Goal: Task Accomplishment & Management: Use online tool/utility

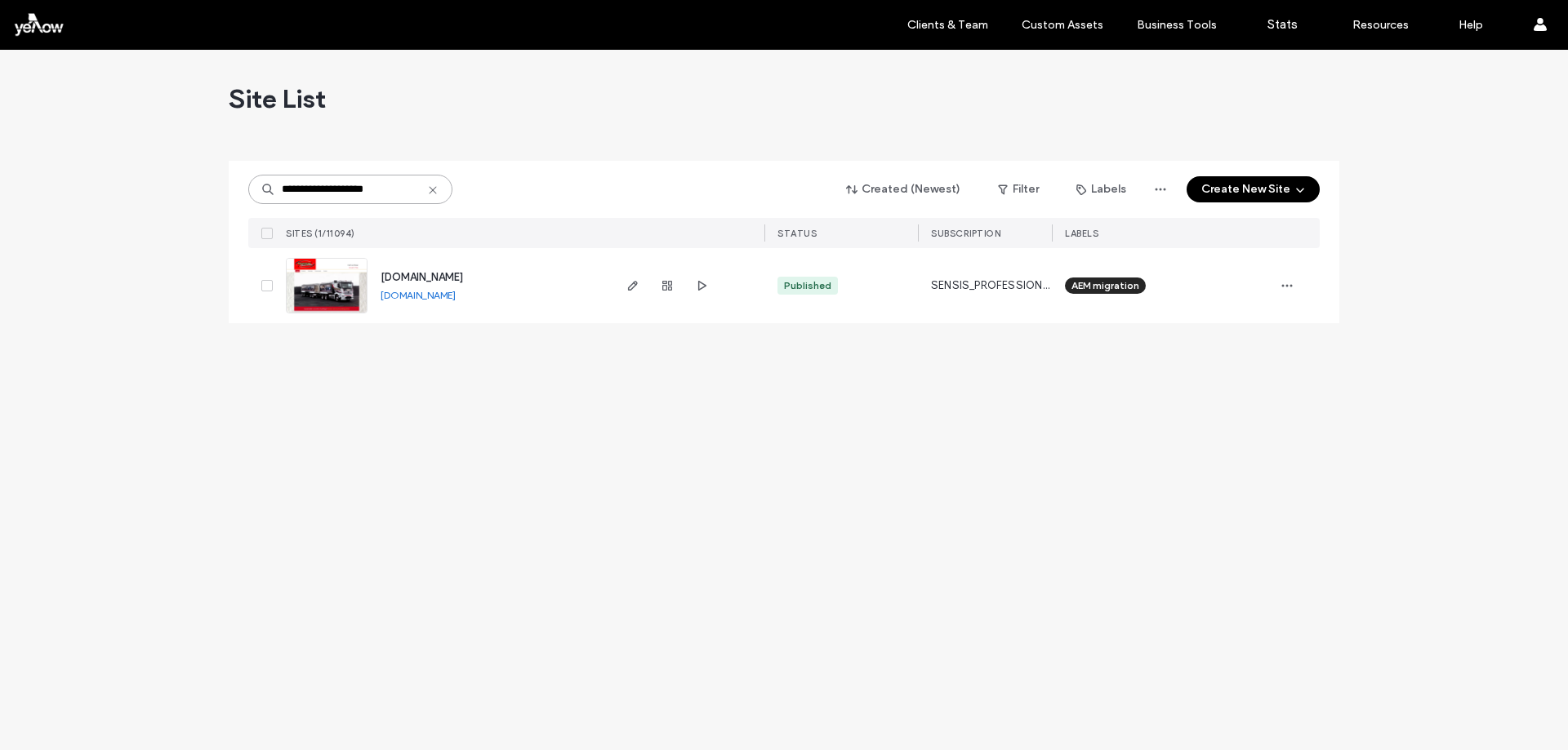
click at [382, 187] on input "**********" at bounding box center [351, 189] width 204 height 29
click at [570, 190] on div "**********" at bounding box center [784, 189] width 1072 height 31
click at [634, 285] on icon "button" at bounding box center [632, 285] width 13 height 13
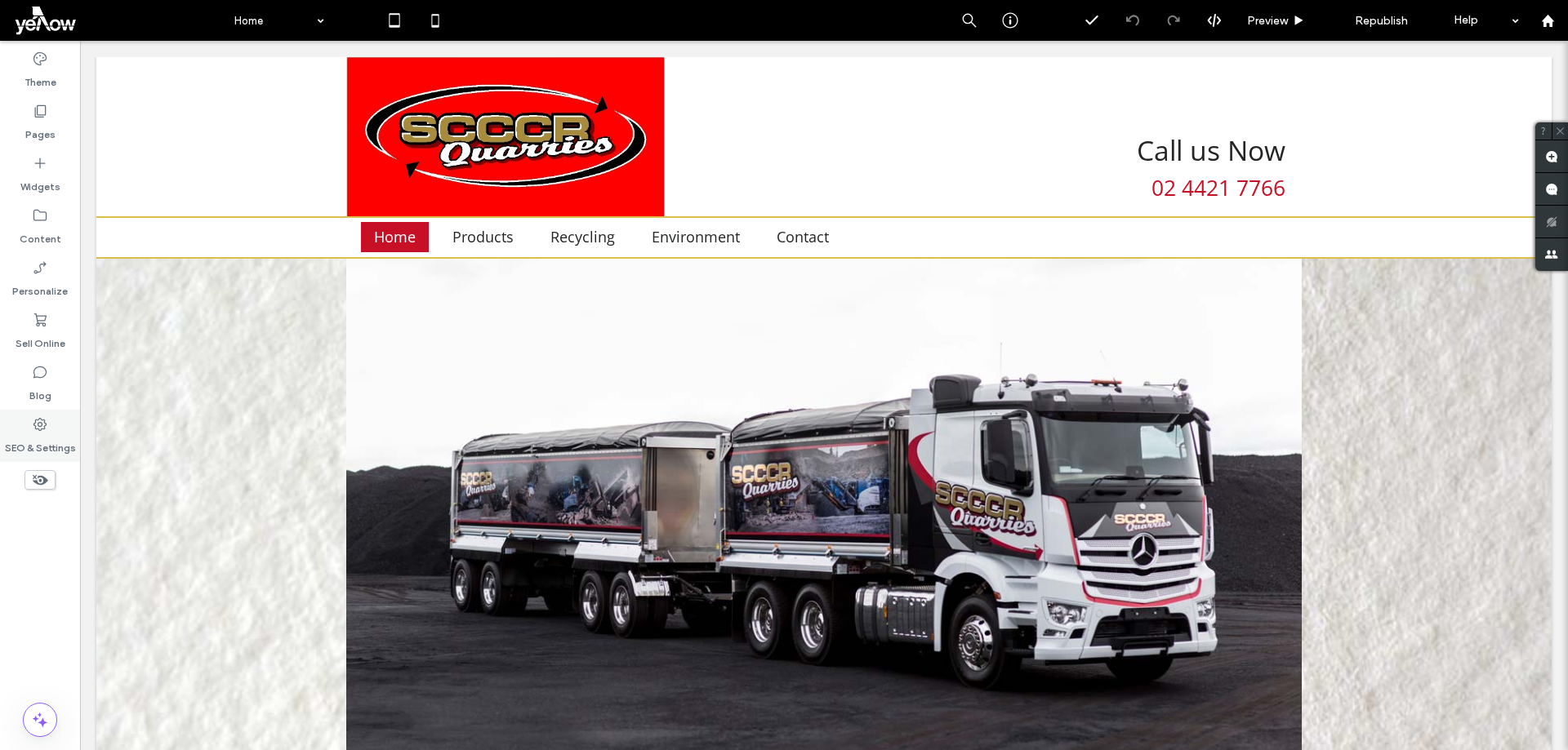
click at [25, 457] on div "SEO & Settings" at bounding box center [39, 435] width 80 height 52
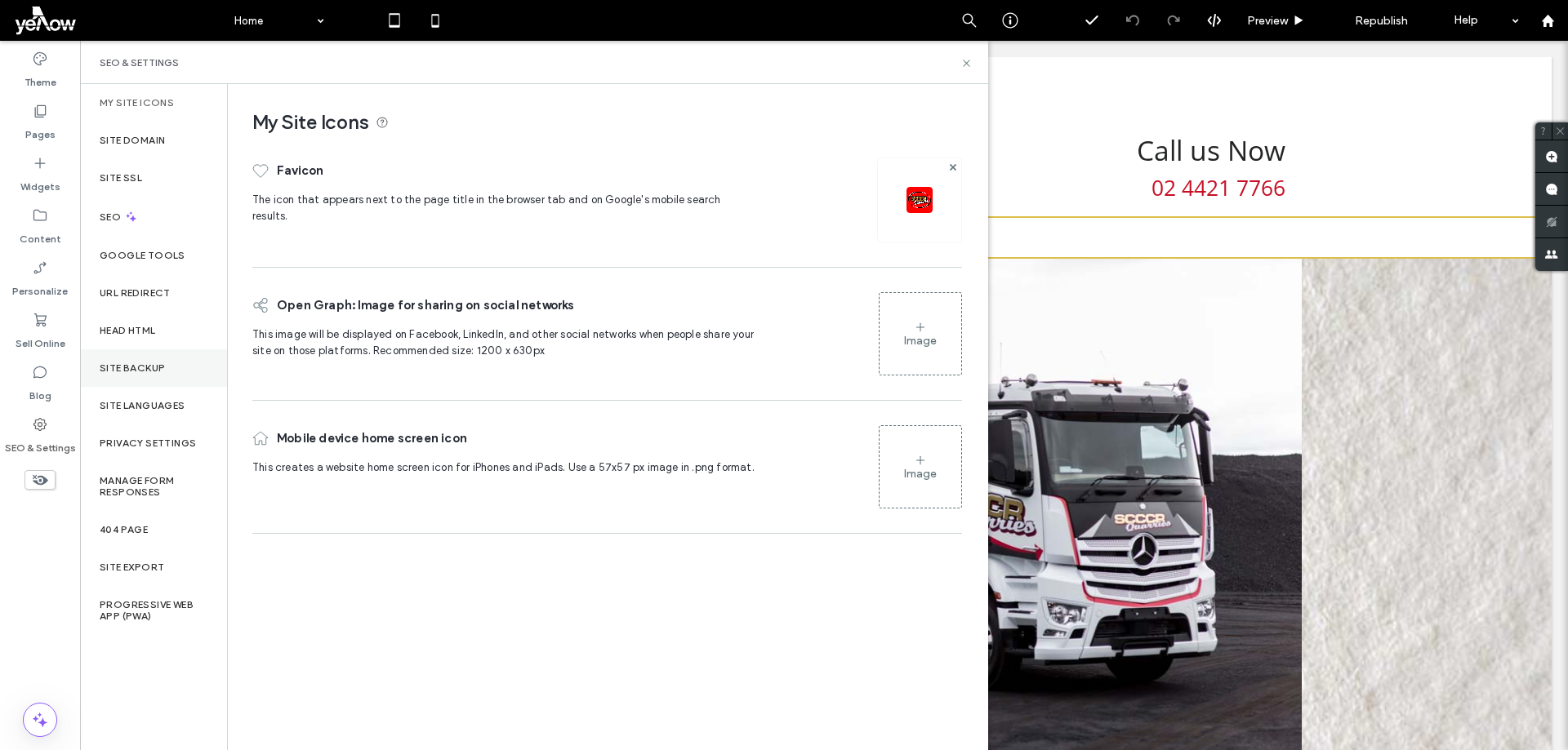
click at [169, 375] on div "Site Backup" at bounding box center [153, 368] width 147 height 38
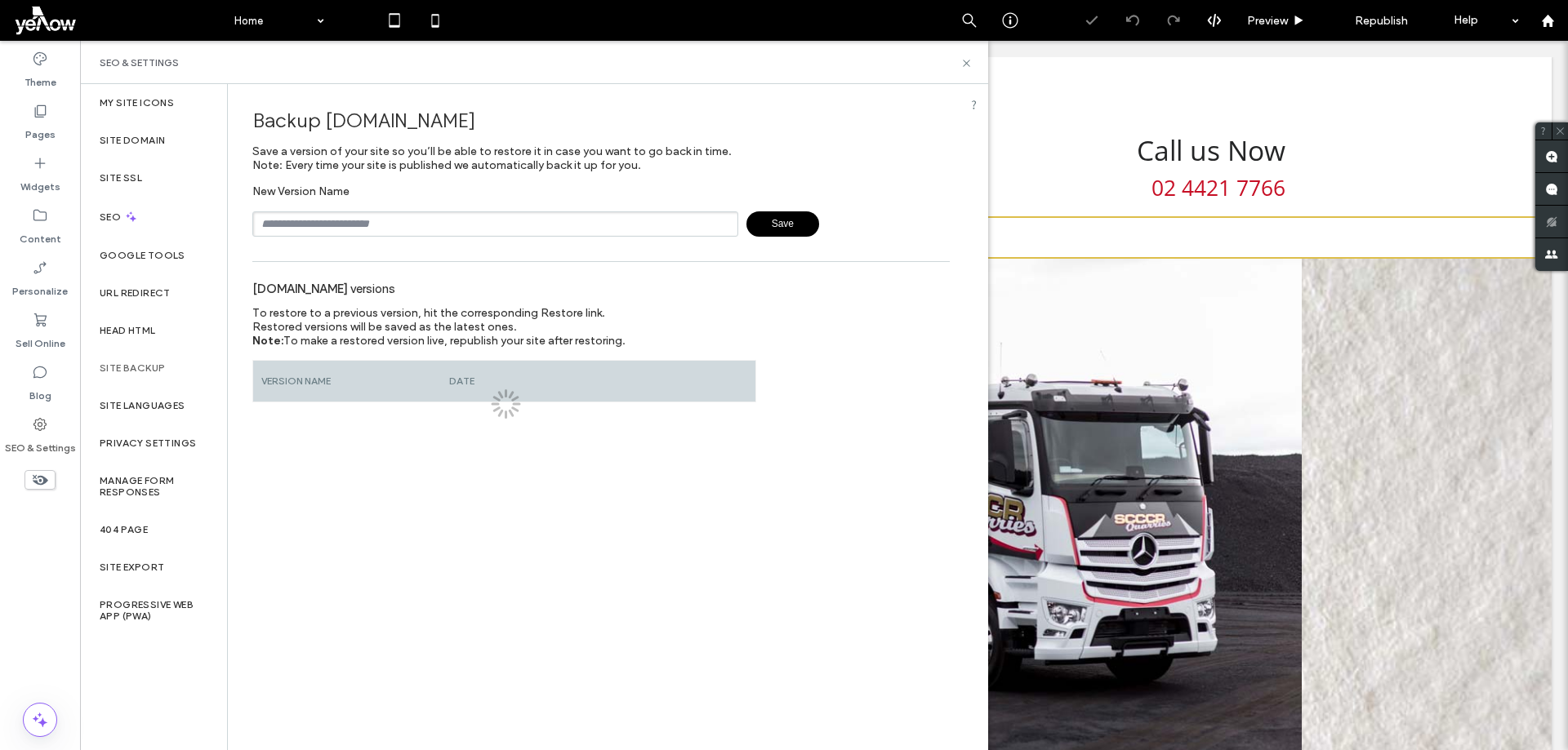
click at [363, 224] on input "text" at bounding box center [495, 223] width 486 height 25
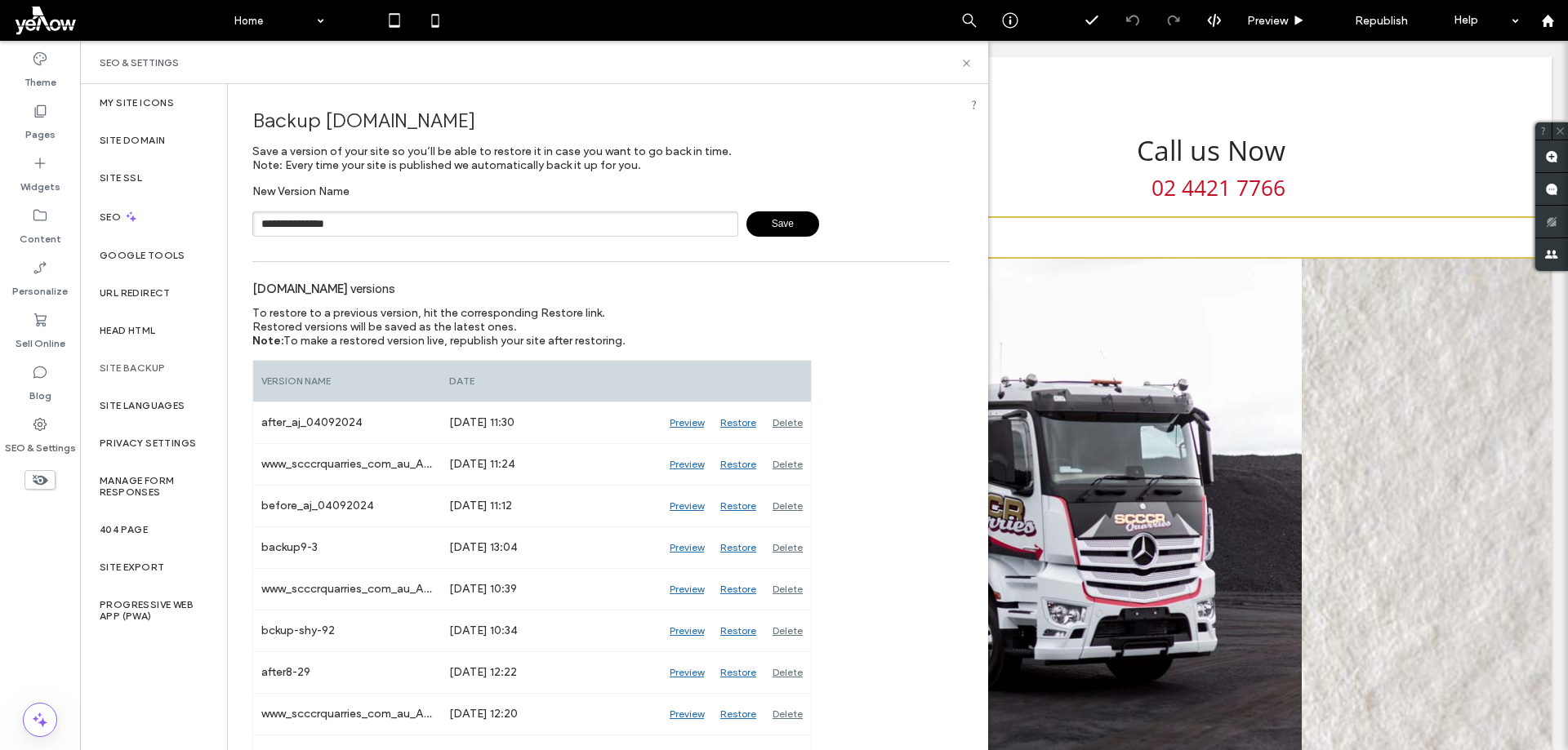
type input "**********"
click at [35, 104] on icon at bounding box center [40, 111] width 16 height 16
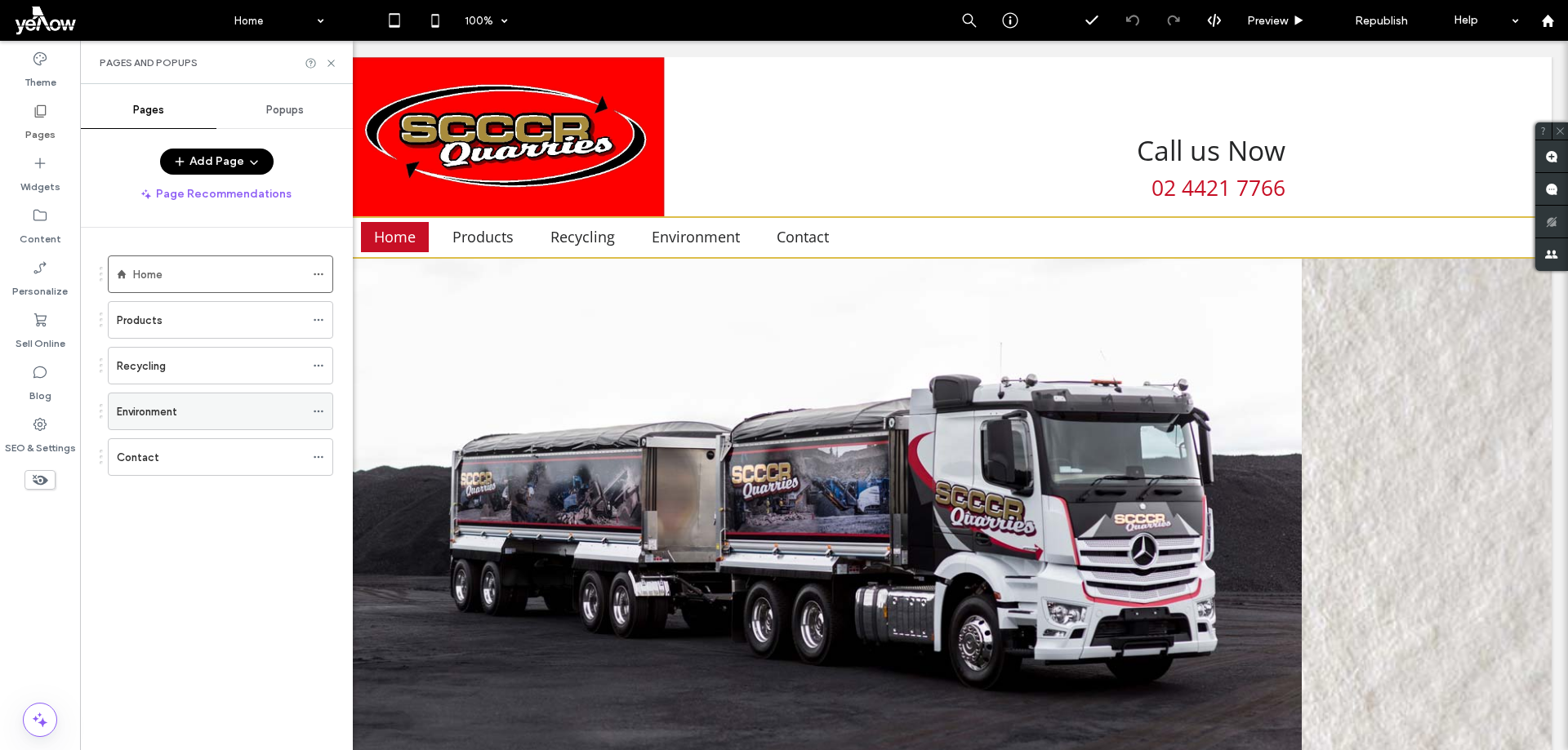
click at [206, 427] on div "Environment" at bounding box center [211, 411] width 188 height 36
click at [23, 436] on div at bounding box center [784, 375] width 1568 height 750
click at [38, 427] on icon at bounding box center [40, 425] width 16 height 16
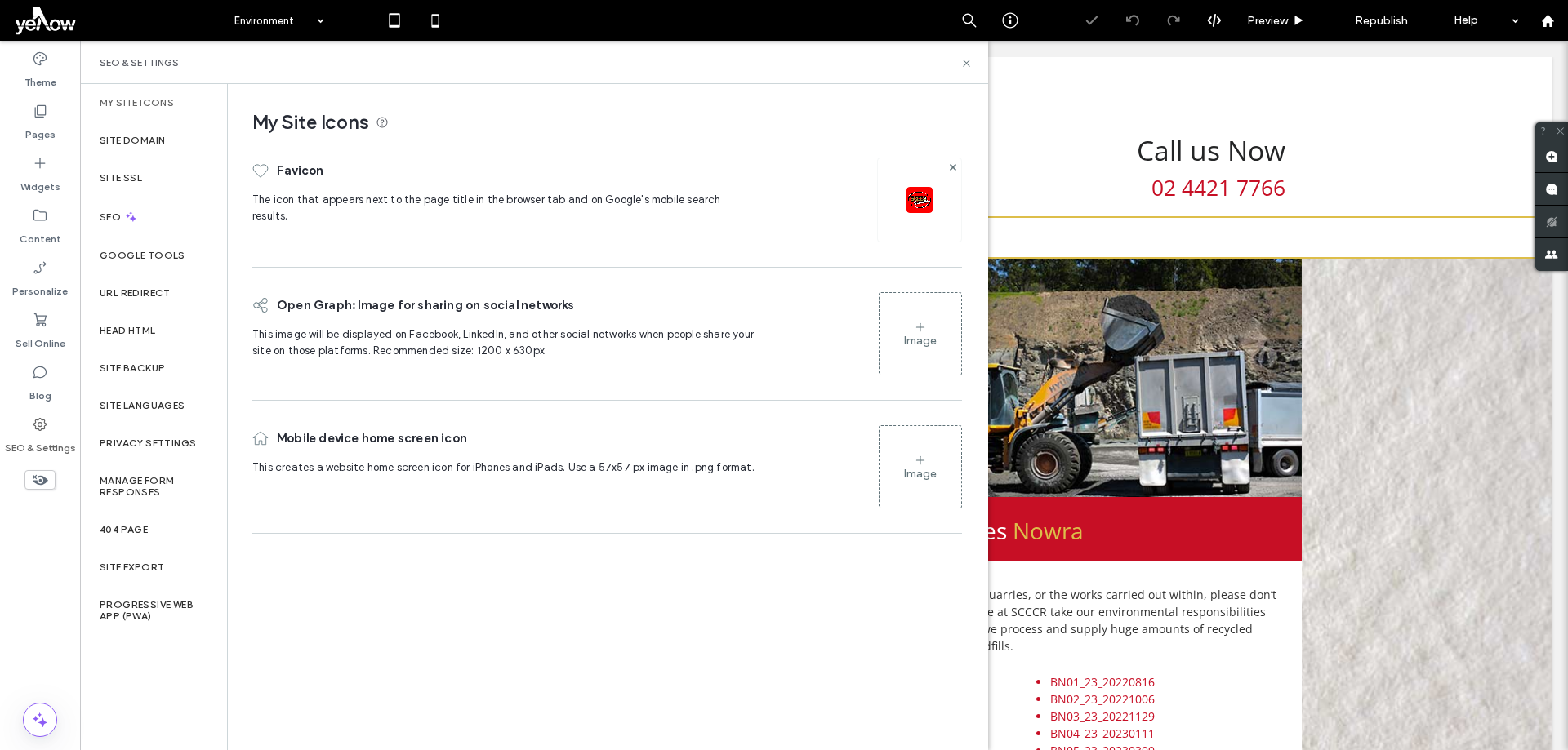
click at [146, 380] on div "Site Backup" at bounding box center [153, 368] width 147 height 38
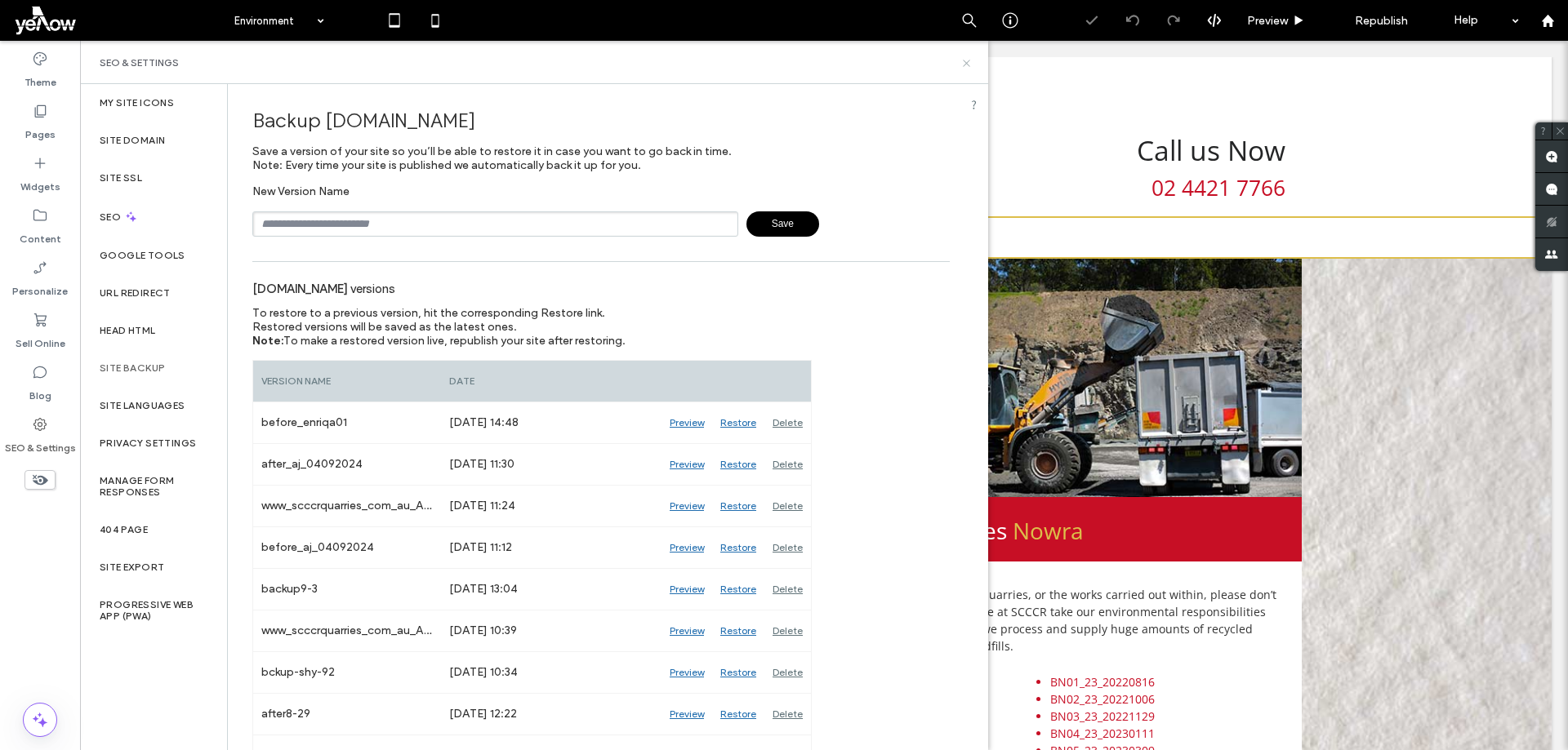
click at [962, 62] on icon at bounding box center [967, 63] width 13 height 13
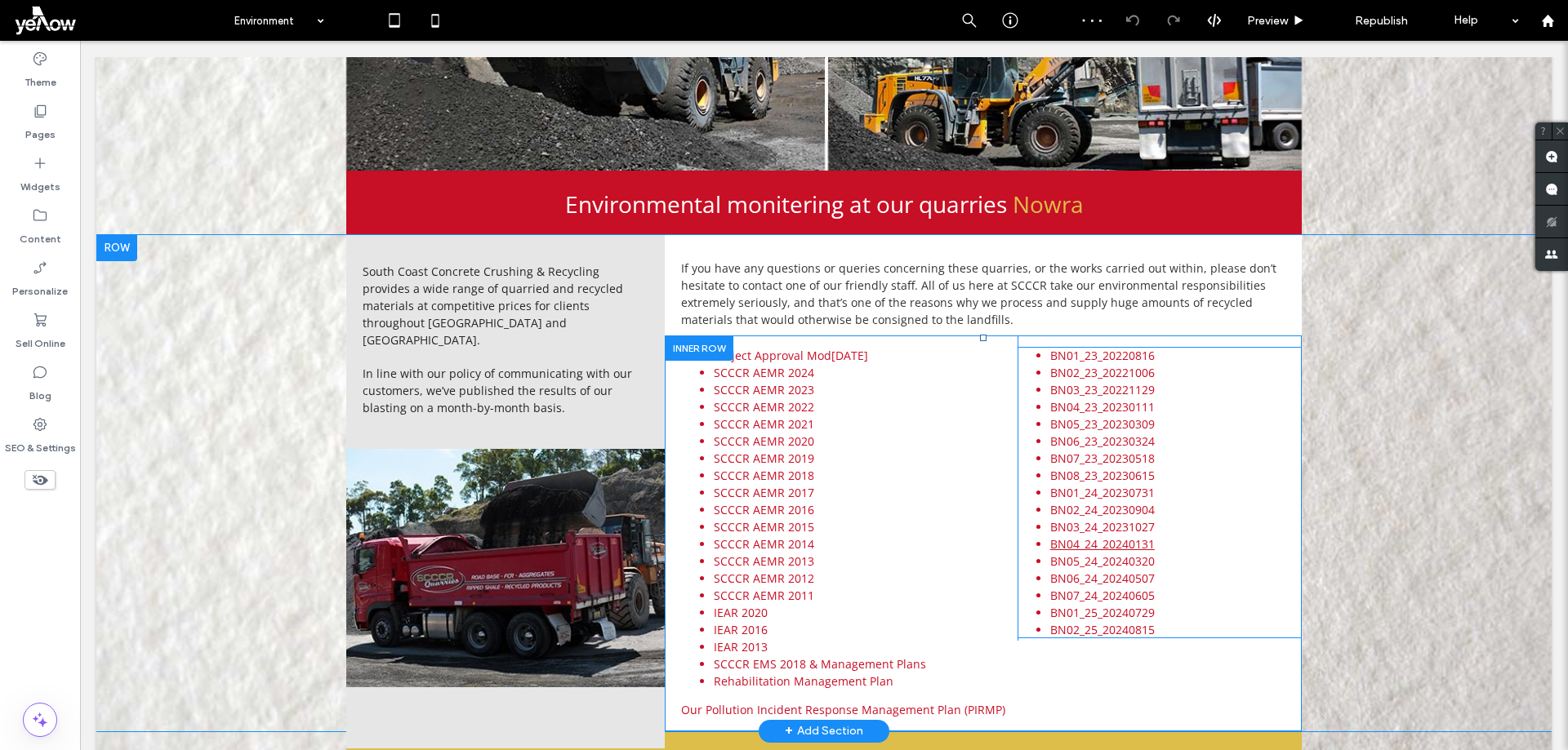
scroll to position [560, 0]
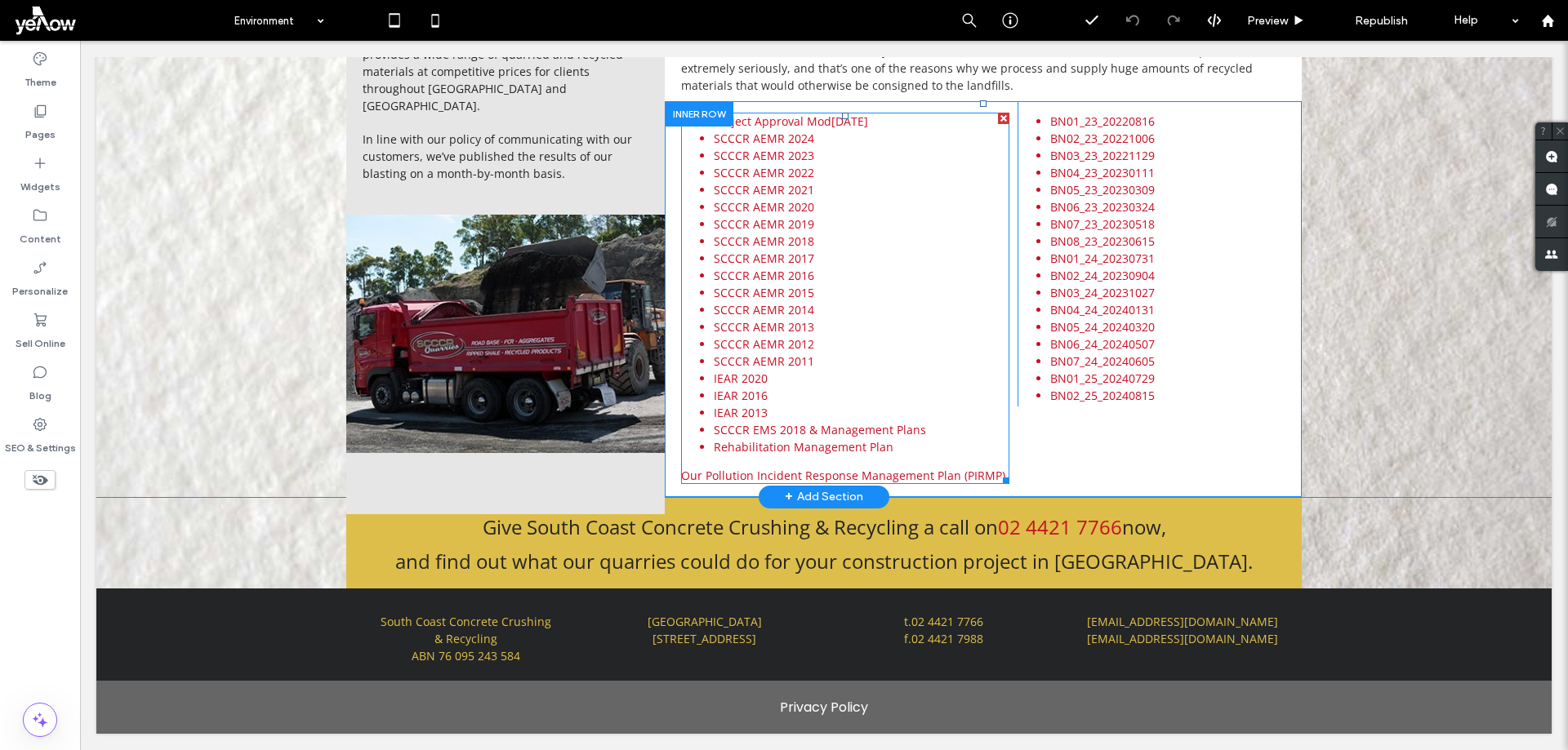
click at [817, 460] on div "Project Approval Mod2 June 2018 SCCCR AEMR 2024 SCCCR AEMR 2023 SCCCR AEMR 2022…" at bounding box center [844, 298] width 328 height 371
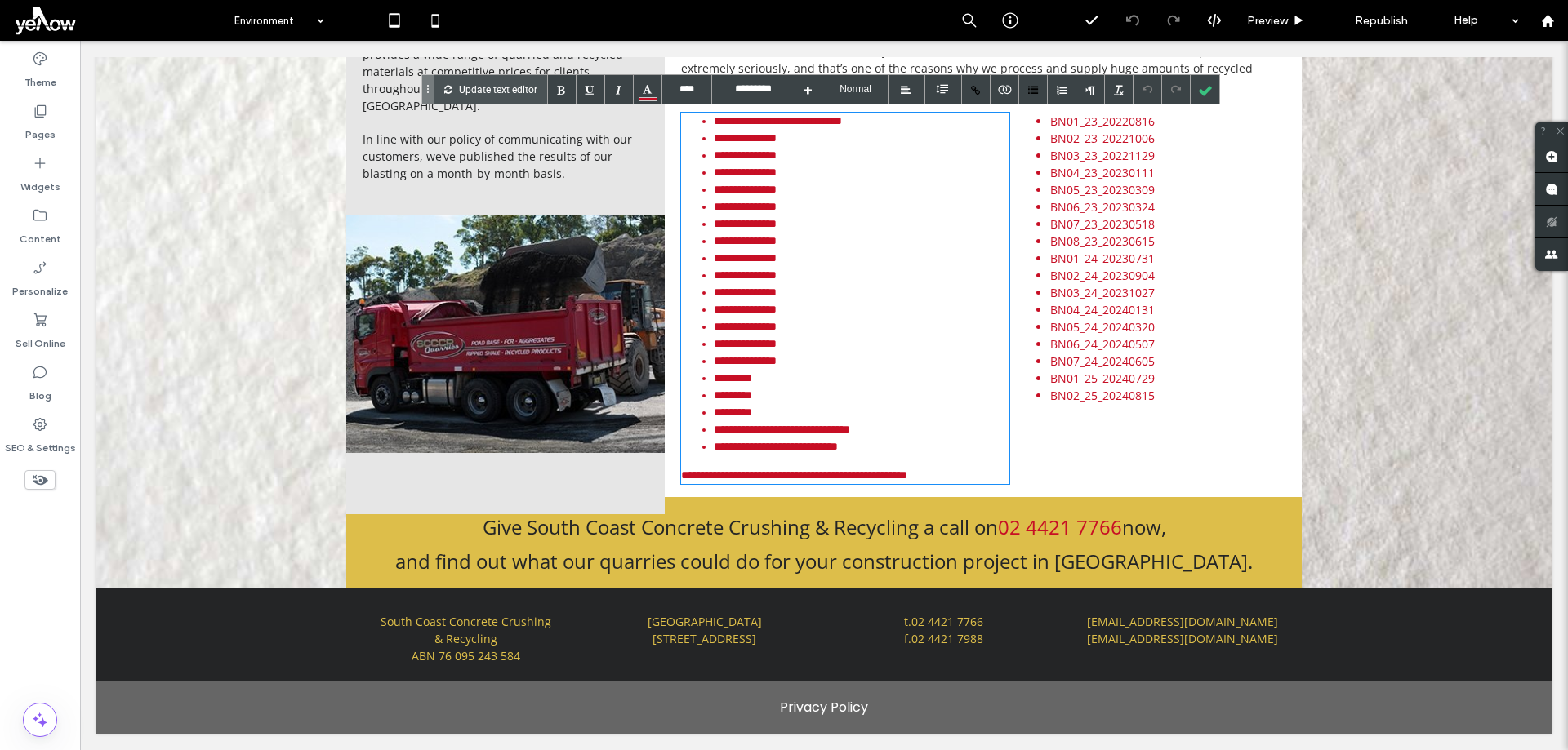
click at [817, 460] on div "**********" at bounding box center [844, 298] width 328 height 371
drag, startPoint x: 996, startPoint y: 475, endPoint x: 675, endPoint y: 476, distance: 321.0
click at [681, 476] on div "**********" at bounding box center [844, 298] width 328 height 371
click at [977, 84] on div at bounding box center [977, 89] width 29 height 29
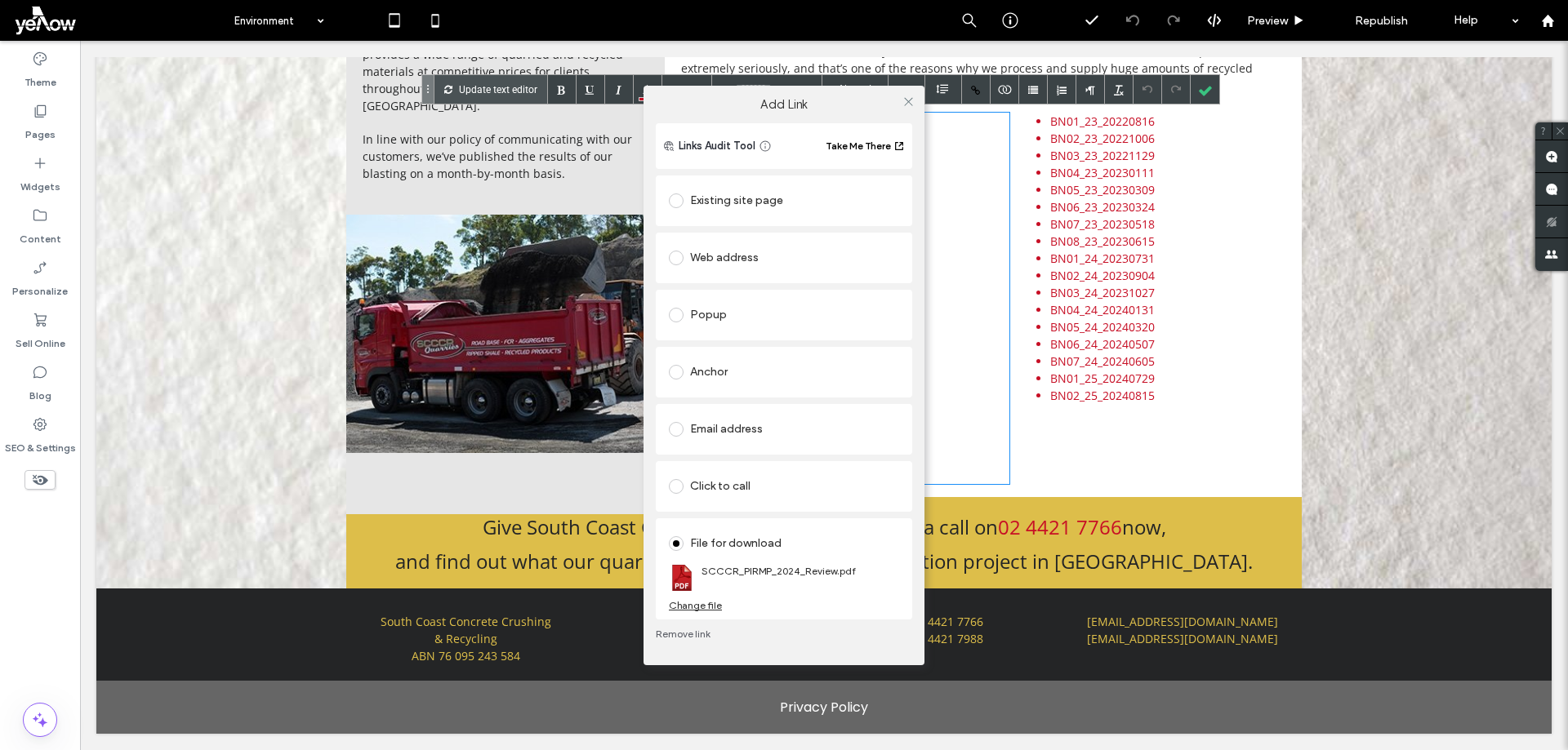
click at [711, 609] on div "Change file" at bounding box center [695, 605] width 53 height 13
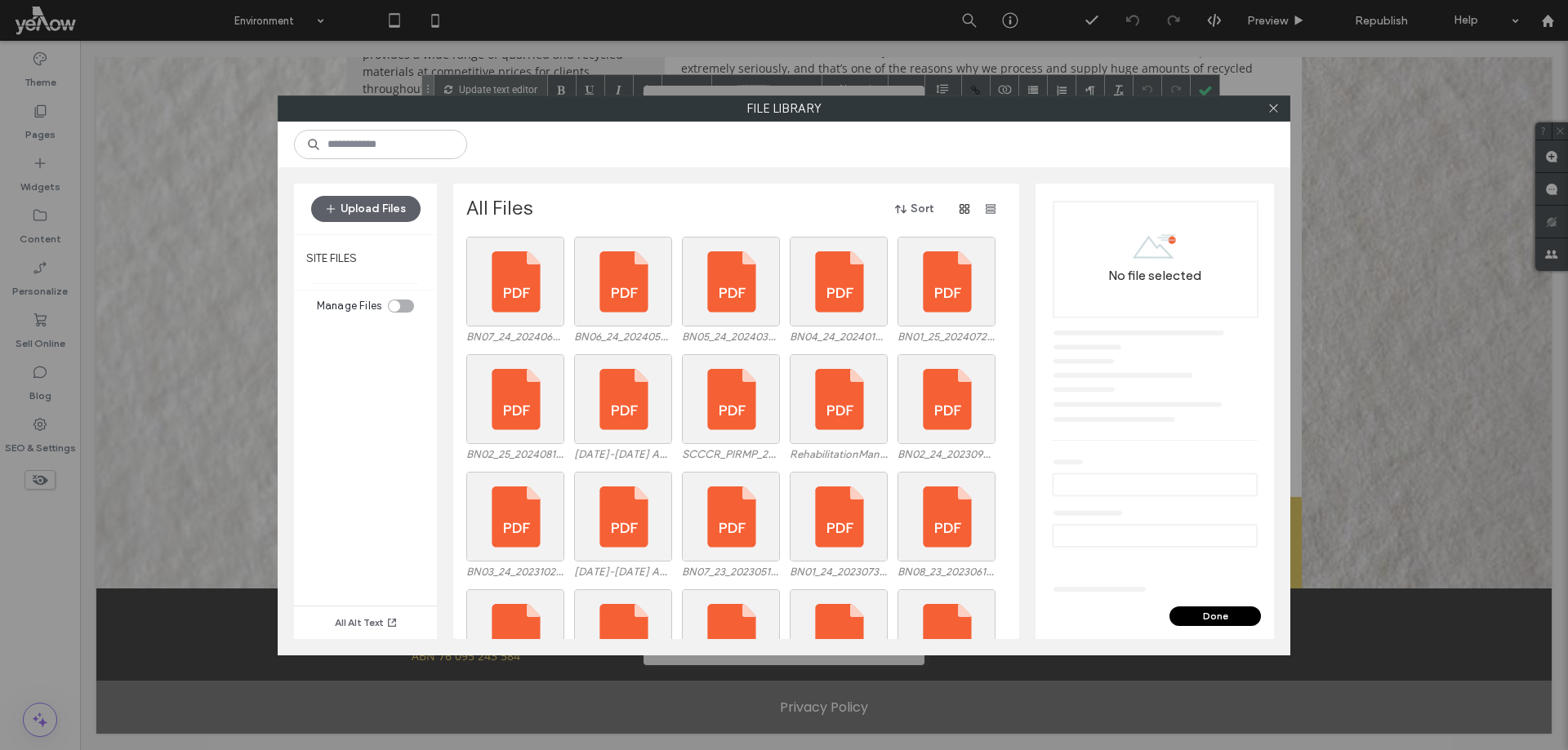
drag, startPoint x: 352, startPoint y: 425, endPoint x: 371, endPoint y: 379, distance: 49.8
click at [352, 425] on div "All Alt Text" at bounding box center [366, 478] width 143 height 321
click at [381, 219] on button "Upload Files" at bounding box center [366, 208] width 109 height 26
click at [355, 209] on button "Upload Files" at bounding box center [366, 208] width 109 height 26
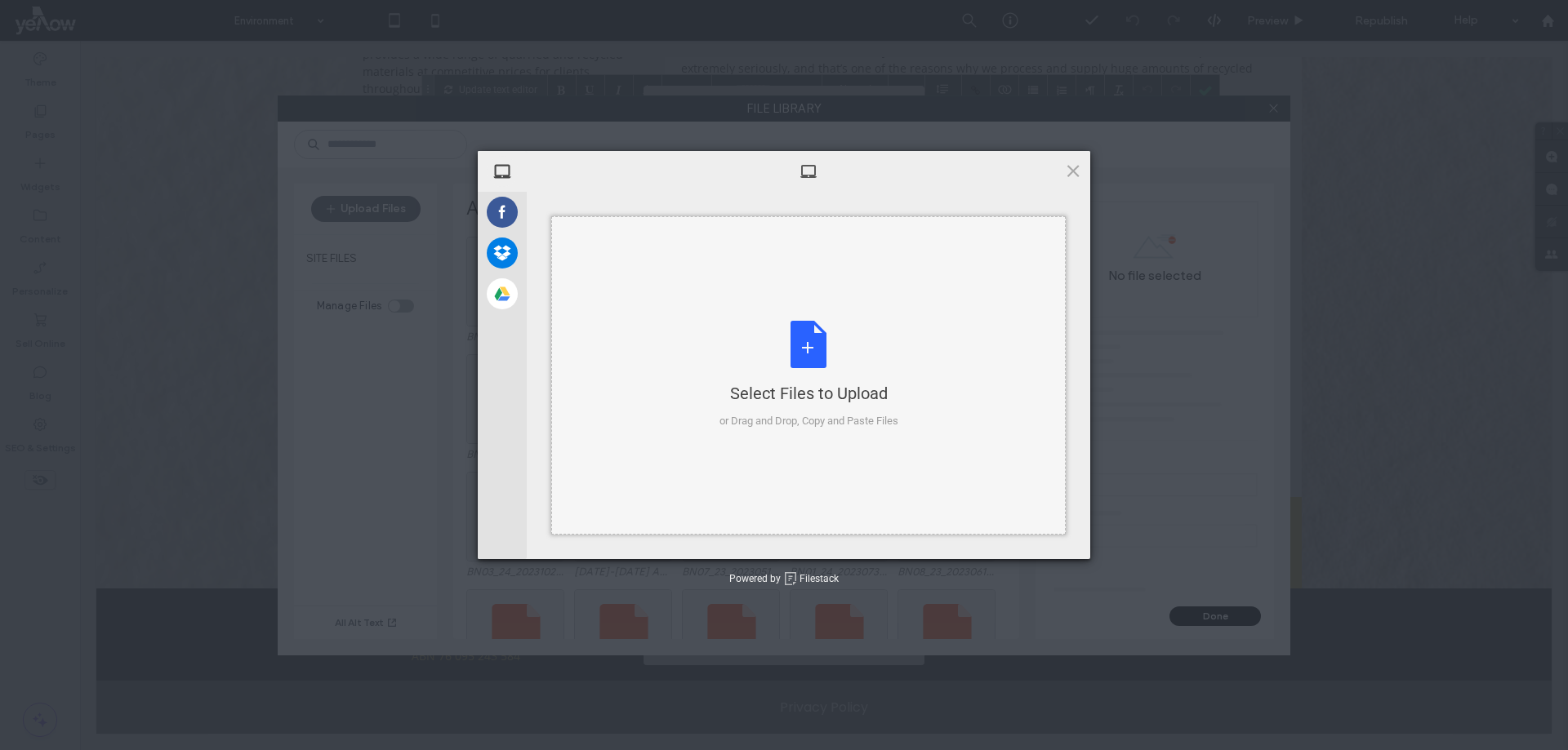
click at [799, 353] on div "Select Files to Upload or Drag and Drop, Copy and Paste Files" at bounding box center [809, 375] width 179 height 108
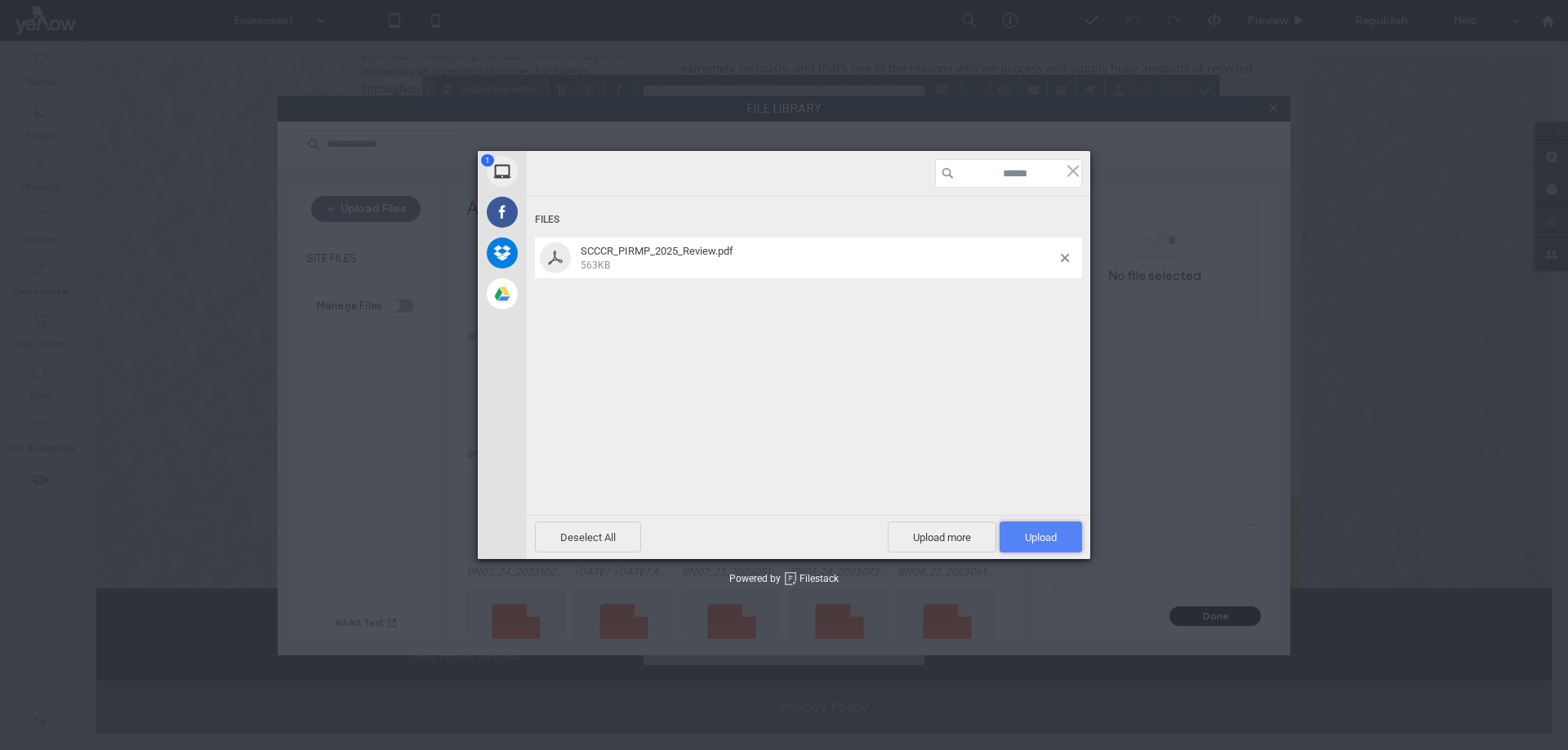
click at [1034, 532] on span "Upload 1" at bounding box center [1041, 537] width 32 height 13
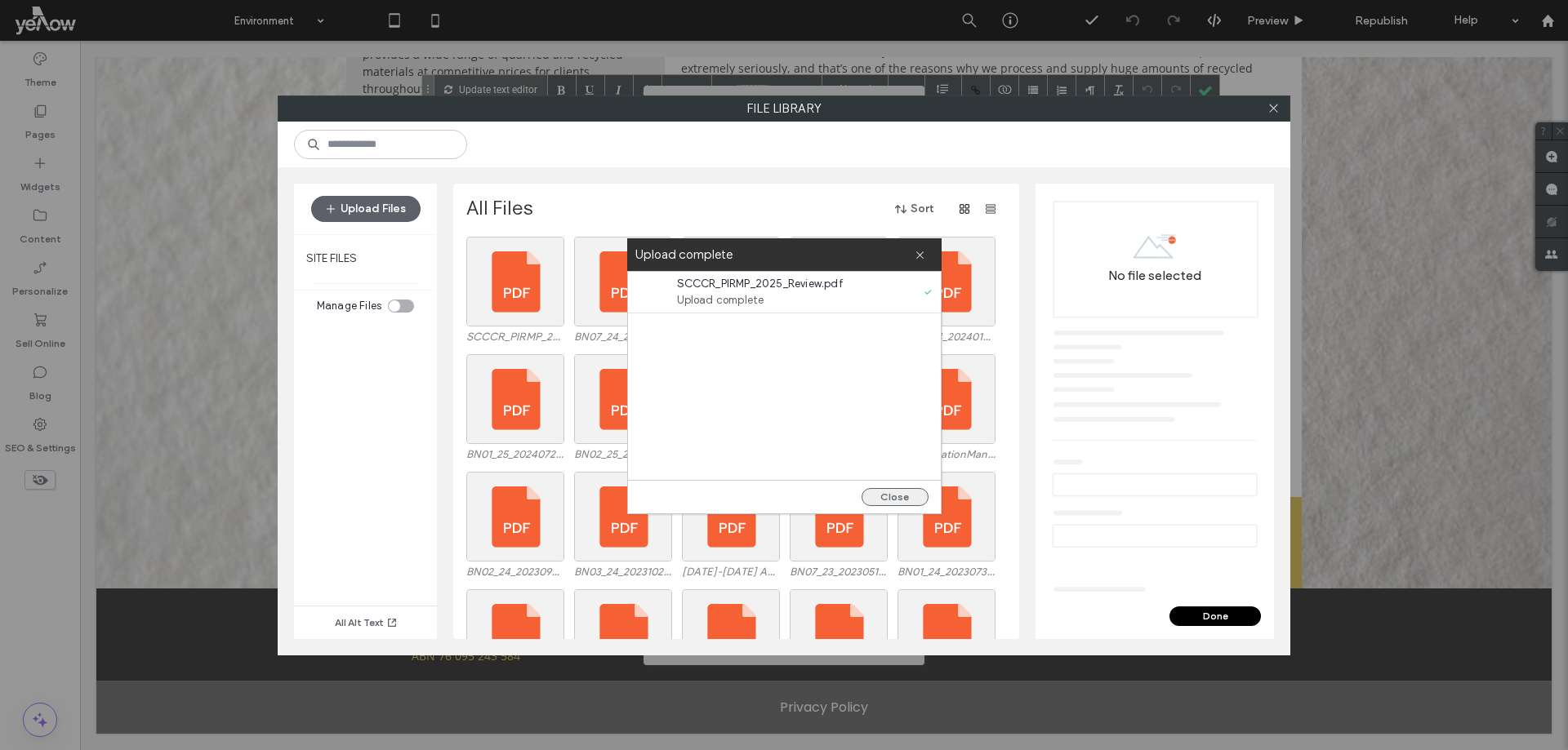
click at [897, 497] on button "Close" at bounding box center [894, 497] width 67 height 18
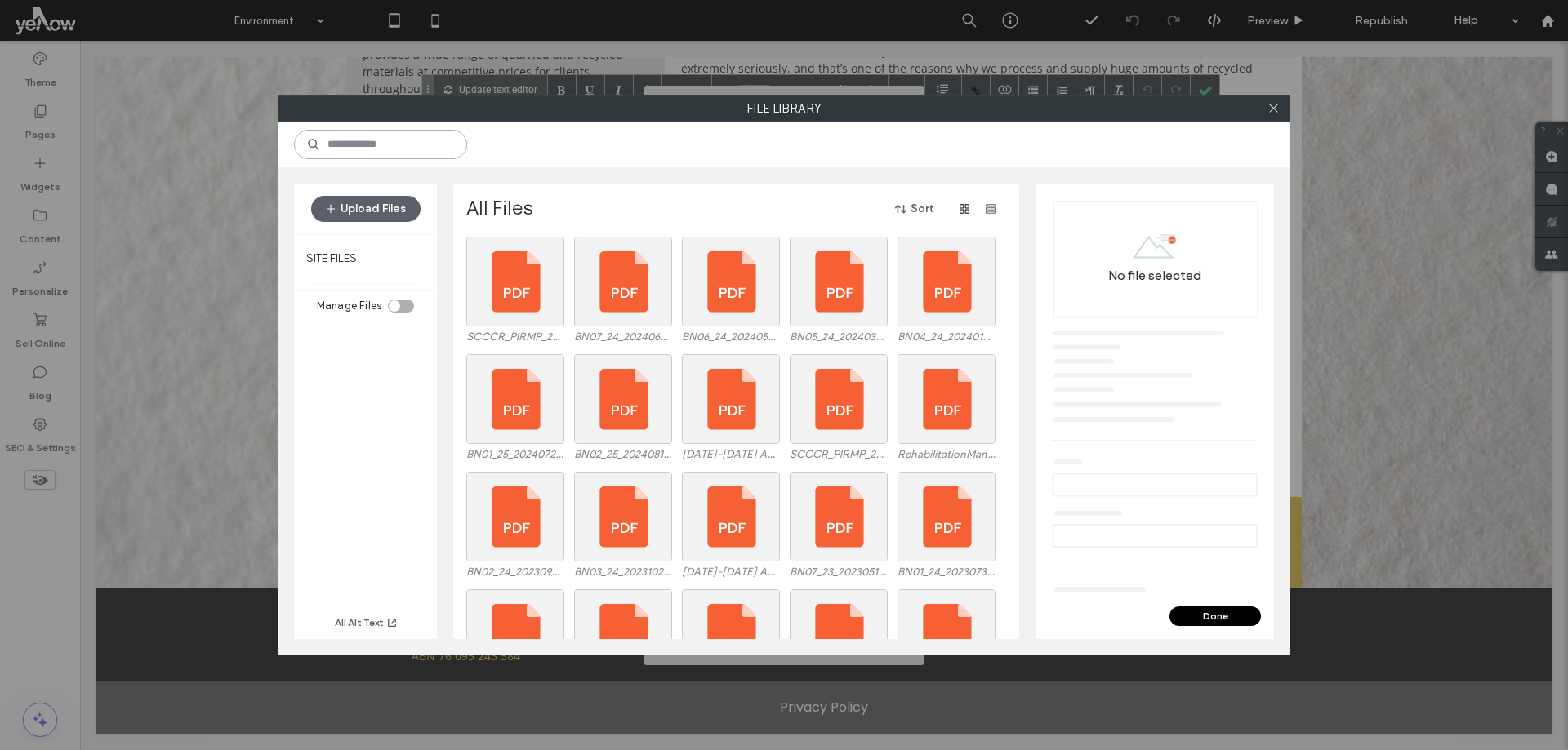
click at [416, 143] on input at bounding box center [381, 144] width 174 height 29
paste input "**********"
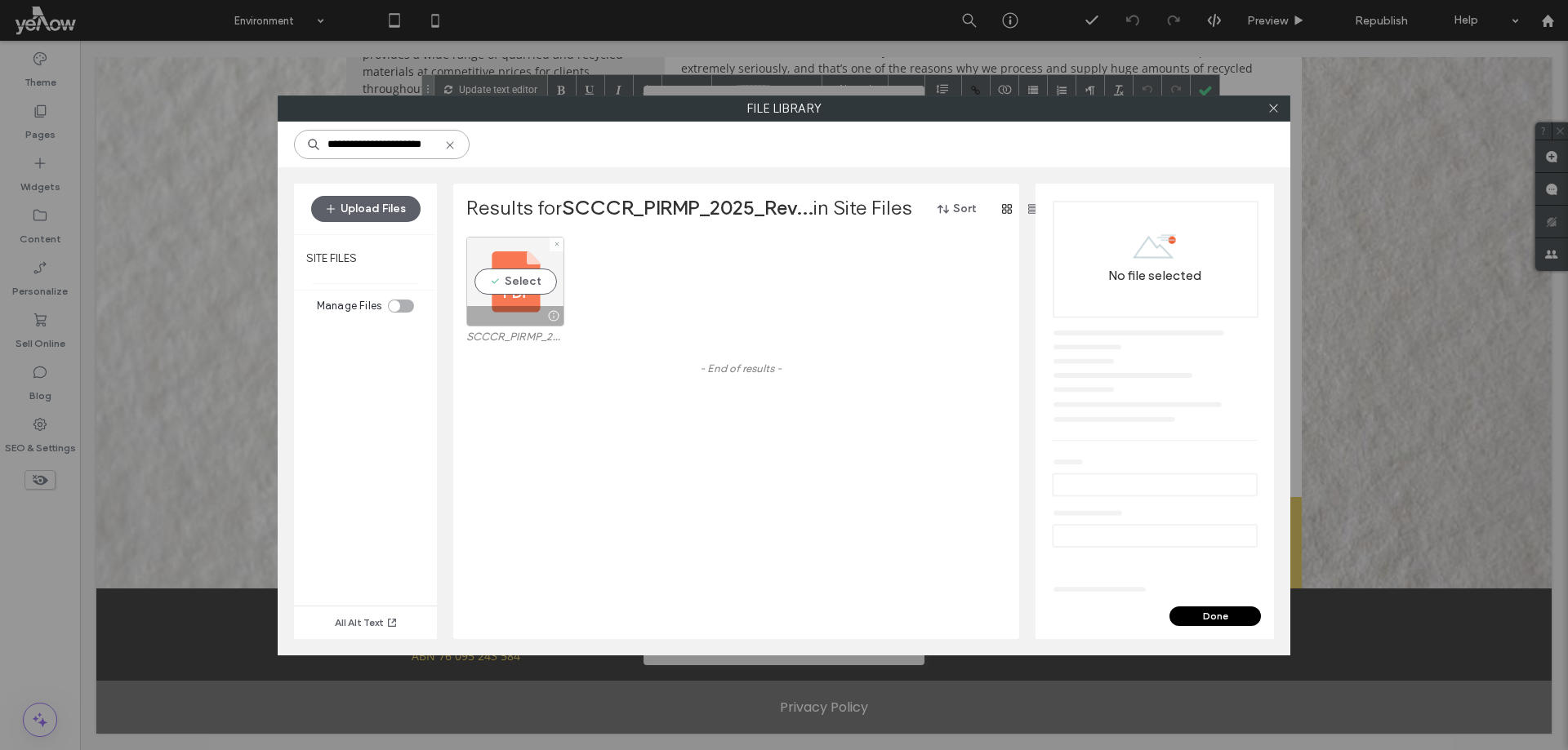
type input "**********"
click at [521, 267] on div "Select" at bounding box center [515, 282] width 98 height 89
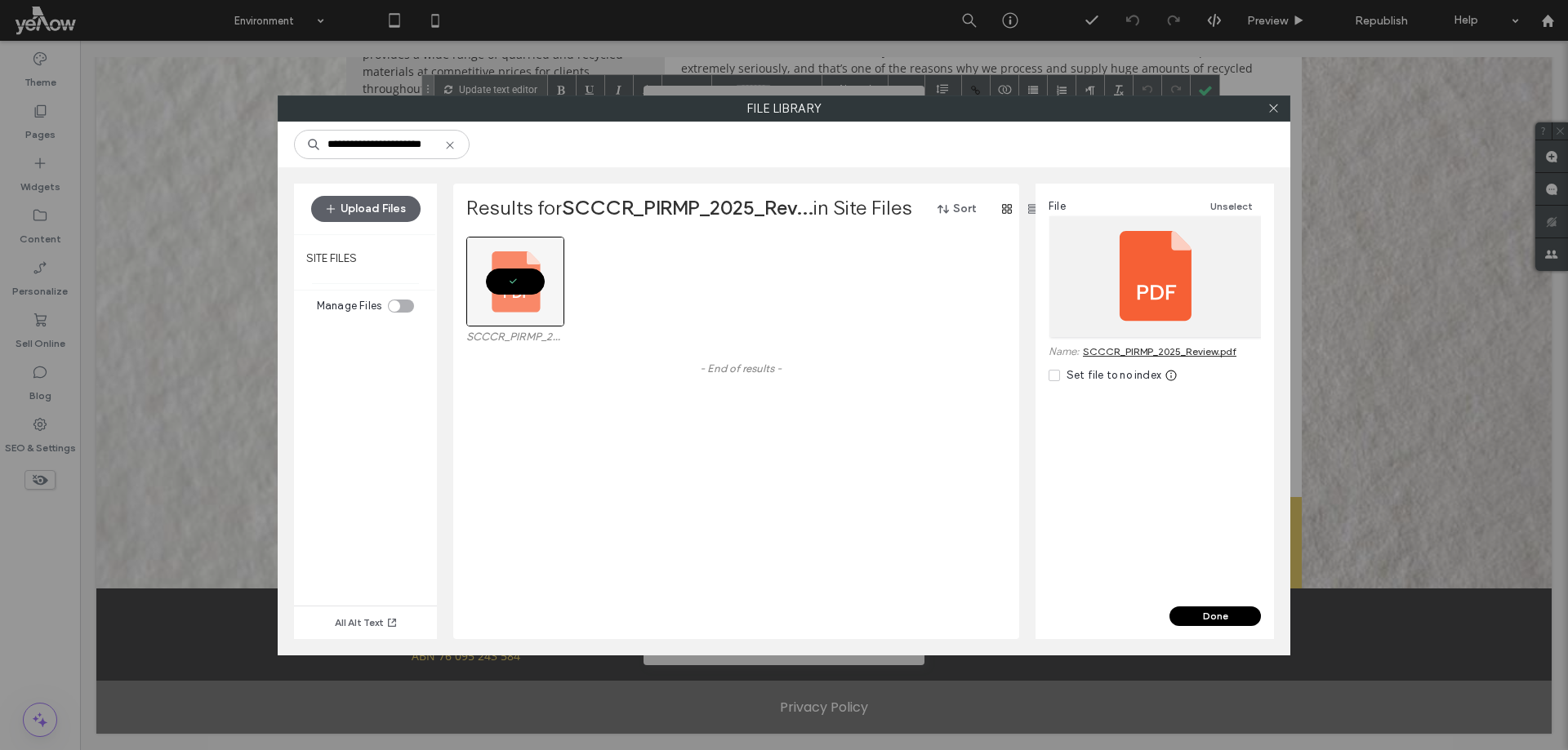
click at [1216, 610] on button "Done" at bounding box center [1215, 616] width 91 height 20
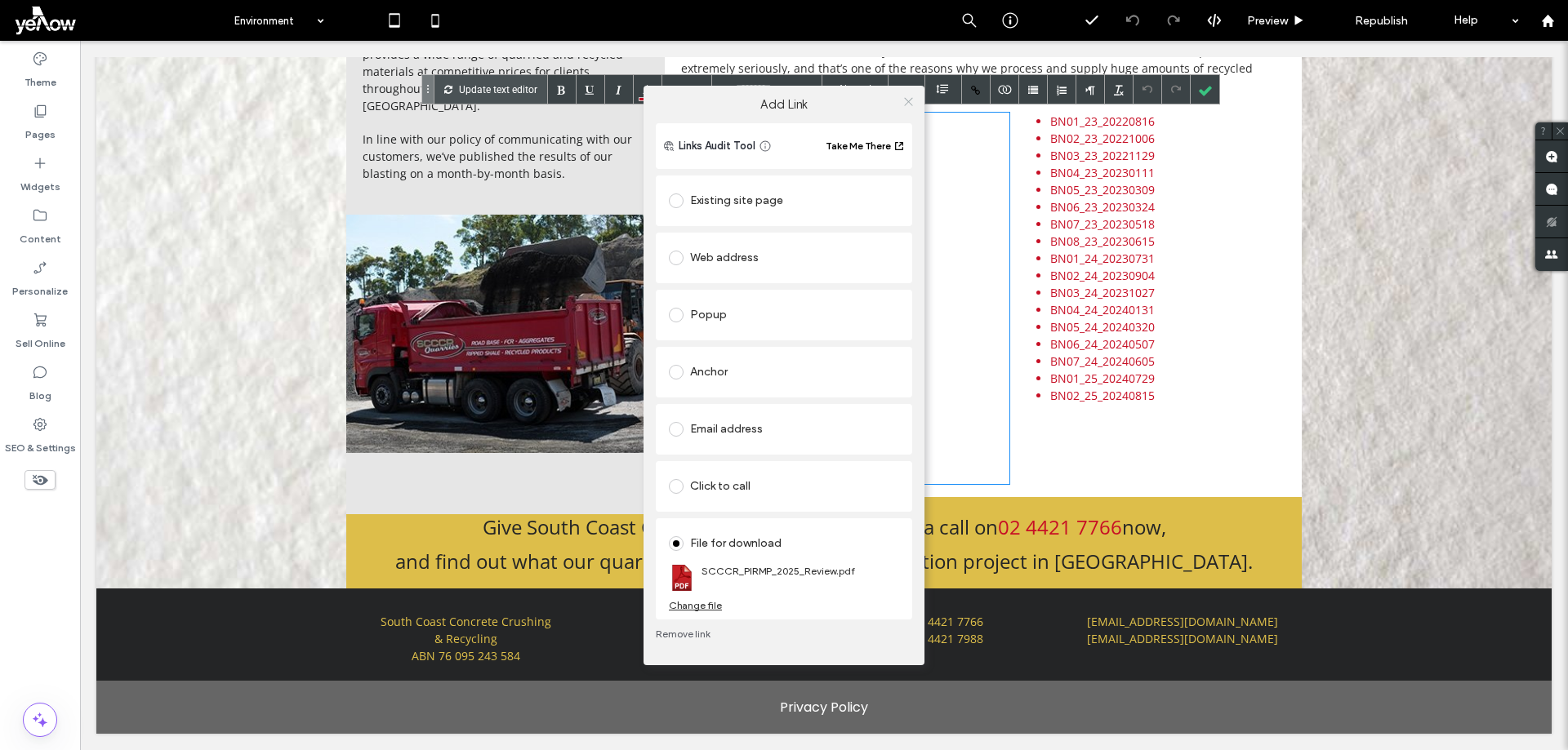
click at [907, 97] on icon at bounding box center [909, 102] width 13 height 13
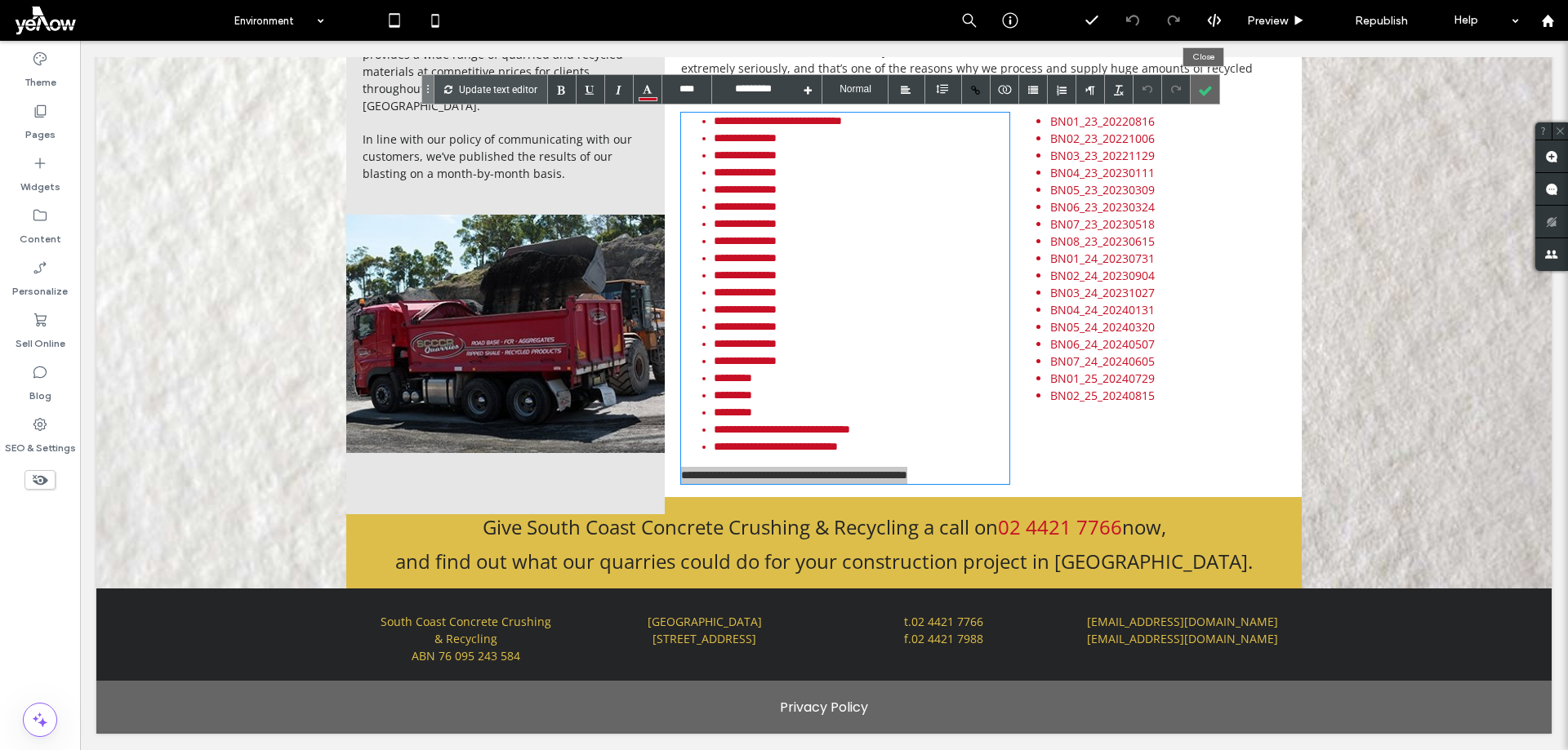
click at [1210, 93] on div at bounding box center [1205, 89] width 29 height 29
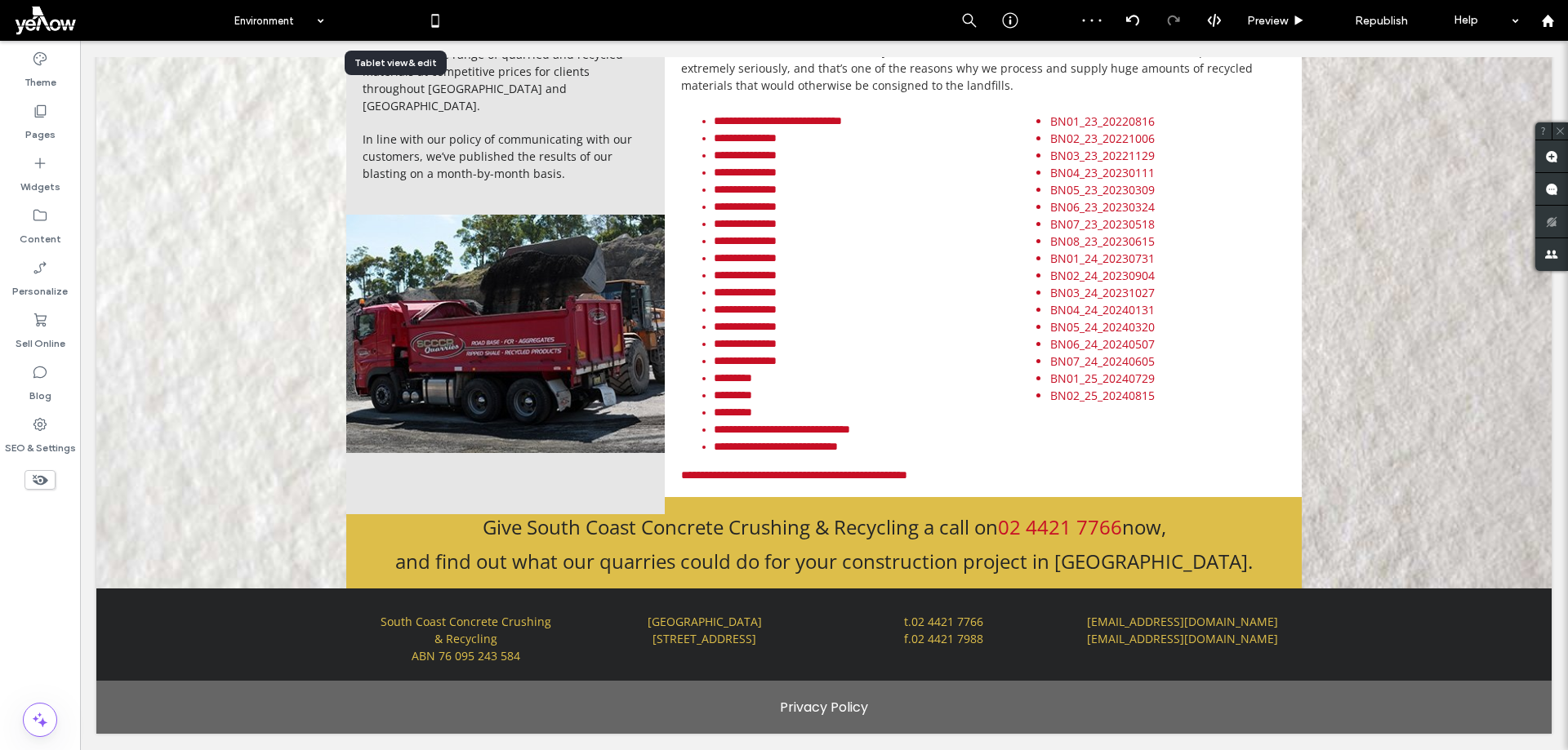
click at [385, 17] on icon at bounding box center [394, 21] width 33 height 33
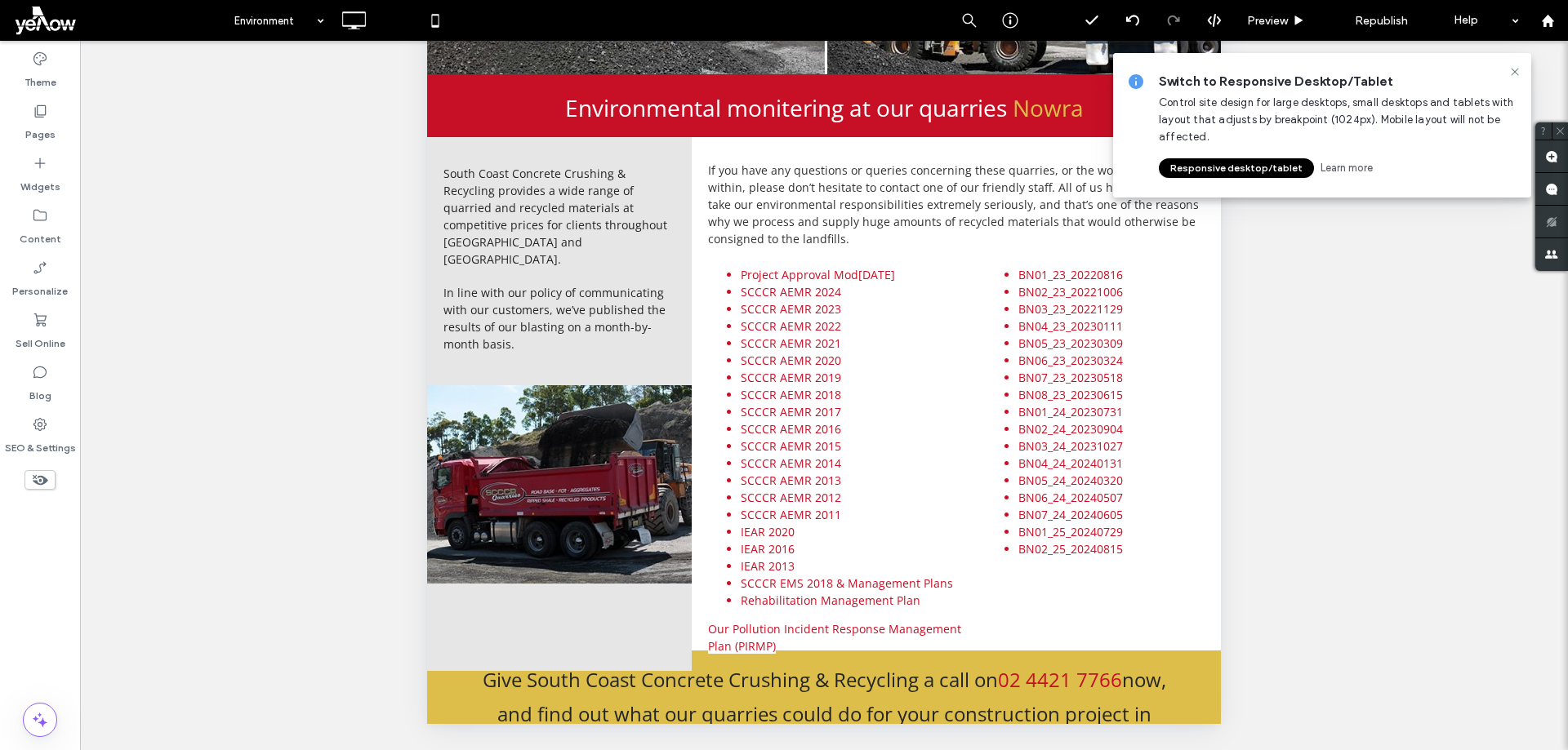
click at [1507, 78] on div at bounding box center [1515, 72] width 20 height 13
click at [1515, 64] on div "Switch to Responsive Desktop/Tablet Control site design for large desktops, sma…" at bounding box center [1321, 125] width 418 height 145
click at [425, 14] on icon at bounding box center [435, 21] width 33 height 33
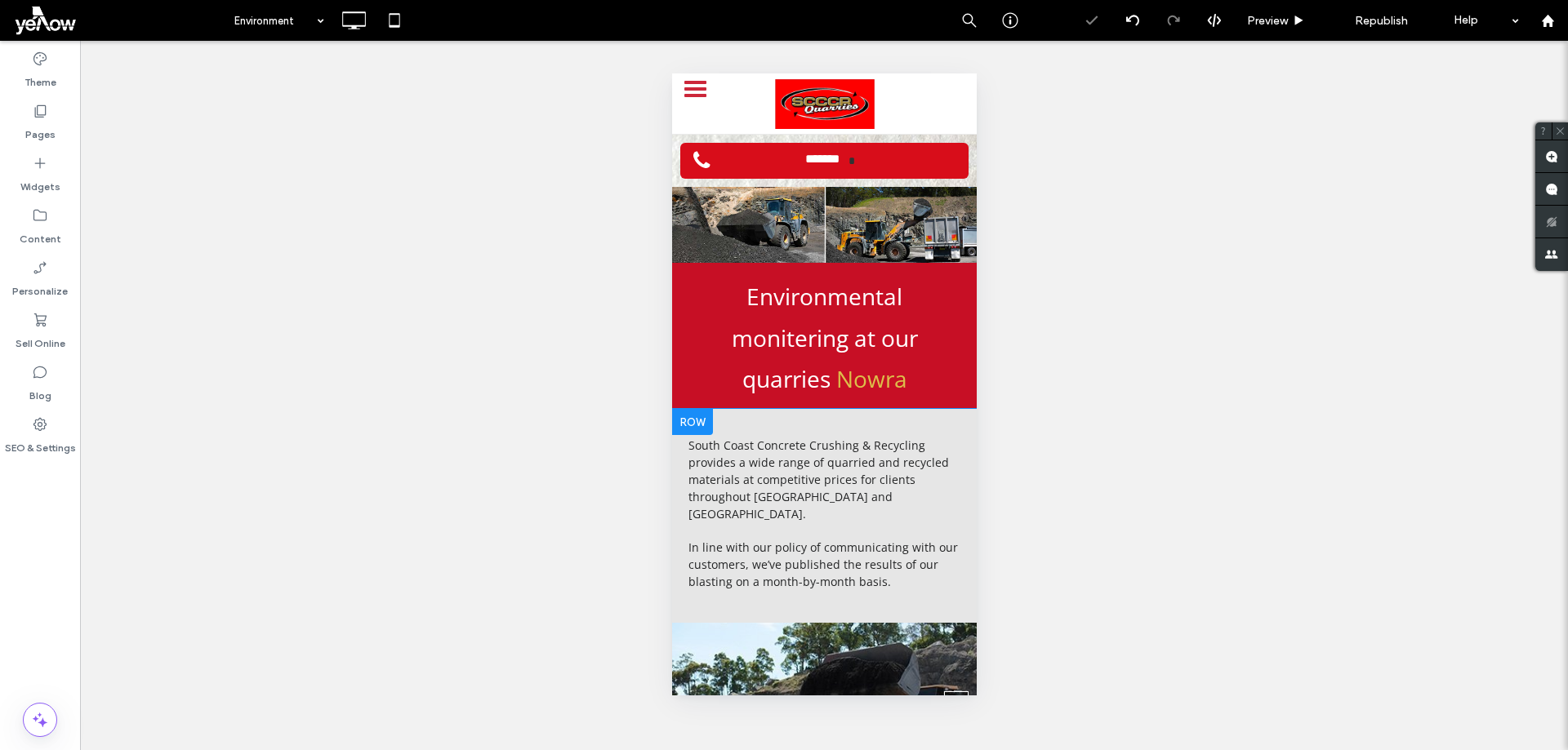
scroll to position [1061, 0]
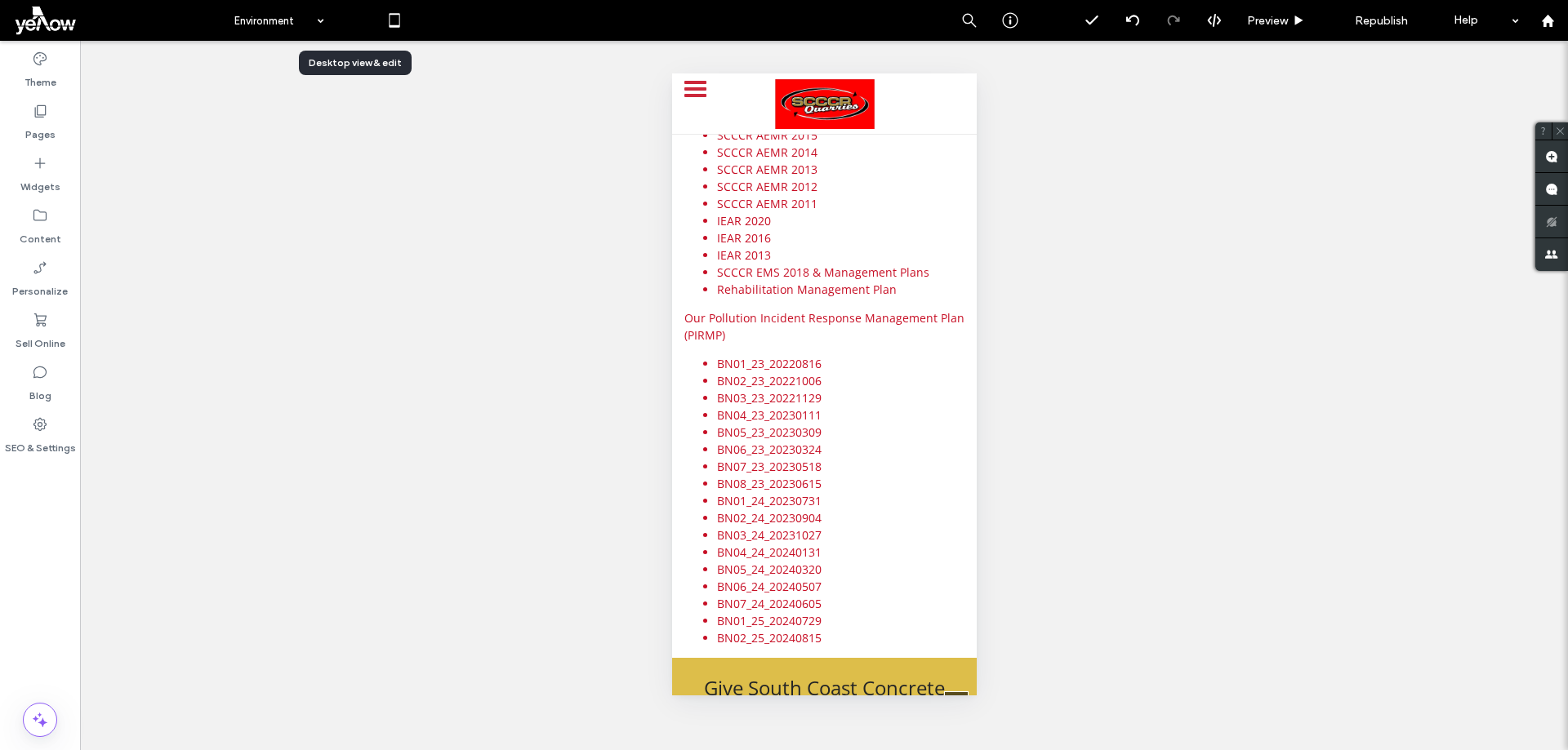
click at [346, 19] on icon at bounding box center [353, 21] width 33 height 33
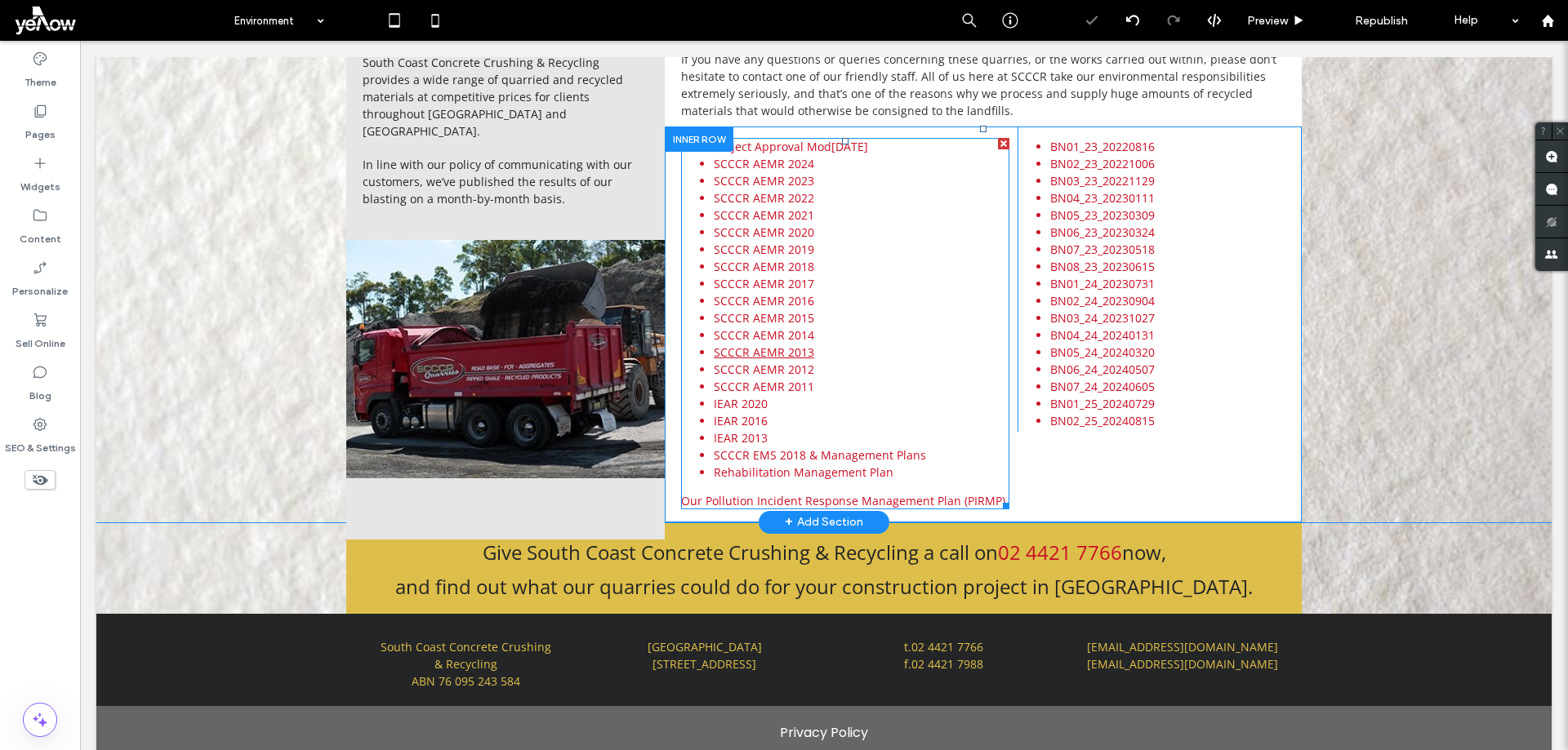
scroll to position [560, 0]
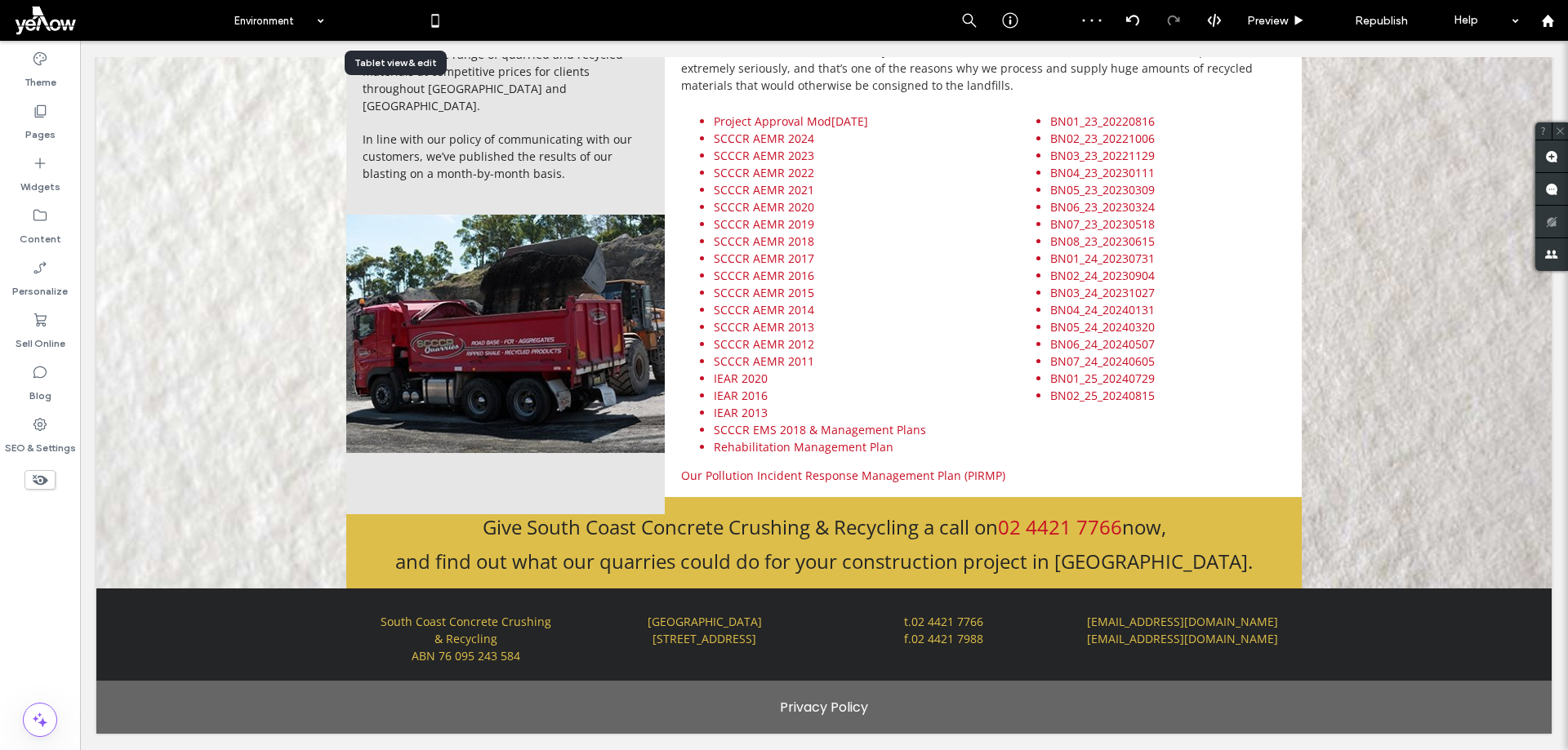
click at [393, 17] on icon at bounding box center [394, 21] width 33 height 33
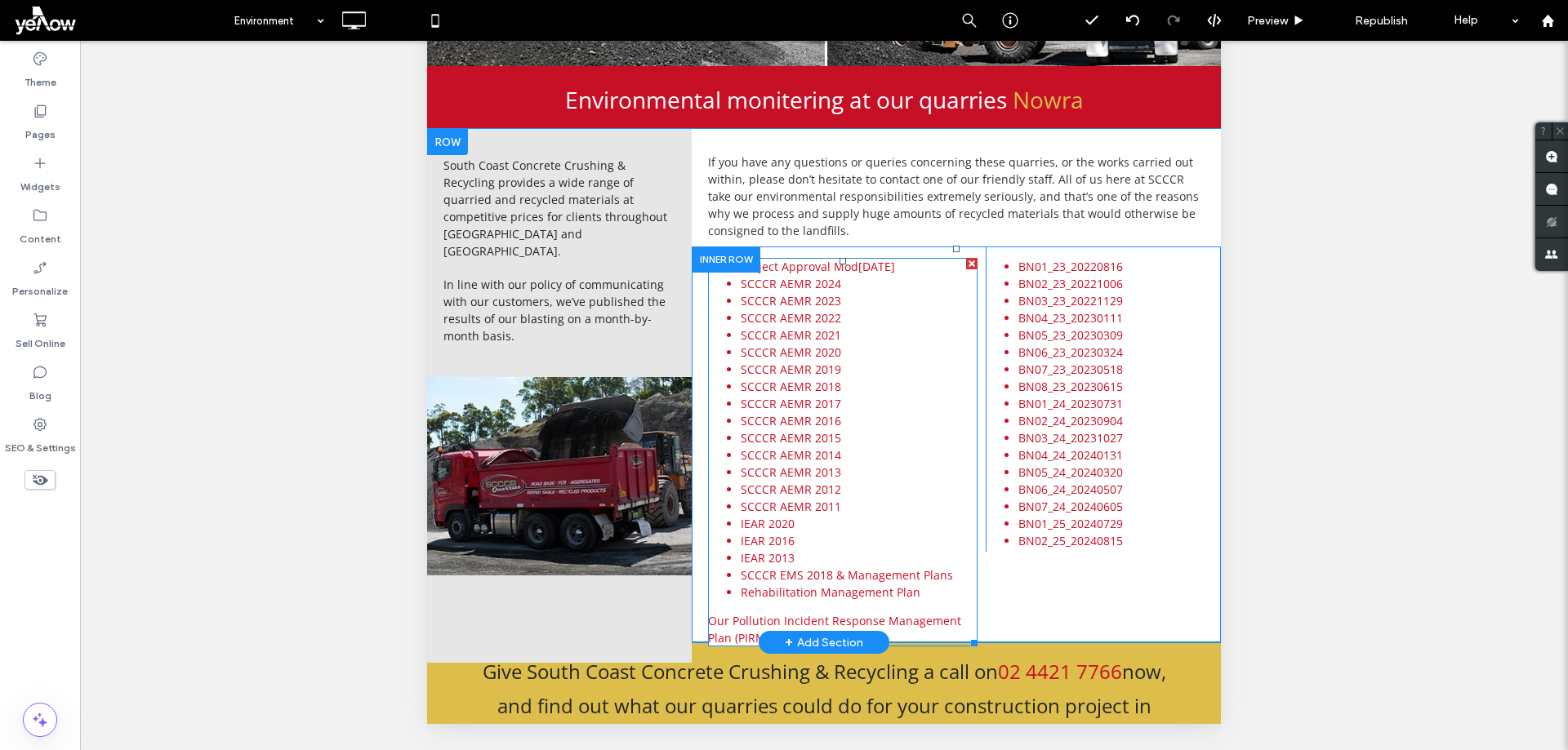
scroll to position [0, 0]
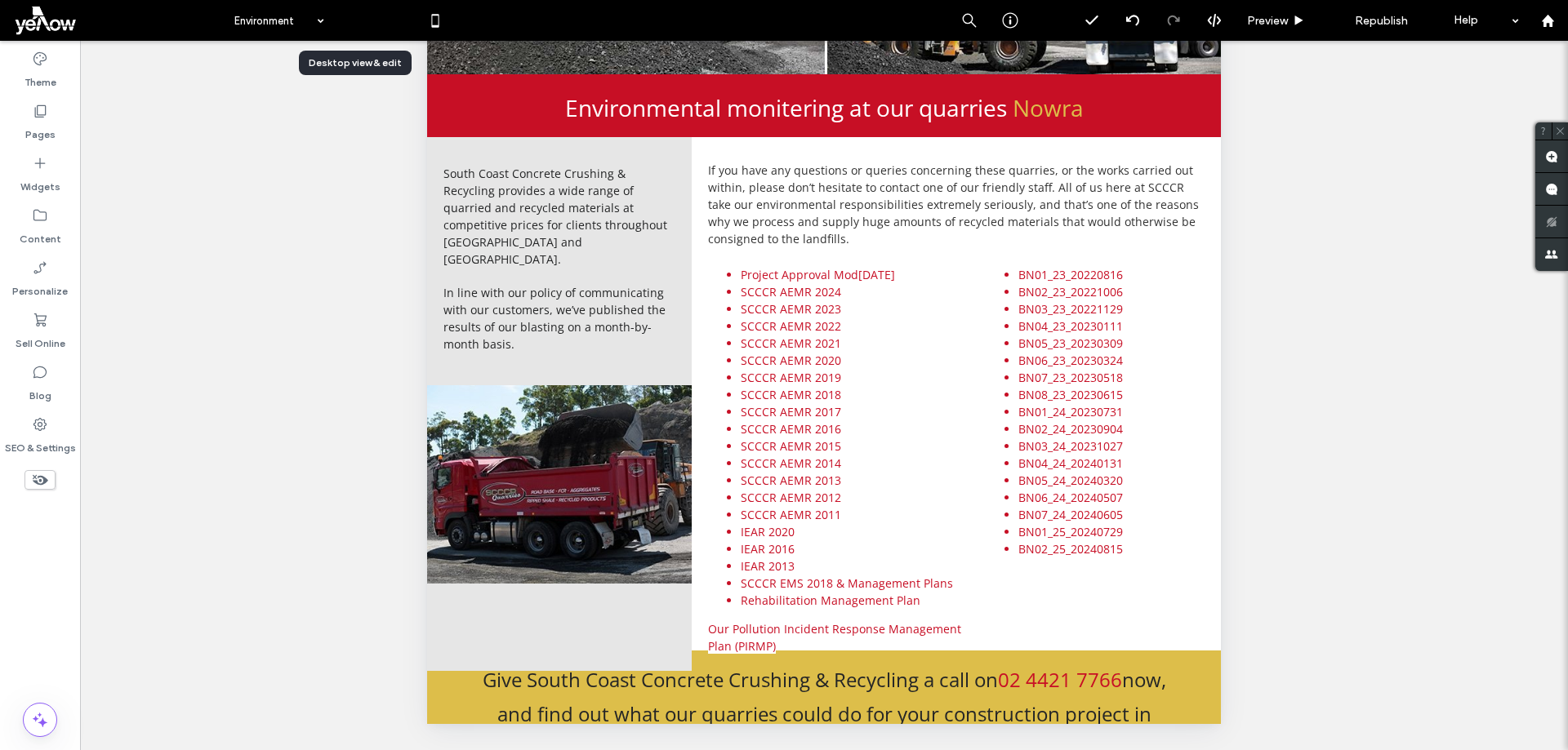
click at [343, 14] on icon at bounding box center [353, 21] width 33 height 33
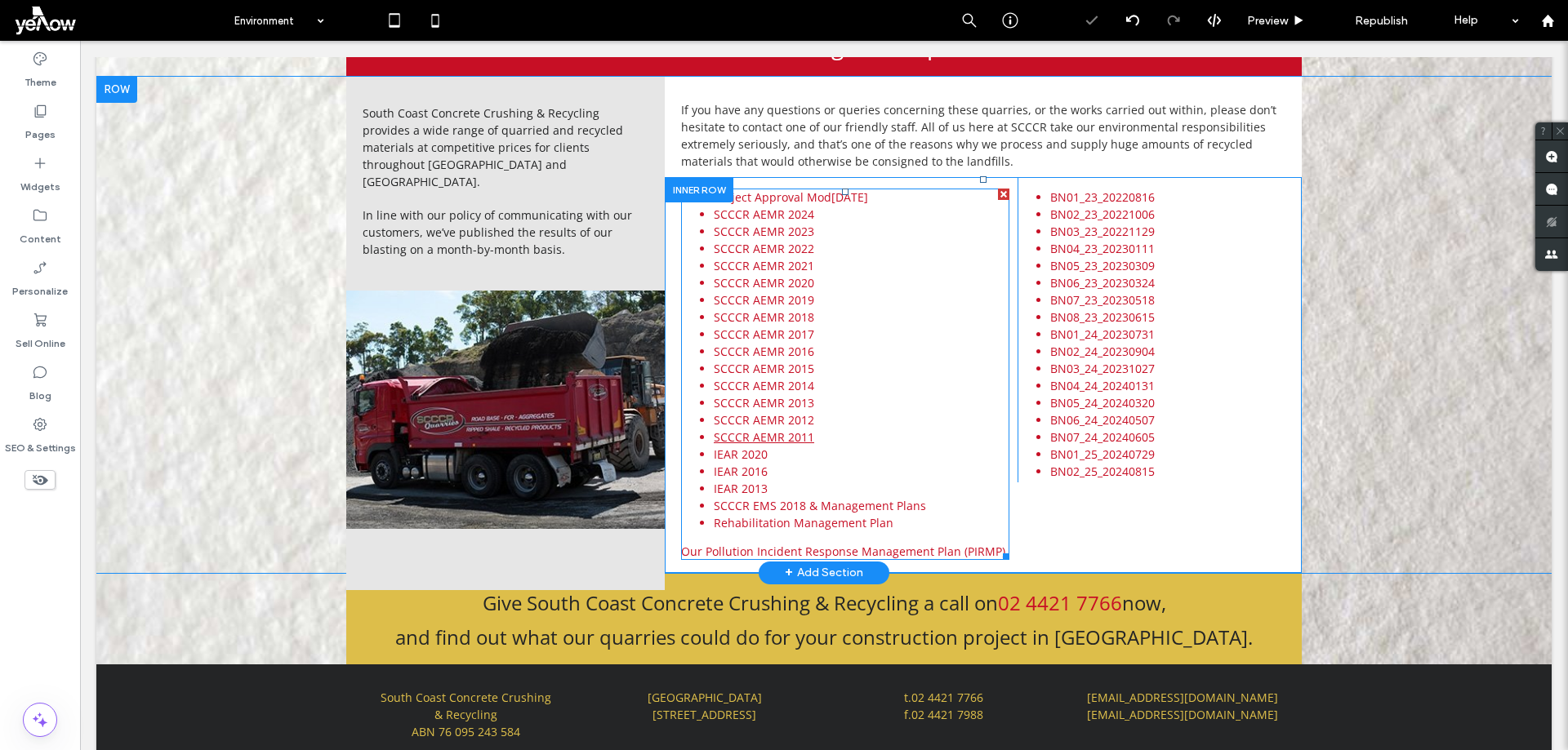
scroll to position [560, 0]
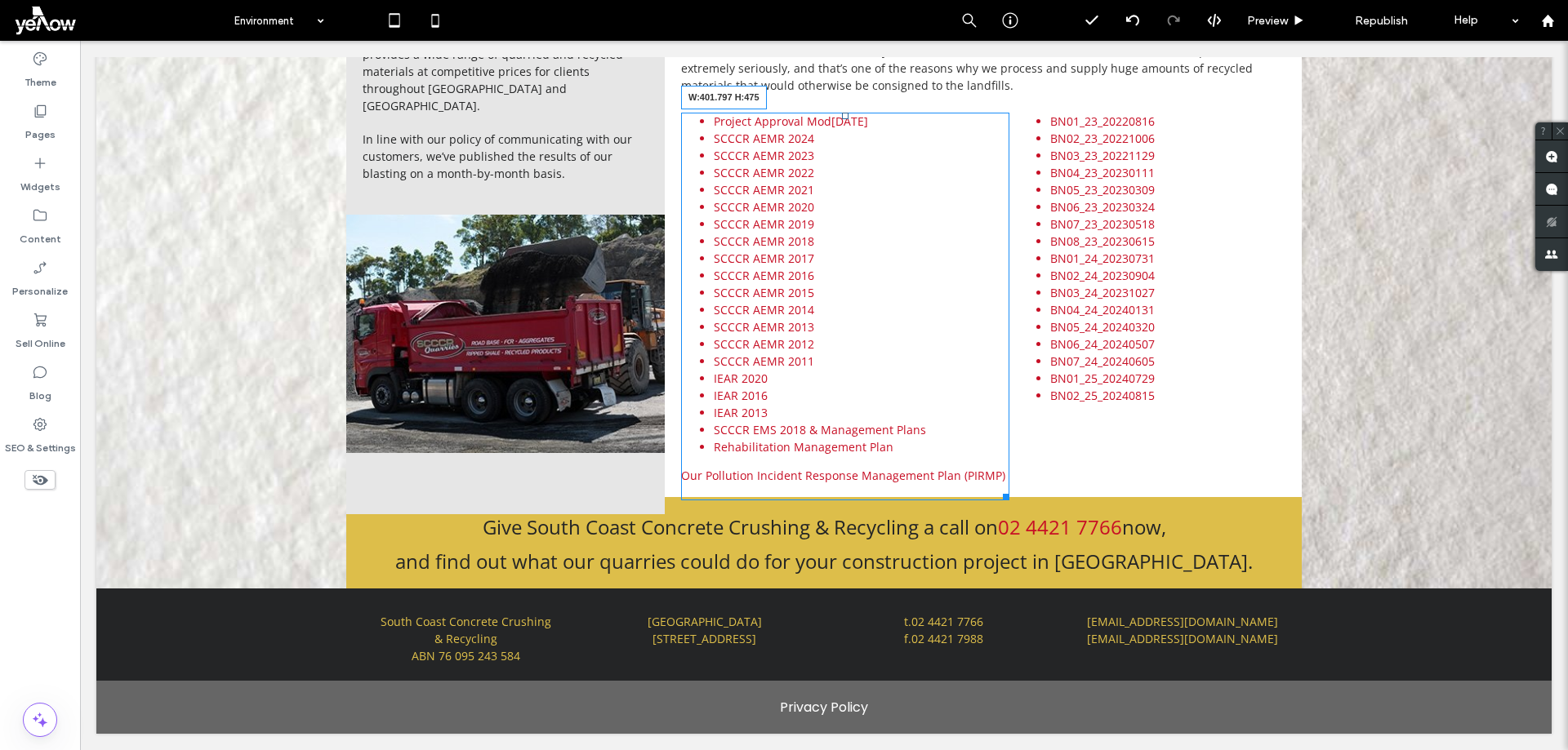
drag, startPoint x: 999, startPoint y: 473, endPoint x: 1002, endPoint y: 489, distance: 16.3
click at [1002, 489] on div at bounding box center [1004, 494] width 13 height 13
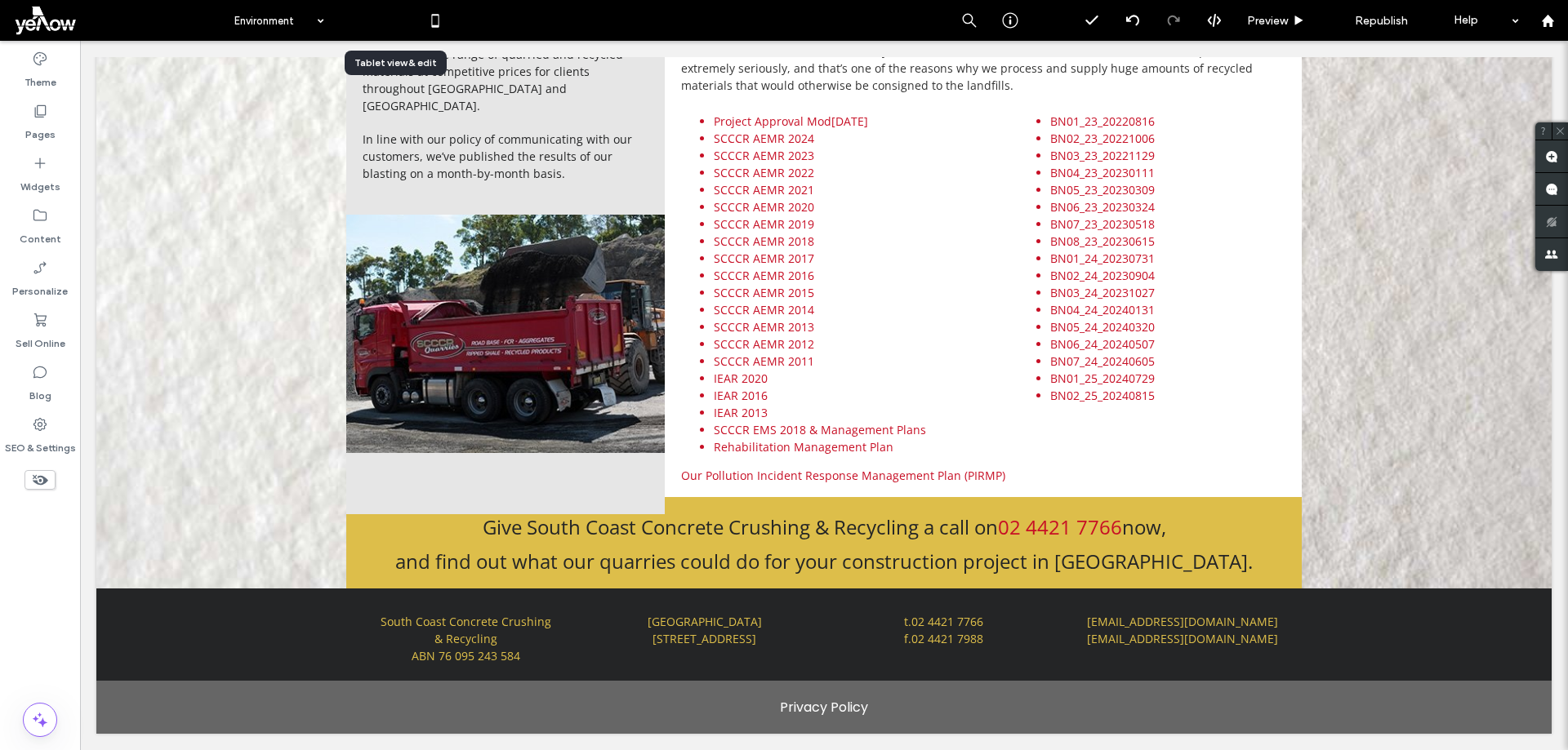
click at [399, 21] on icon at bounding box center [394, 21] width 33 height 33
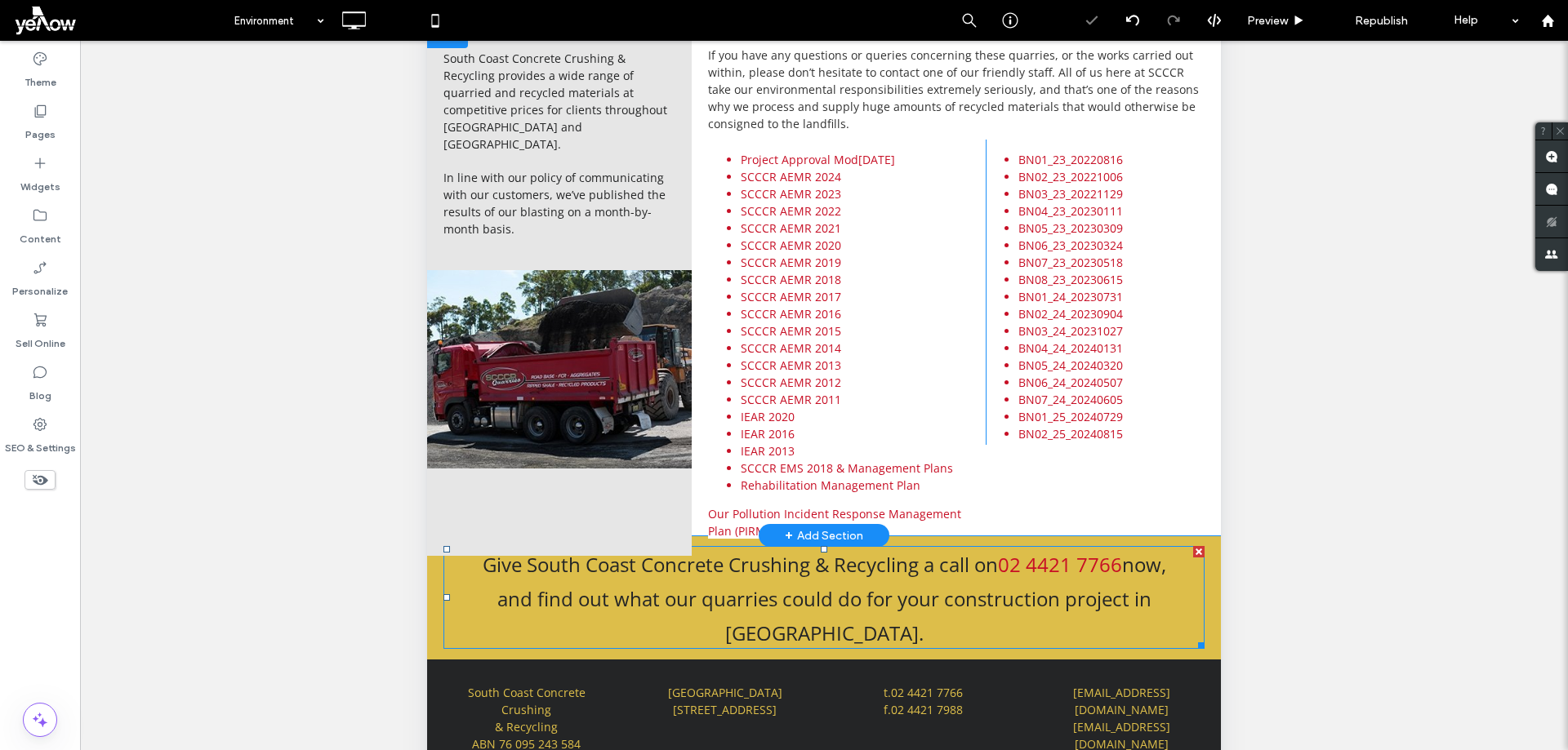
scroll to position [388, 0]
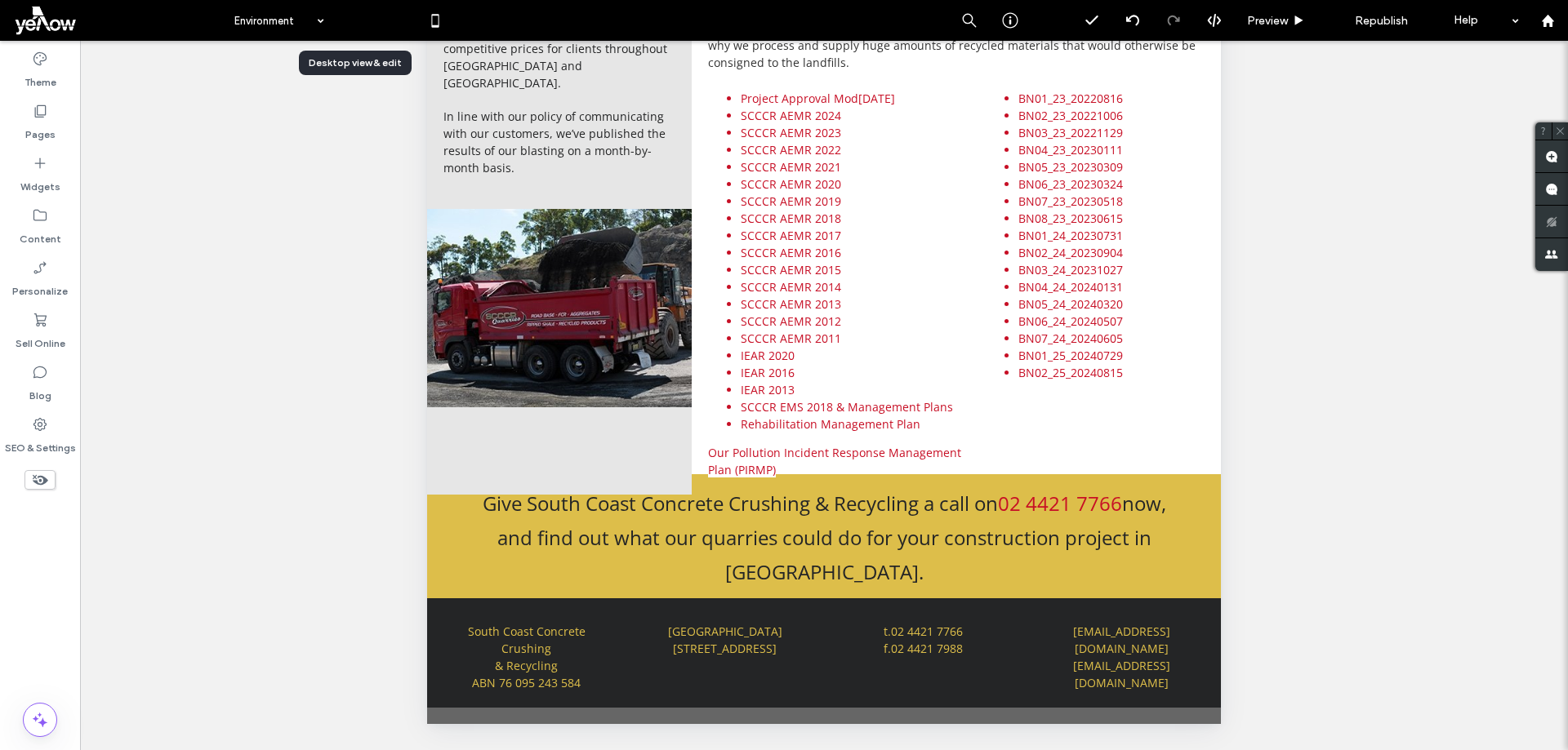
click at [357, 19] on icon at bounding box center [353, 21] width 33 height 33
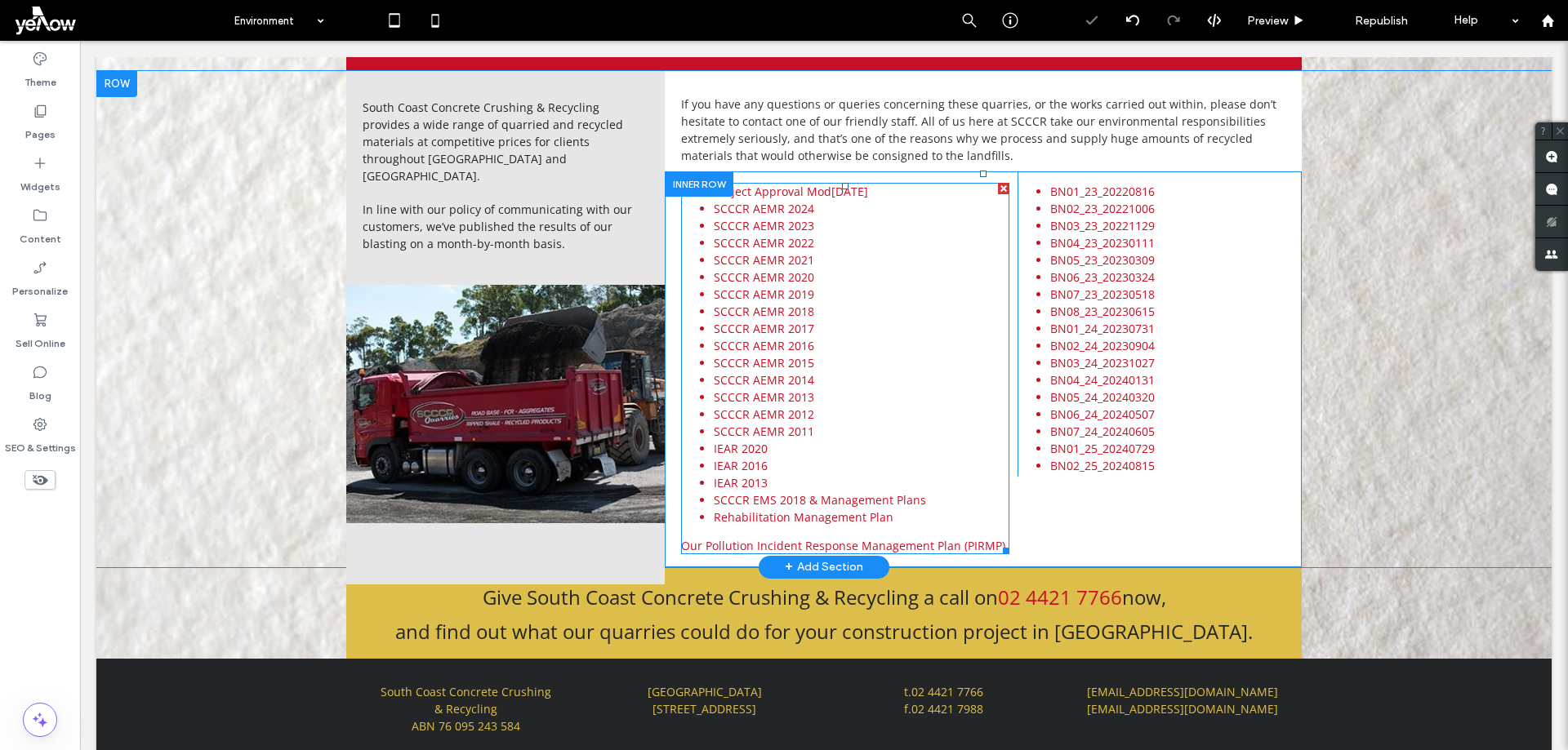
scroll to position [560, 0]
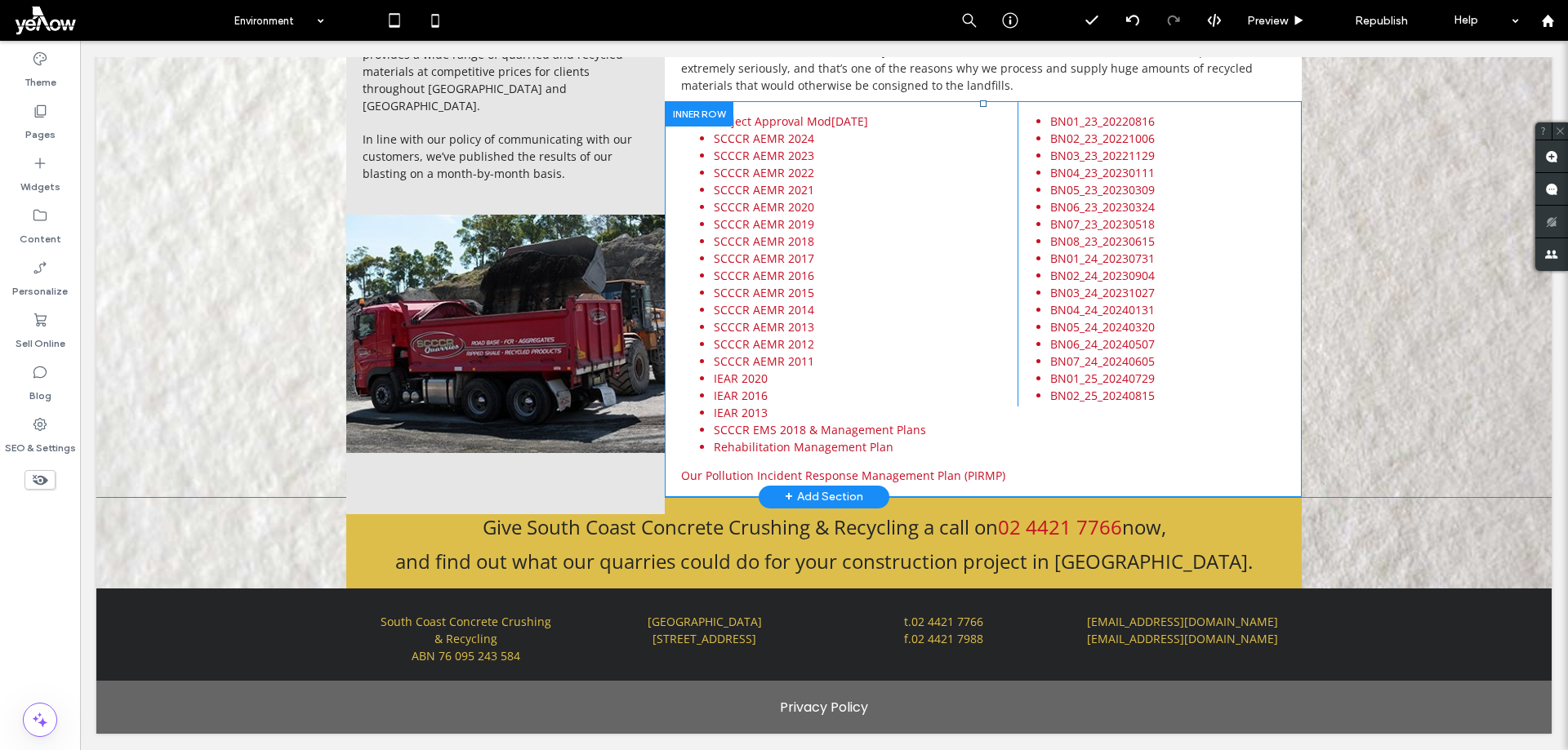
click at [1003, 487] on div "Project Approval Mod2 June 2018 SCCCR AEMR 2024 SCCCR AEMR 2023 SCCCR AEMR 2022…" at bounding box center [983, 299] width 637 height 396
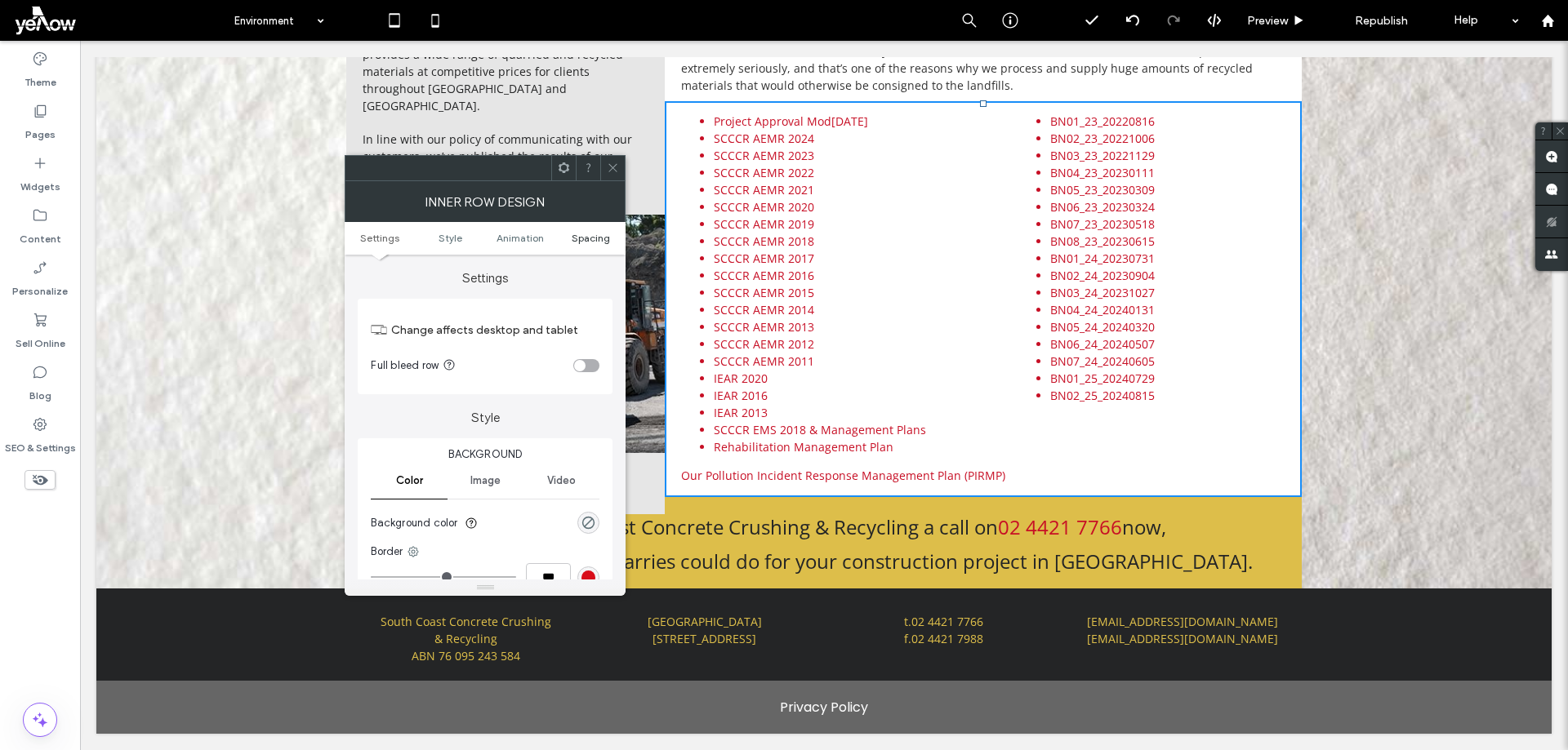
click at [595, 238] on span "Spacing" at bounding box center [590, 238] width 38 height 13
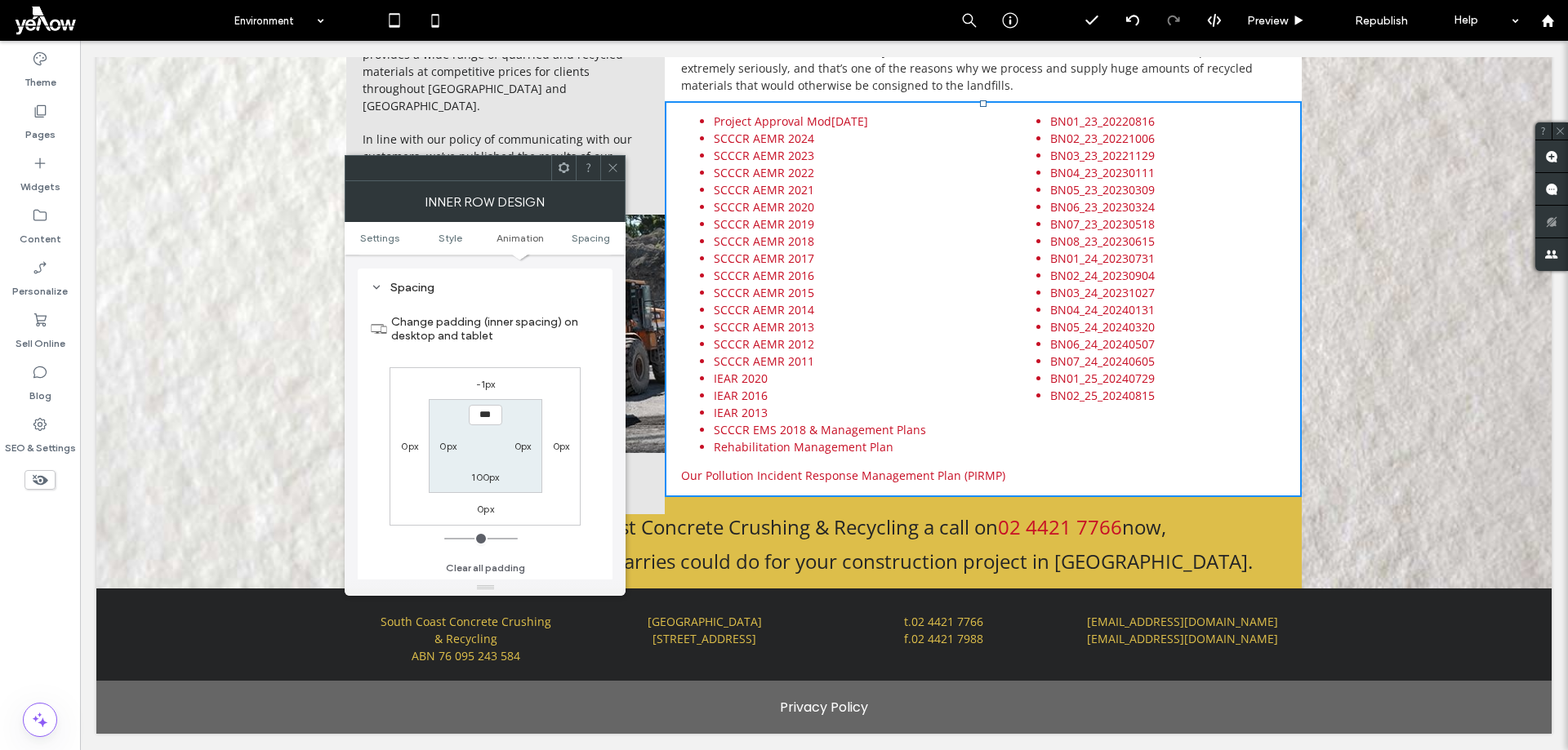
scroll to position [522, 0]
click at [482, 475] on label "100px" at bounding box center [485, 476] width 28 height 13
type input "***"
type input "*"
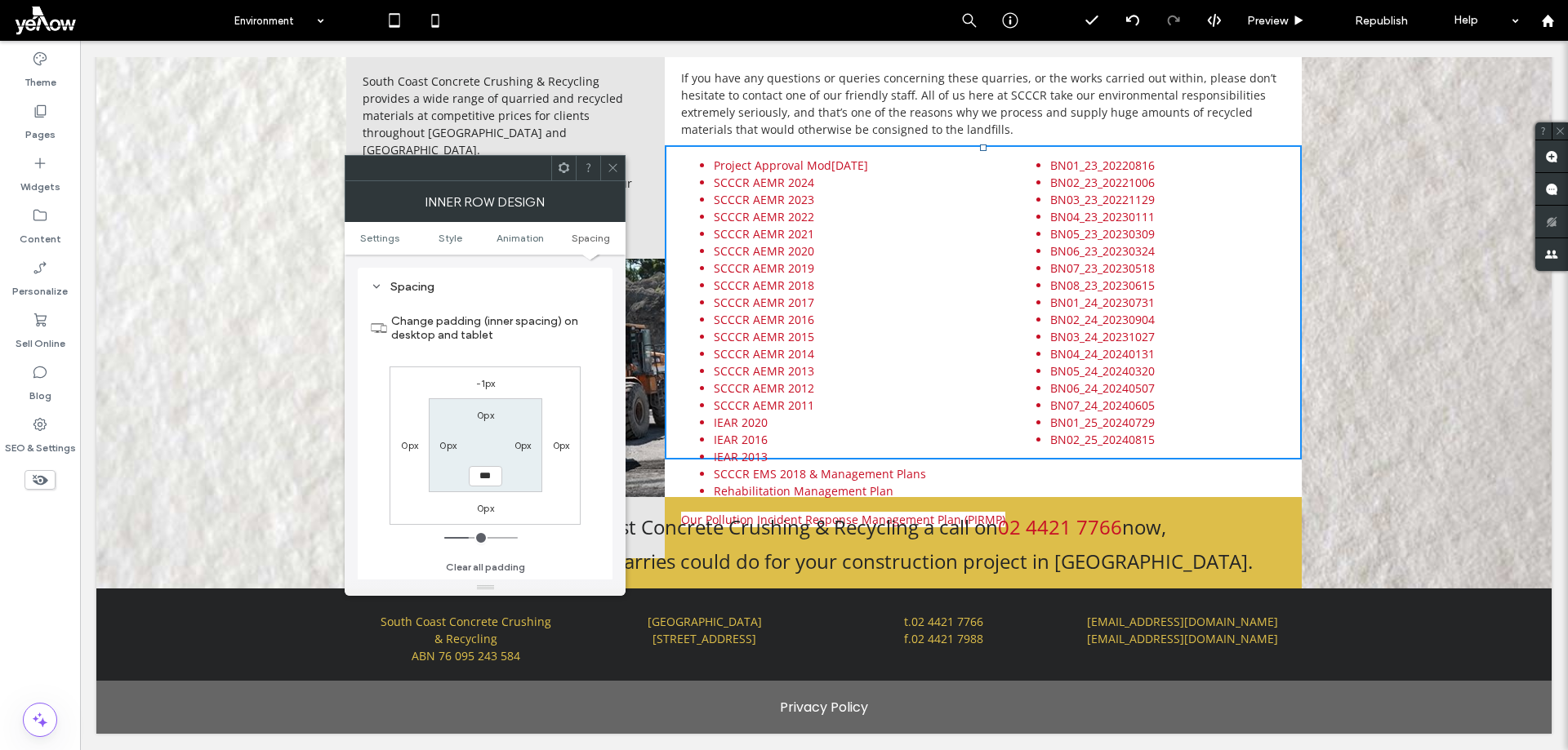
scroll to position [500, 0]
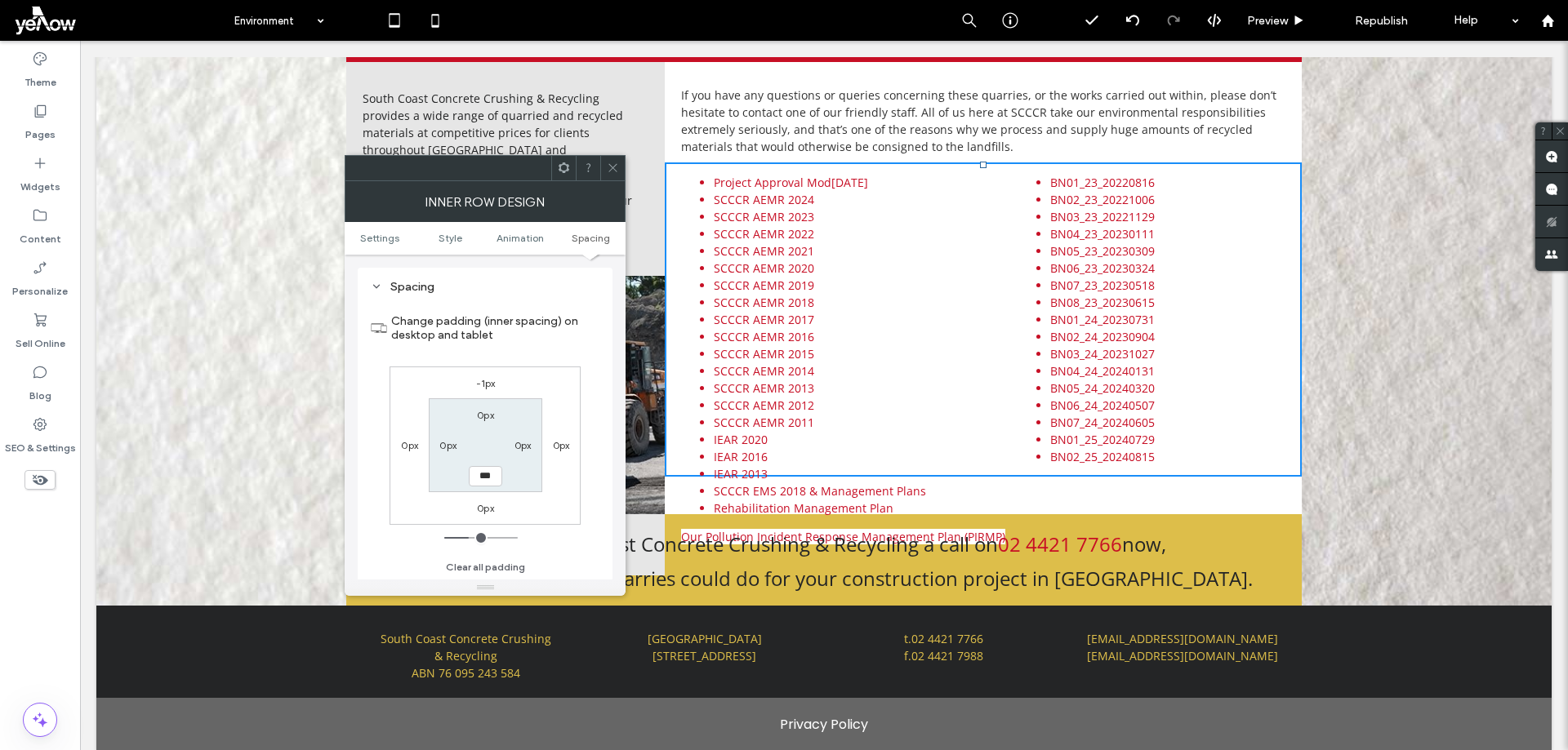
click at [607, 375] on div "Spacing Change padding (inner spacing) on desktop and tablet -1px 0px 0px 0px 0…" at bounding box center [485, 429] width 255 height 324
click at [475, 474] on input "***" at bounding box center [485, 476] width 33 height 21
type input "***"
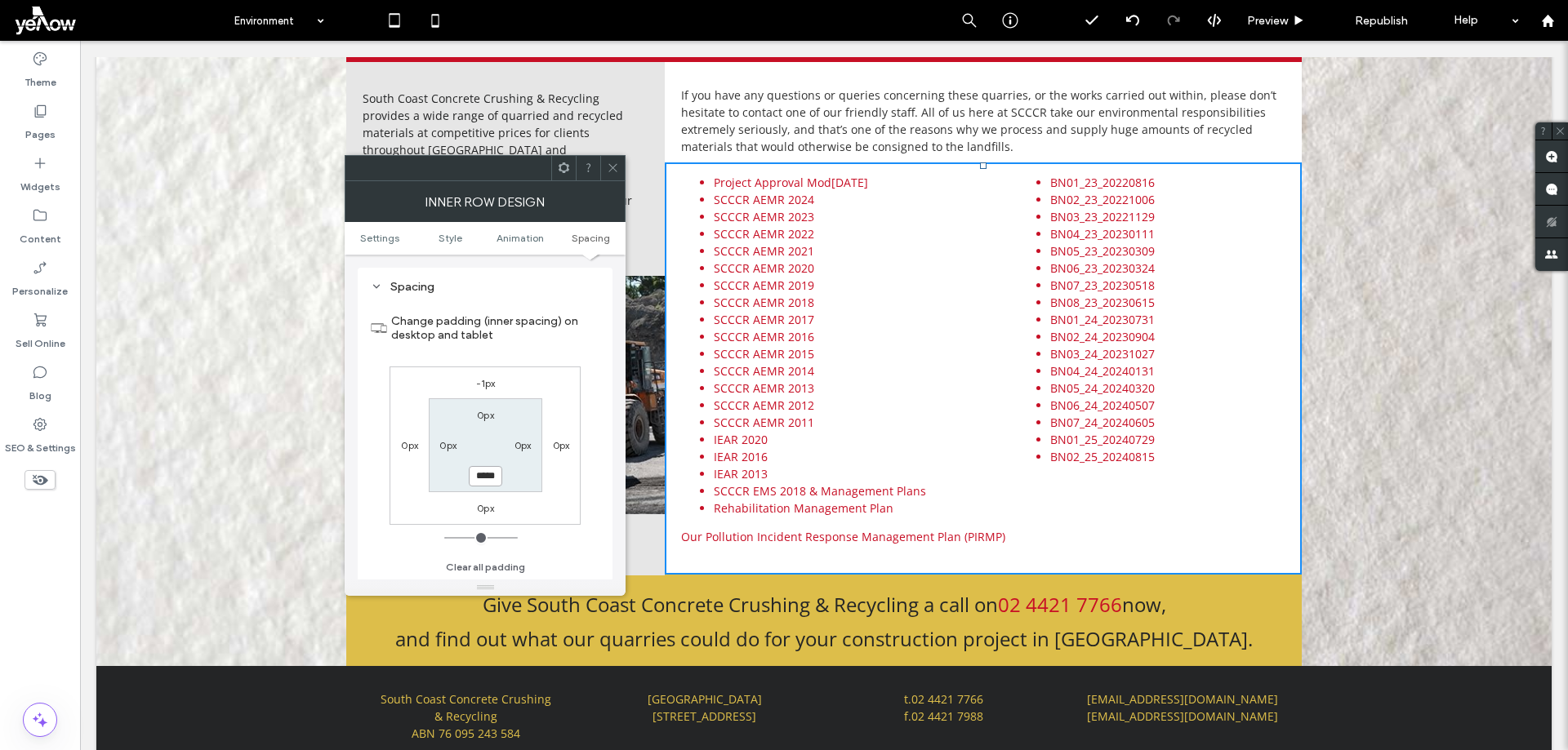
scroll to position [560, 0]
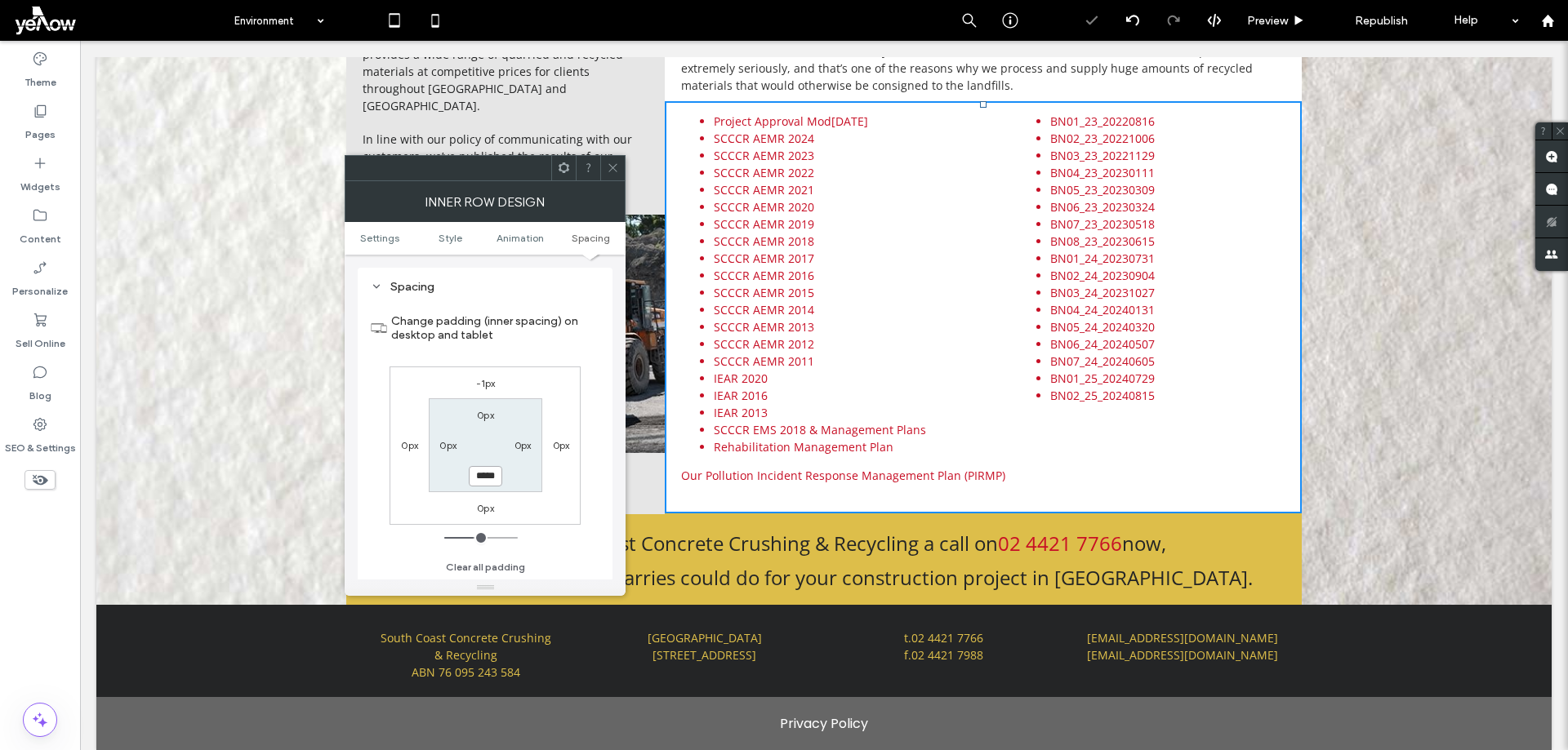
click at [484, 483] on input "*****" at bounding box center [485, 476] width 33 height 21
type input "***"
type input "*****"
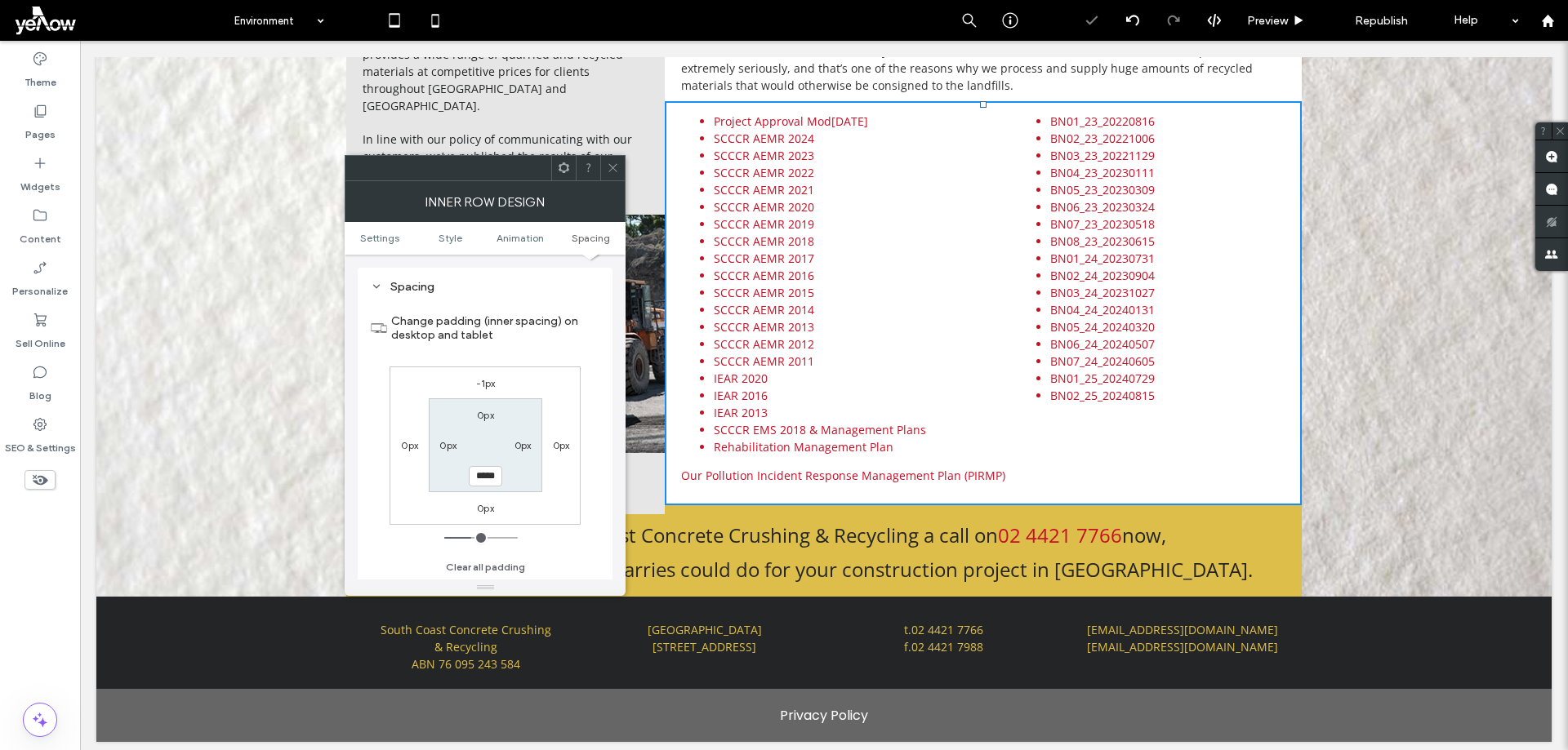
click at [615, 166] on icon at bounding box center [613, 168] width 13 height 13
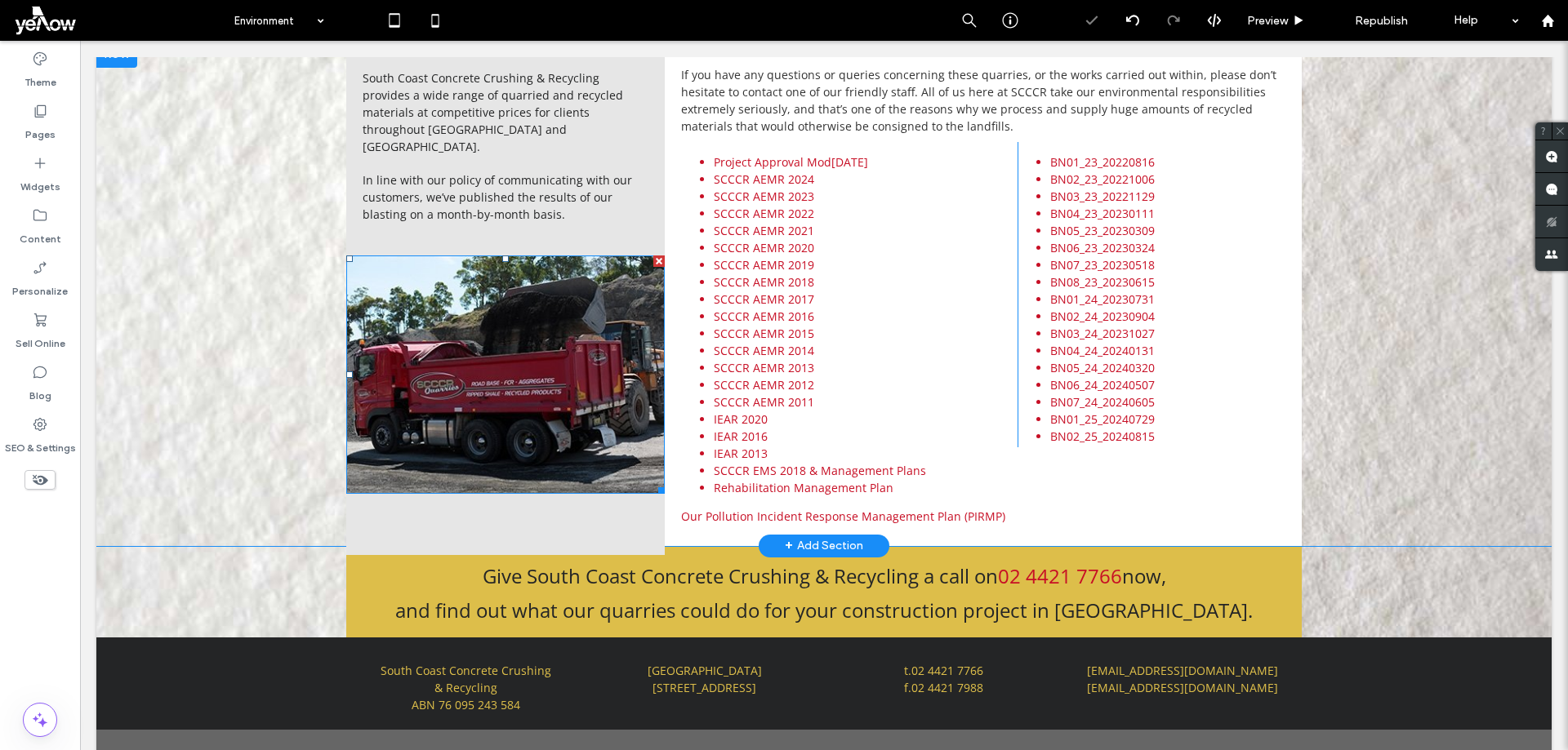
scroll to position [479, 0]
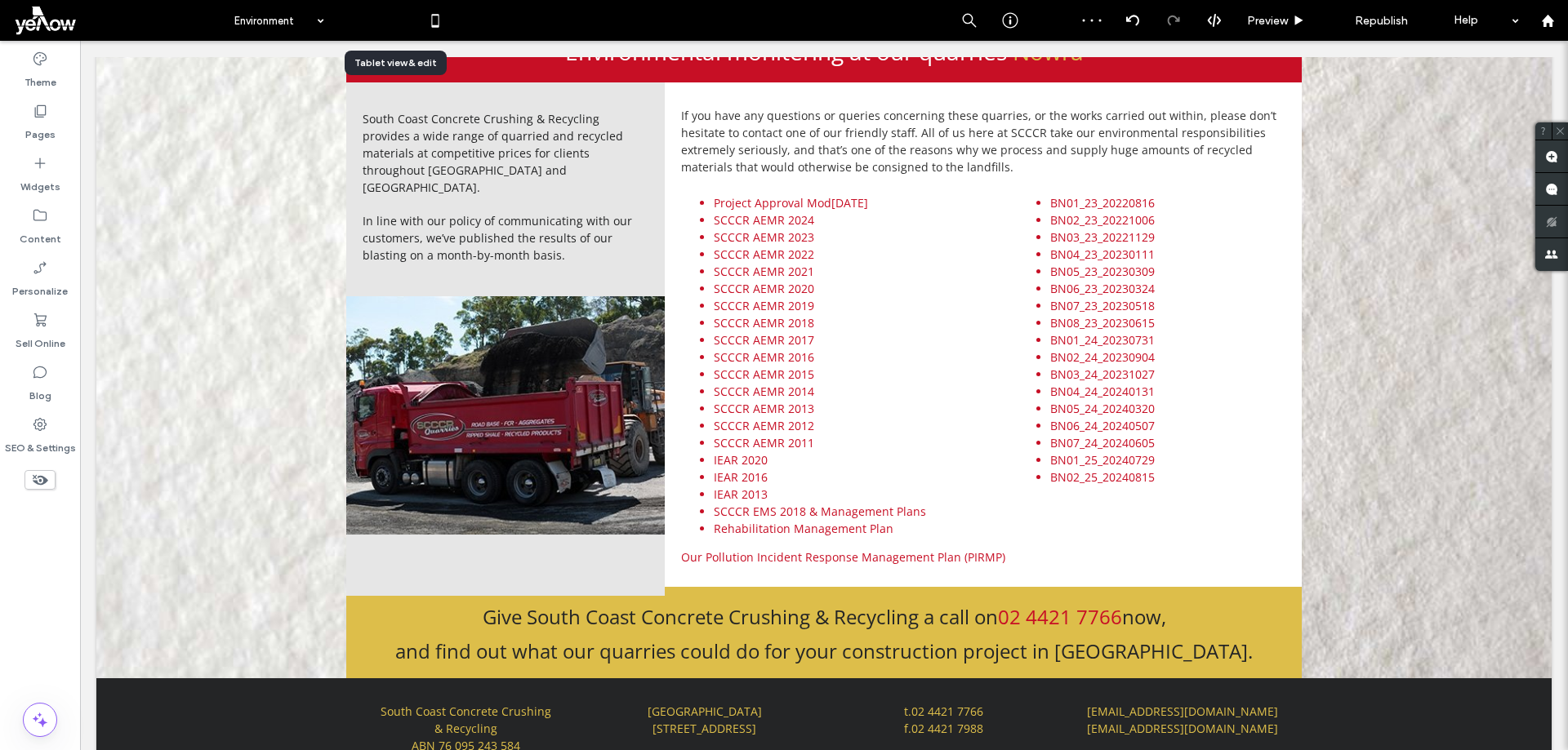
click at [399, 28] on icon at bounding box center [394, 21] width 33 height 33
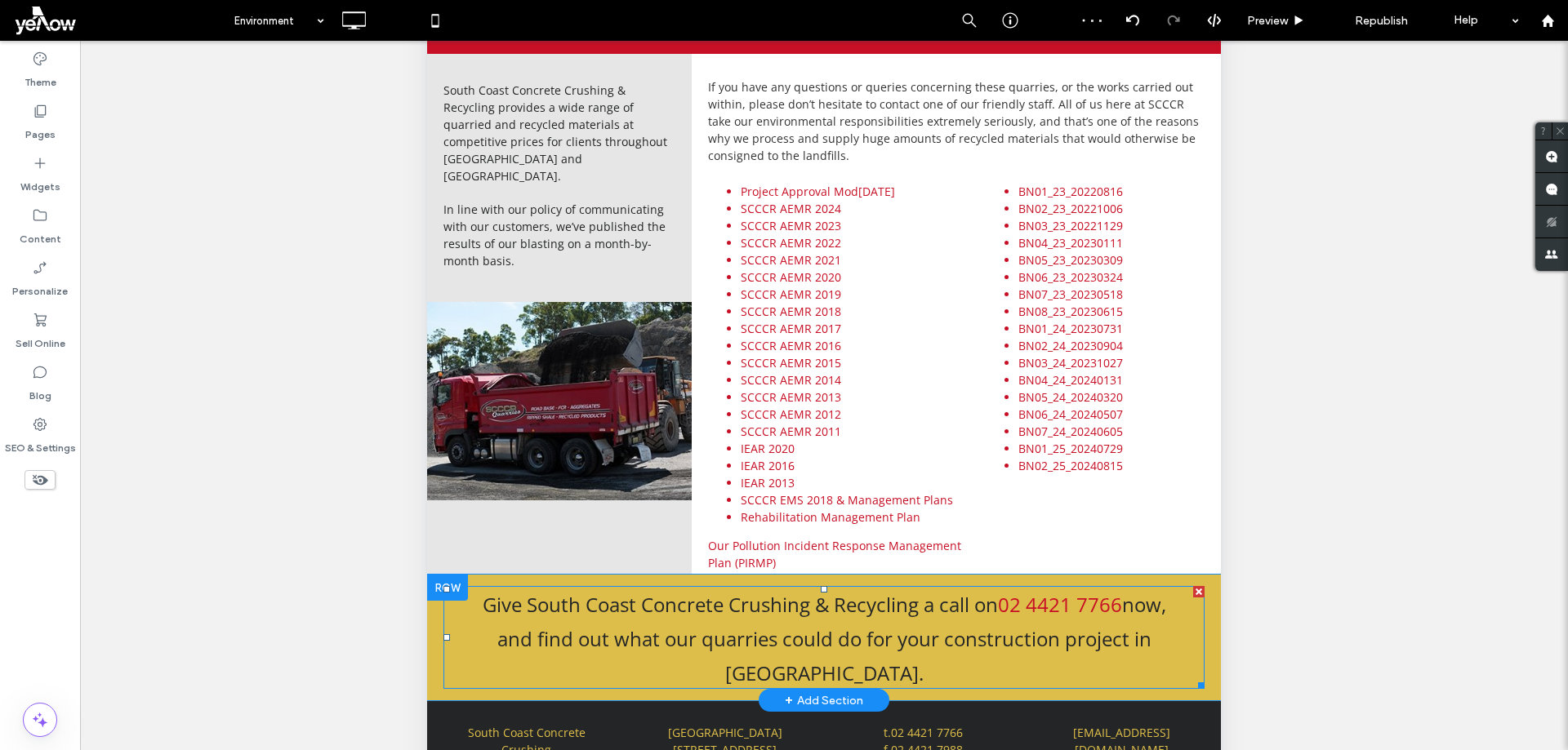
scroll to position [164, 0]
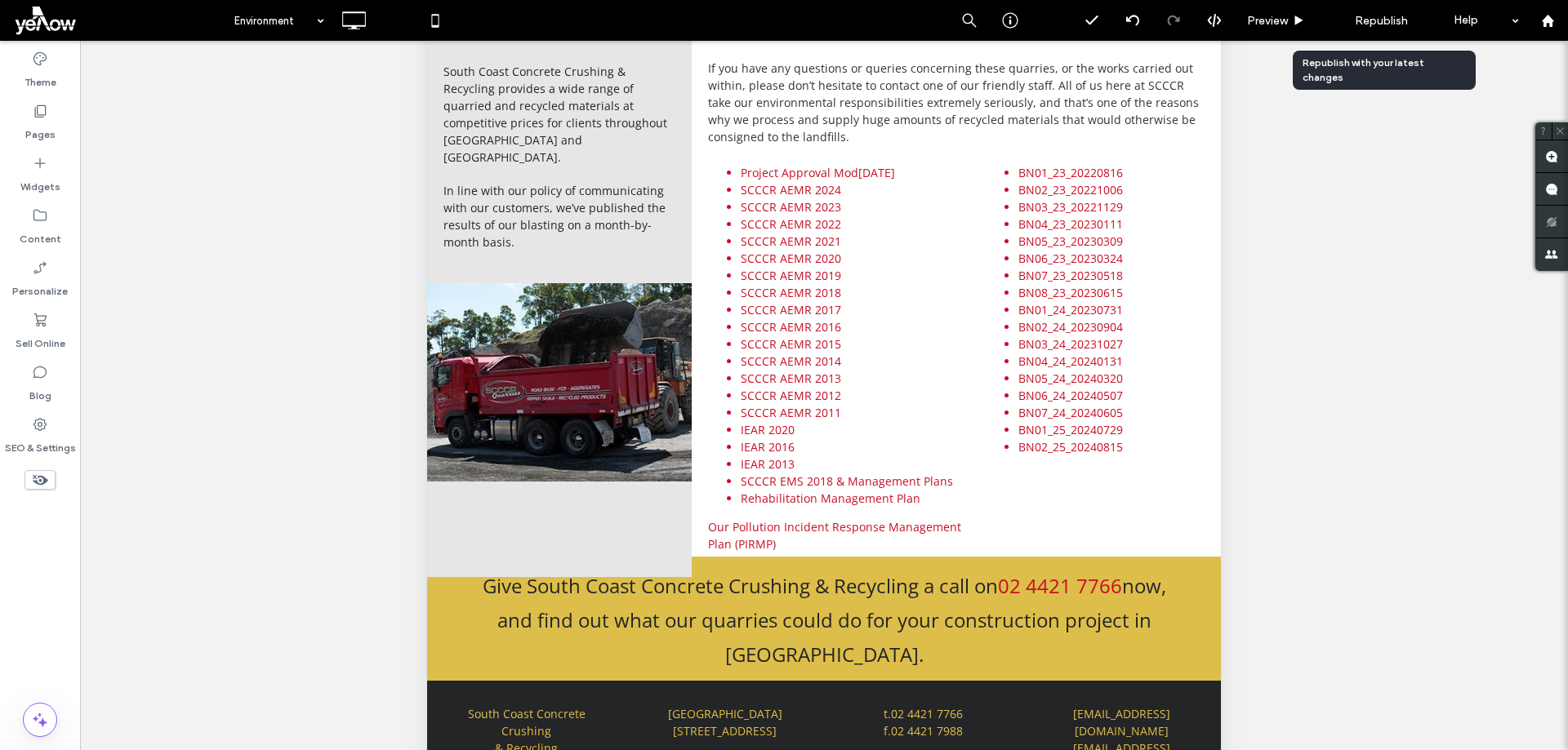
click at [1375, 21] on span "Republish" at bounding box center [1381, 21] width 53 height 14
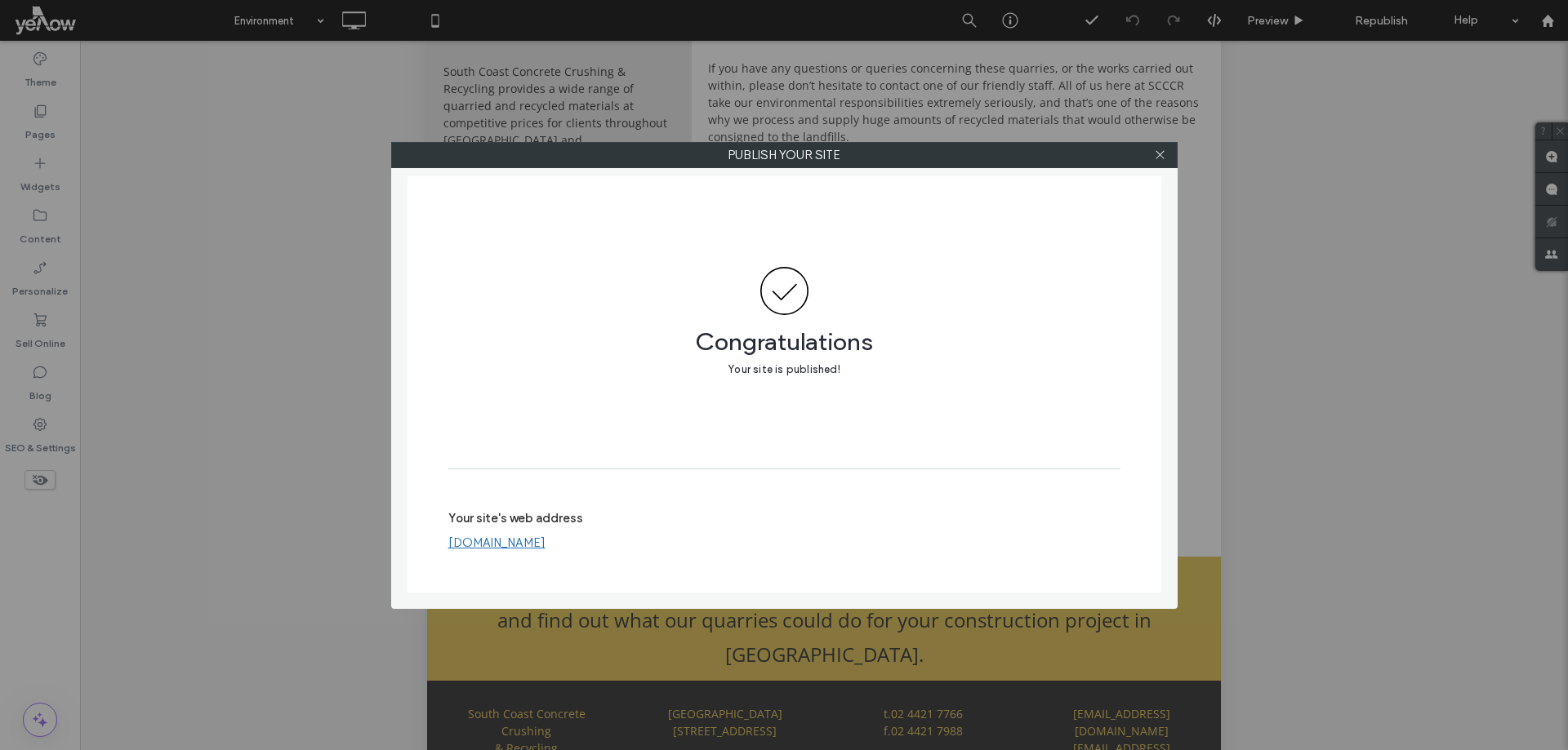
click at [546, 535] on link "[DOMAIN_NAME]" at bounding box center [496, 543] width 97 height 14
click at [1157, 151] on icon at bounding box center [1160, 155] width 13 height 13
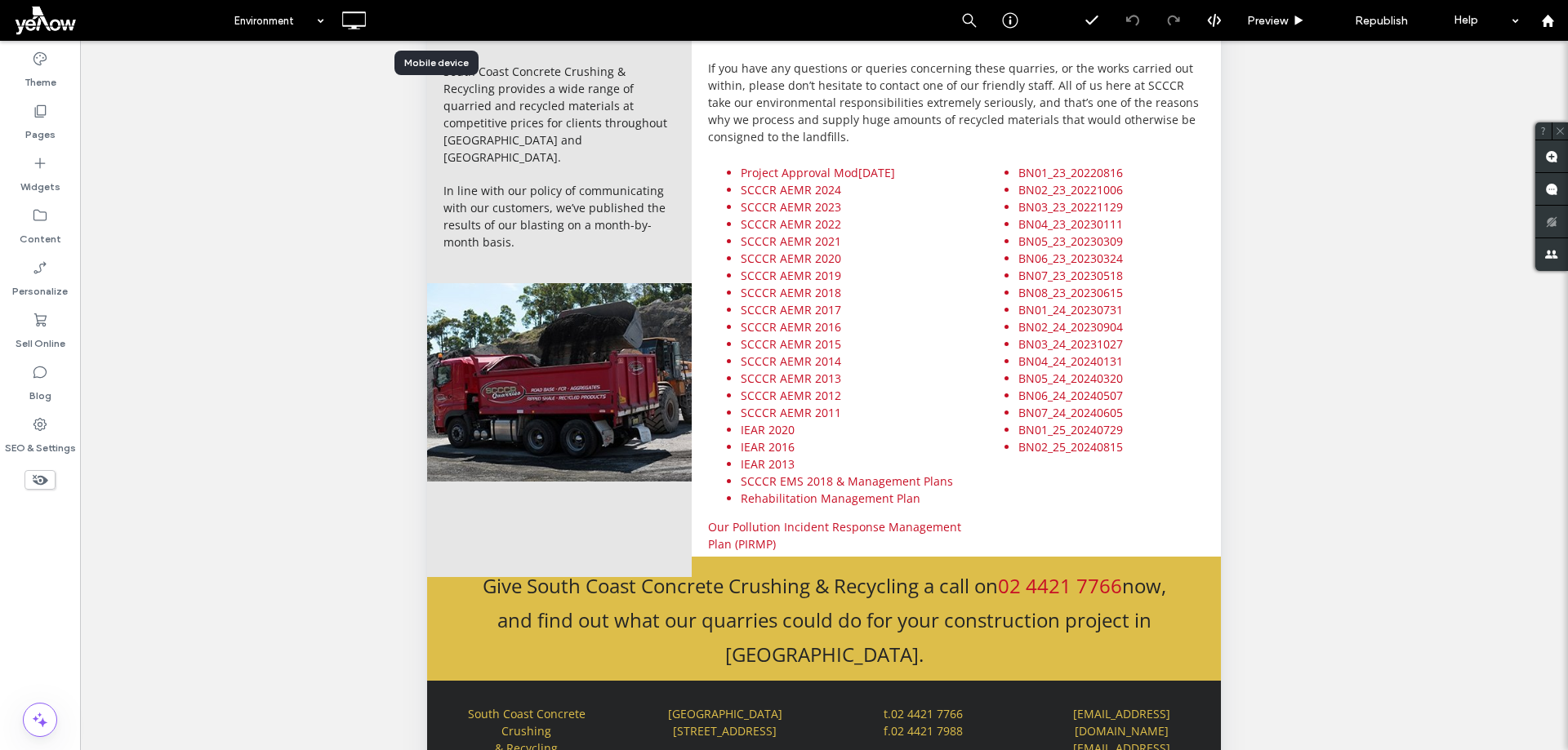
click at [434, 21] on icon at bounding box center [435, 21] width 33 height 33
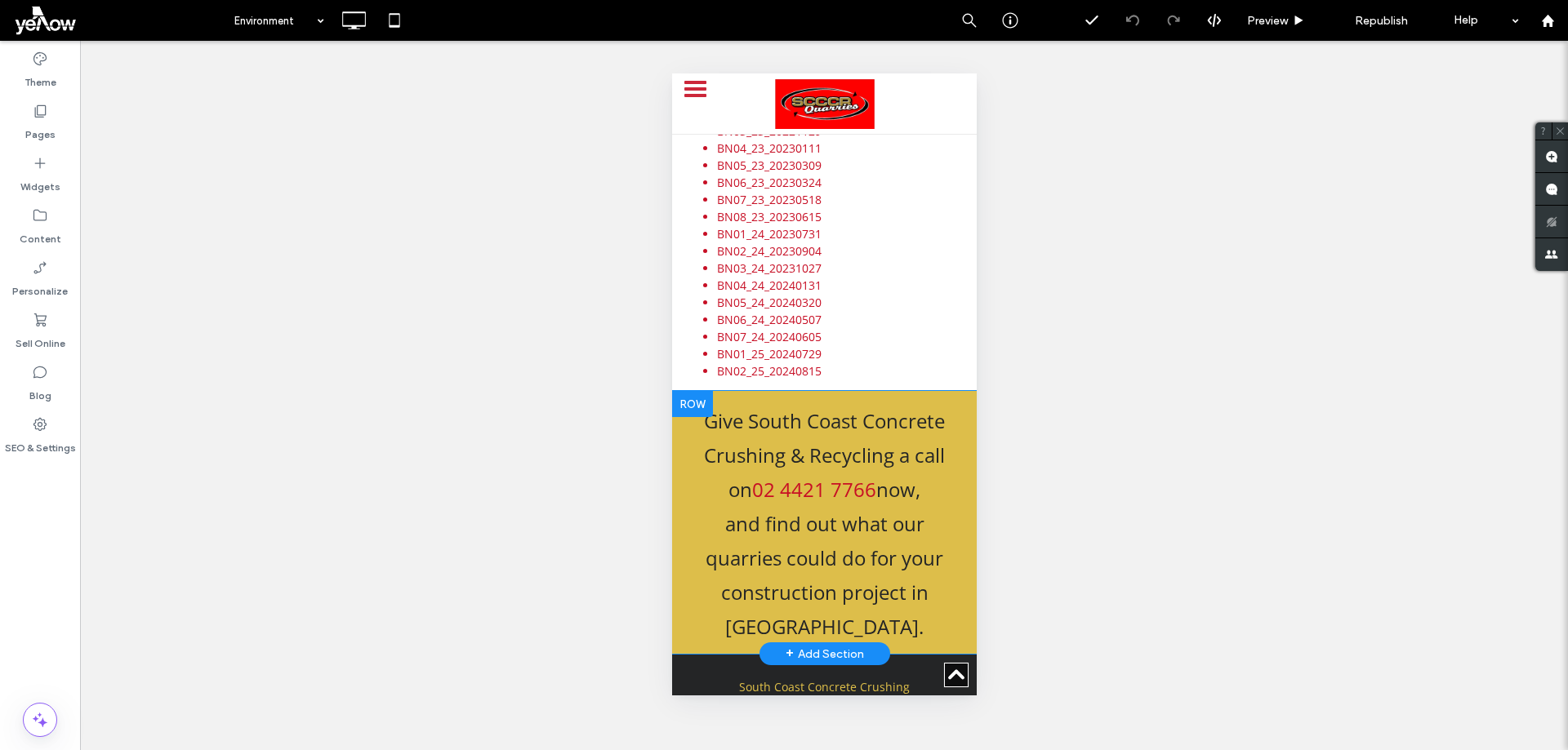
scroll to position [1319, 0]
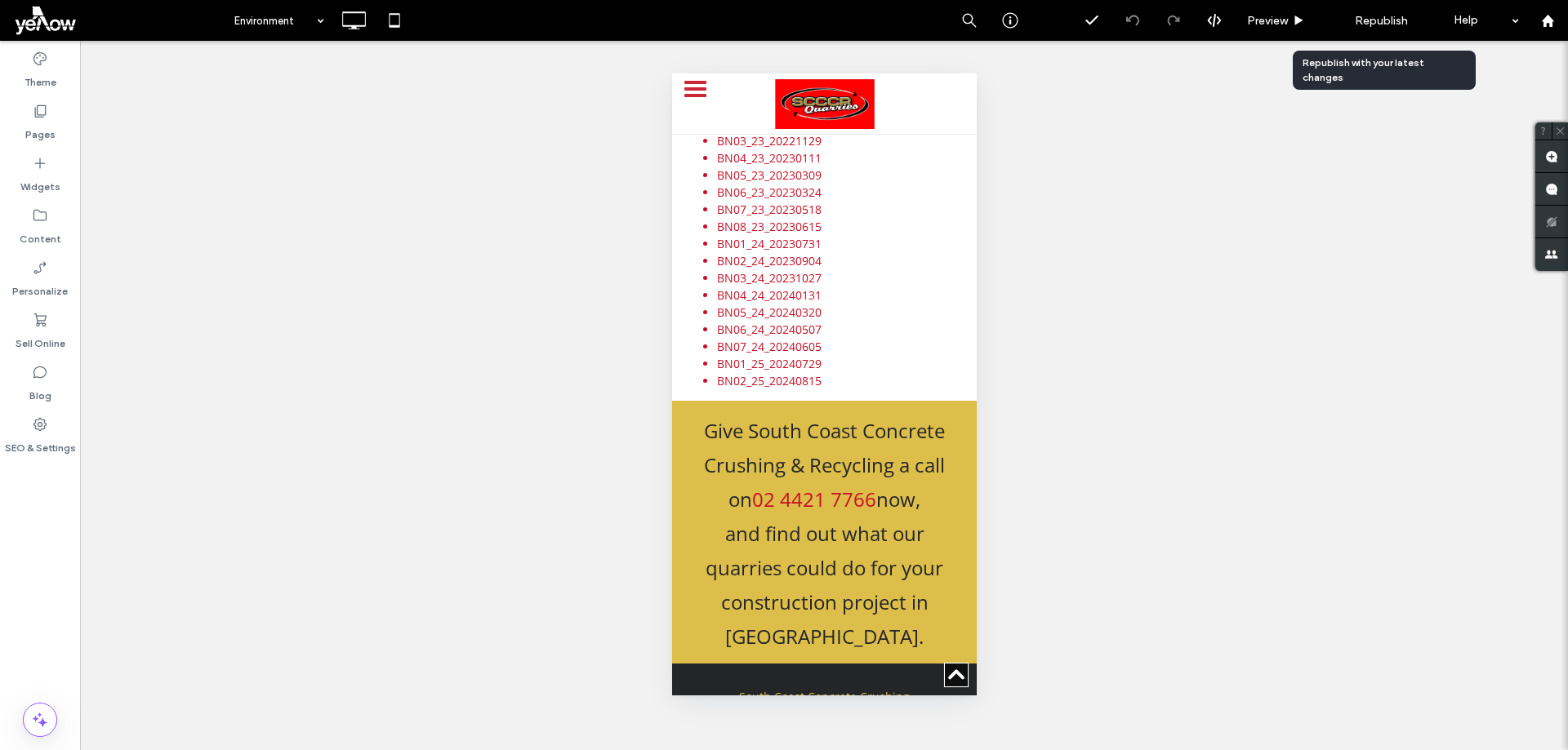
click at [1373, 20] on span "Republish" at bounding box center [1381, 21] width 53 height 14
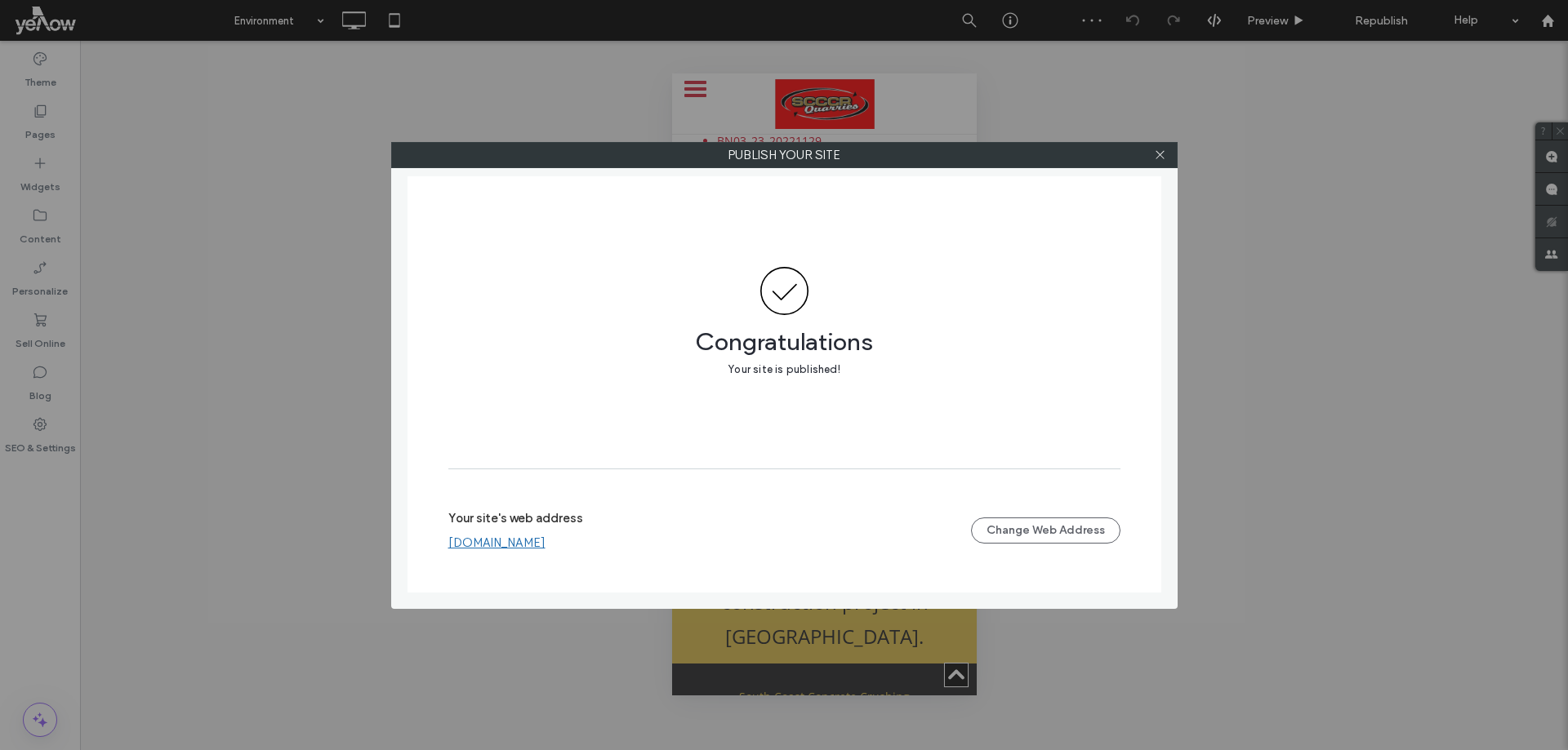
click at [1150, 159] on div at bounding box center [1160, 155] width 24 height 24
click at [1155, 155] on icon at bounding box center [1160, 155] width 13 height 13
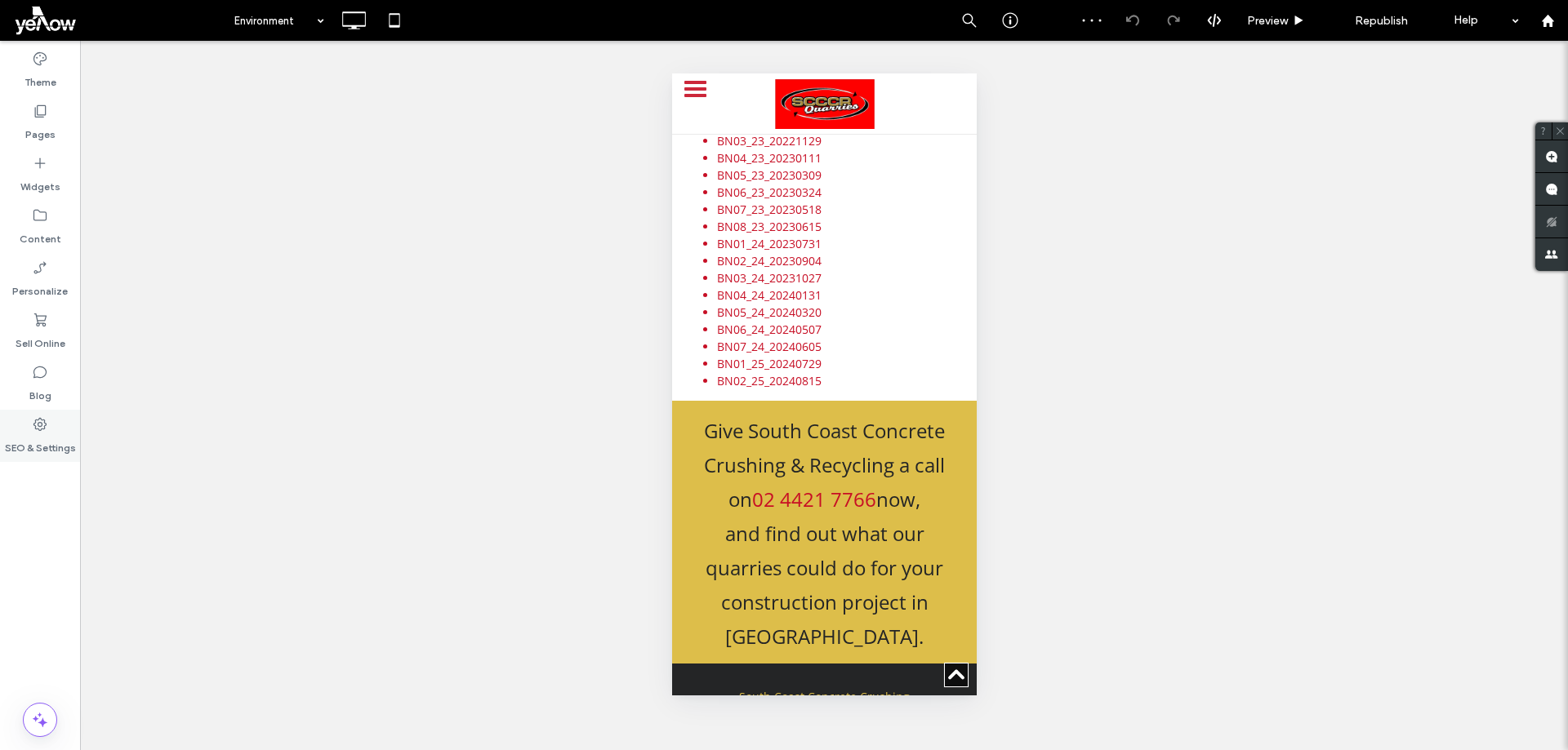
drag, startPoint x: 78, startPoint y: 435, endPoint x: 65, endPoint y: 435, distance: 13.0
click at [68, 435] on div "SEO & Settings" at bounding box center [39, 435] width 80 height 52
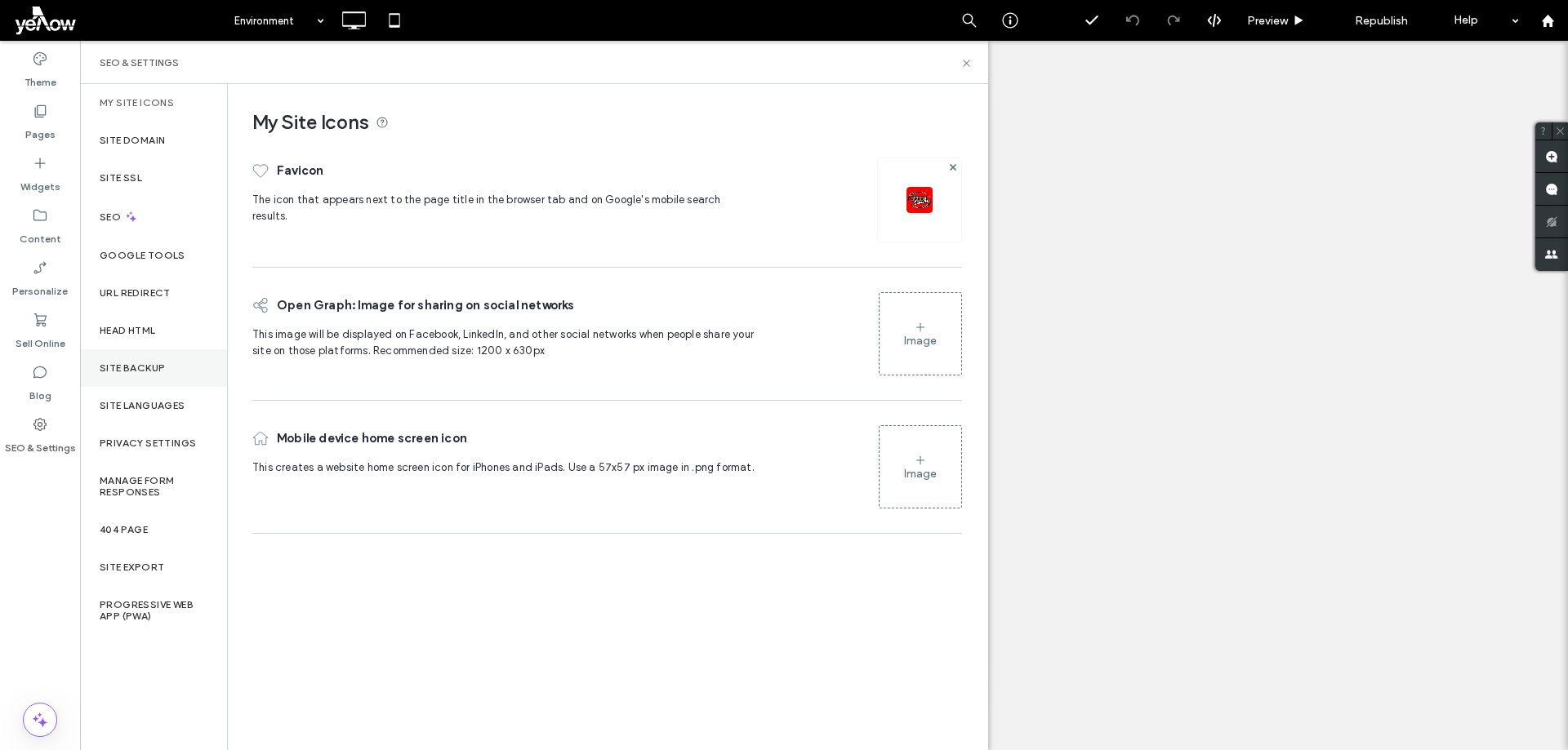
click at [148, 358] on div "Site Backup" at bounding box center [153, 368] width 147 height 38
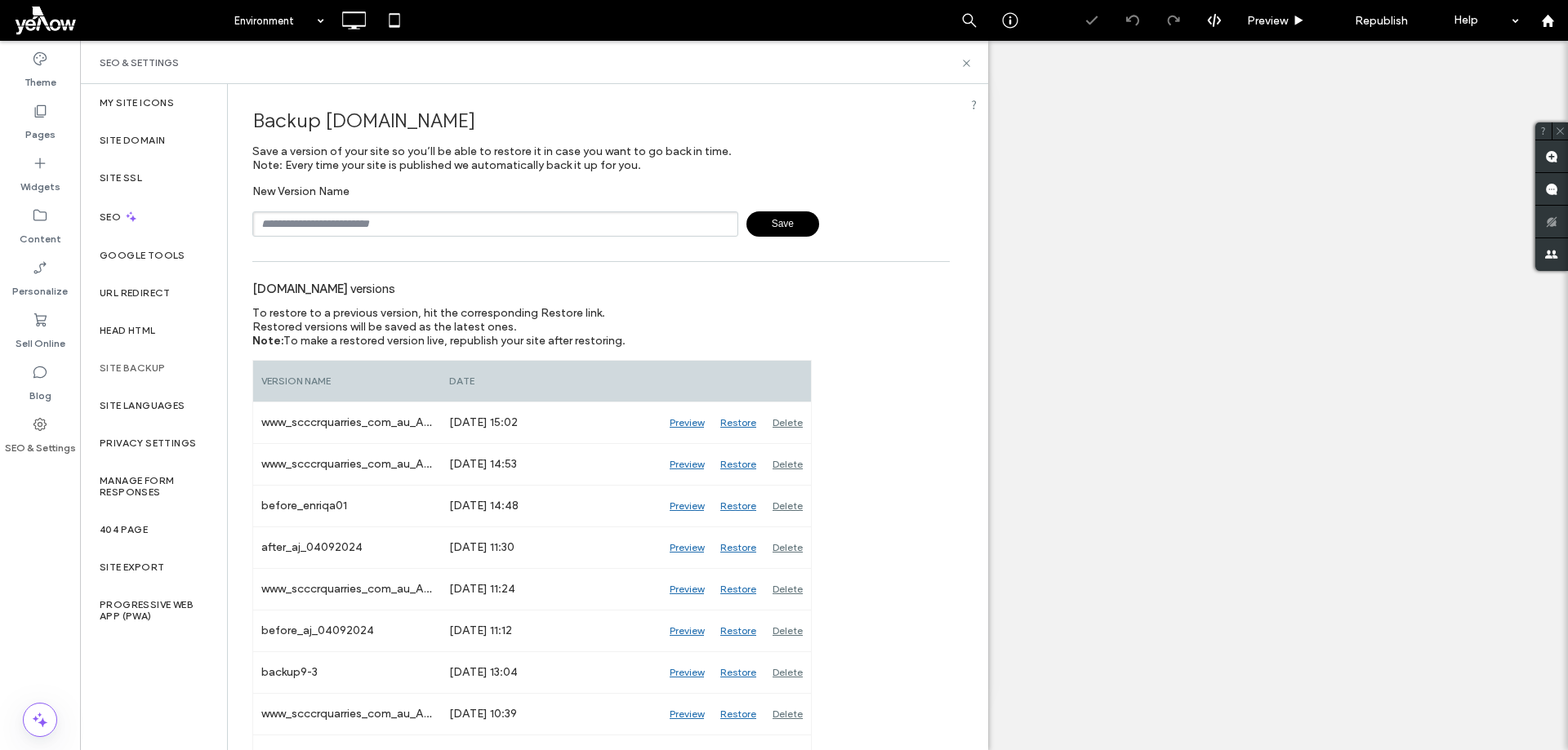
click at [386, 223] on input "text" at bounding box center [495, 223] width 486 height 25
type input "**********"
click at [1263, 31] on div "Preview" at bounding box center [1276, 21] width 83 height 41
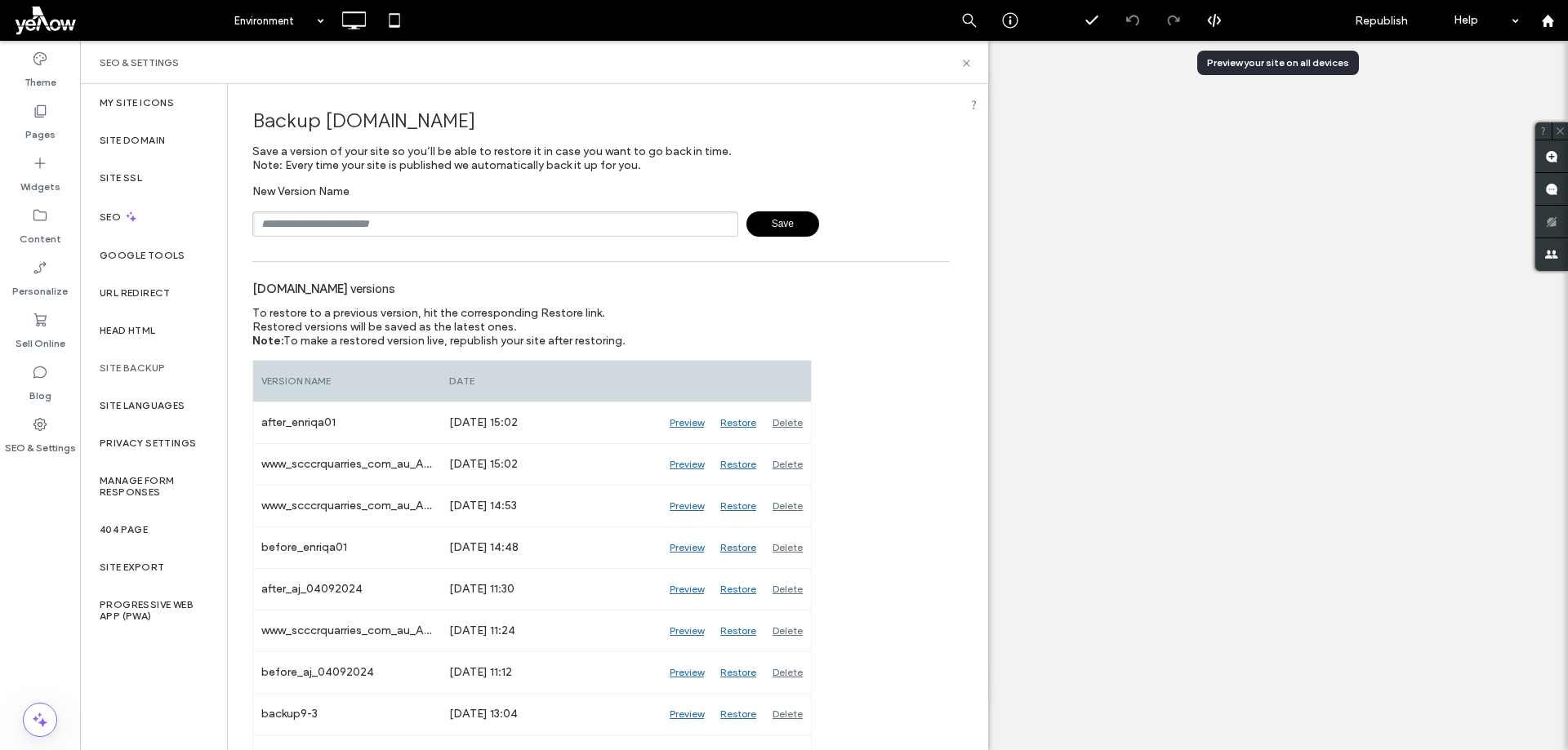
click at [1282, 29] on div "Preview" at bounding box center [1276, 21] width 83 height 41
click at [1270, 4] on div "Preview" at bounding box center [1276, 21] width 83 height 41
click at [1257, 21] on span "Preview" at bounding box center [1267, 21] width 41 height 14
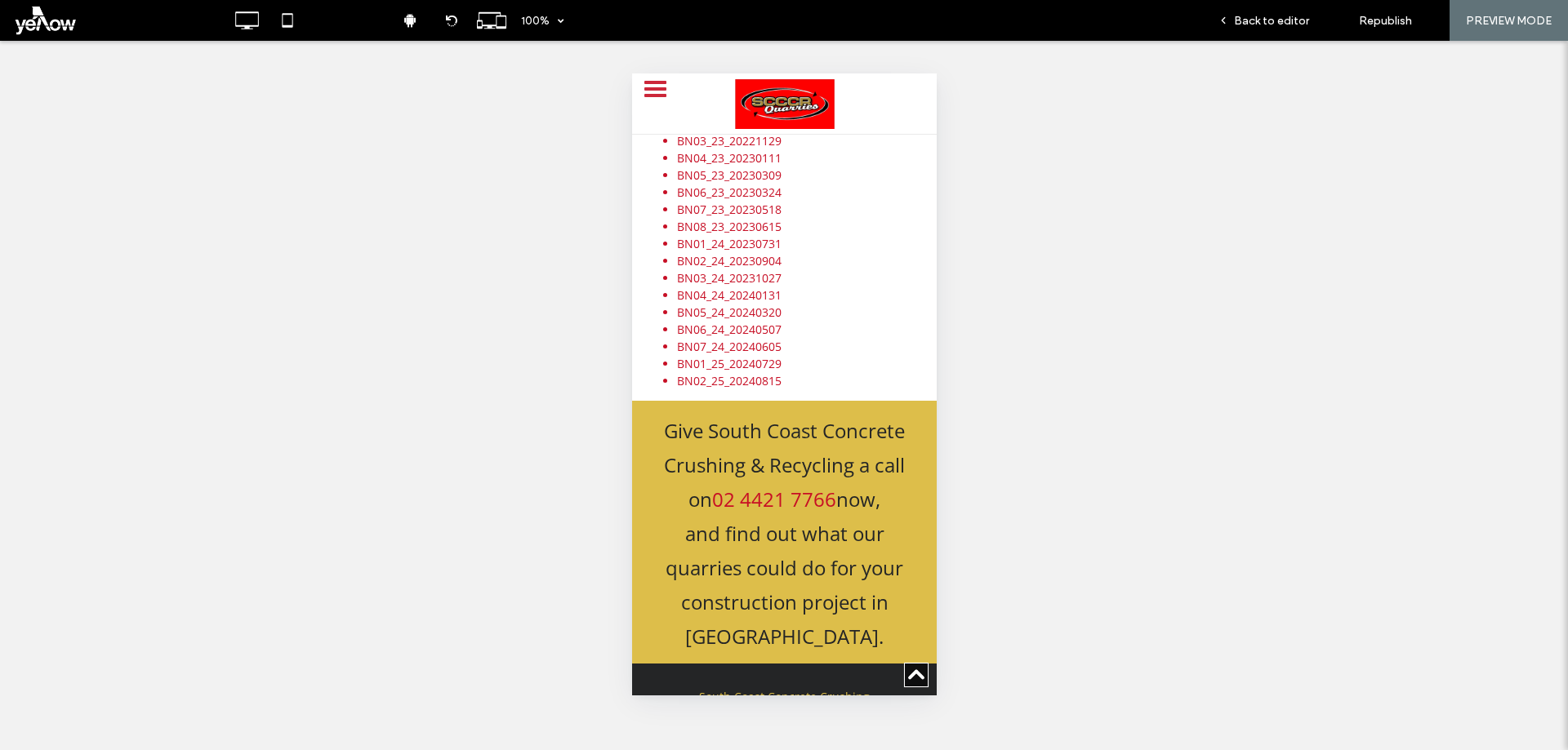
click at [1148, 23] on span "Copy preview link" at bounding box center [1147, 21] width 90 height 14
click at [1245, 23] on span "Back to editor" at bounding box center [1272, 21] width 75 height 14
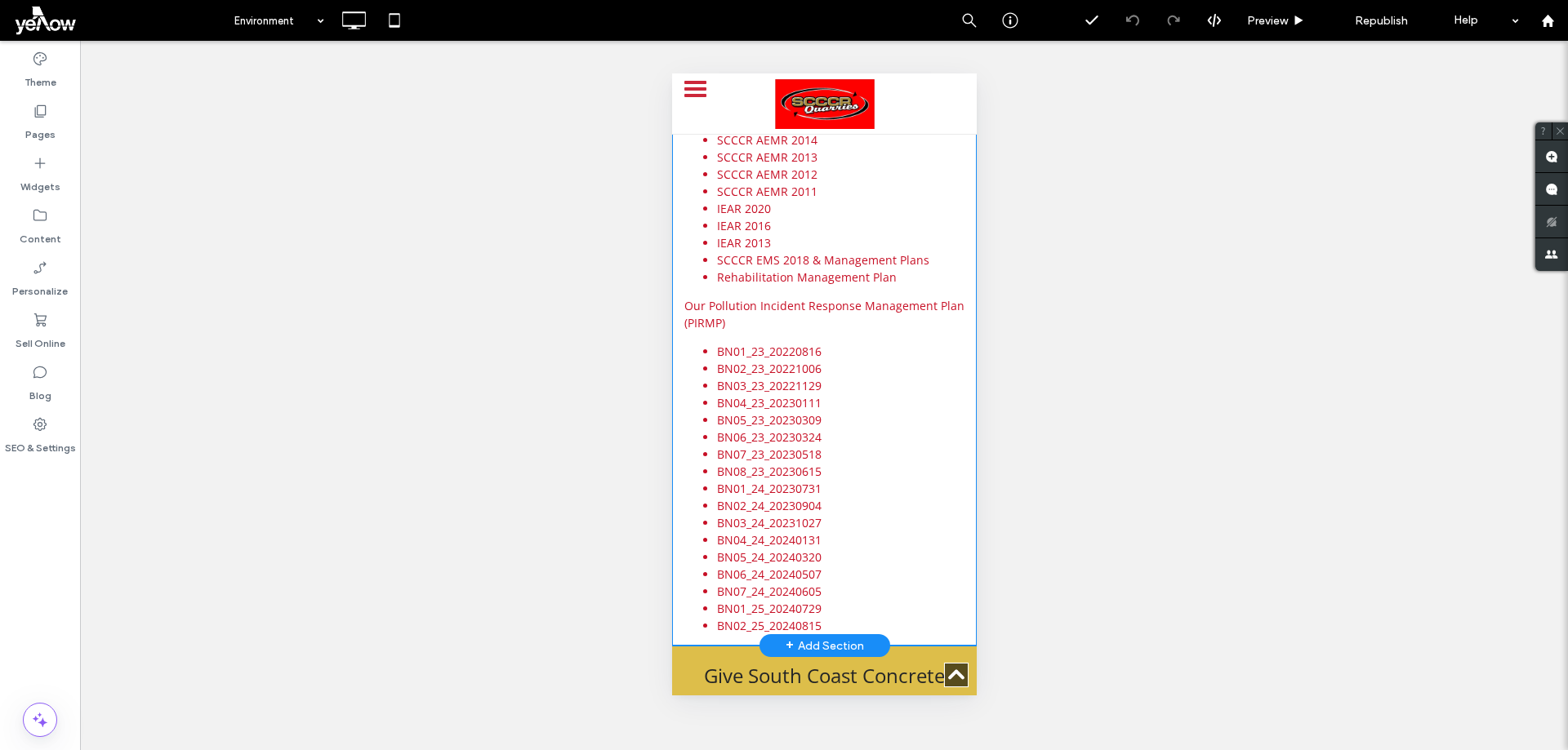
scroll to position [910, 0]
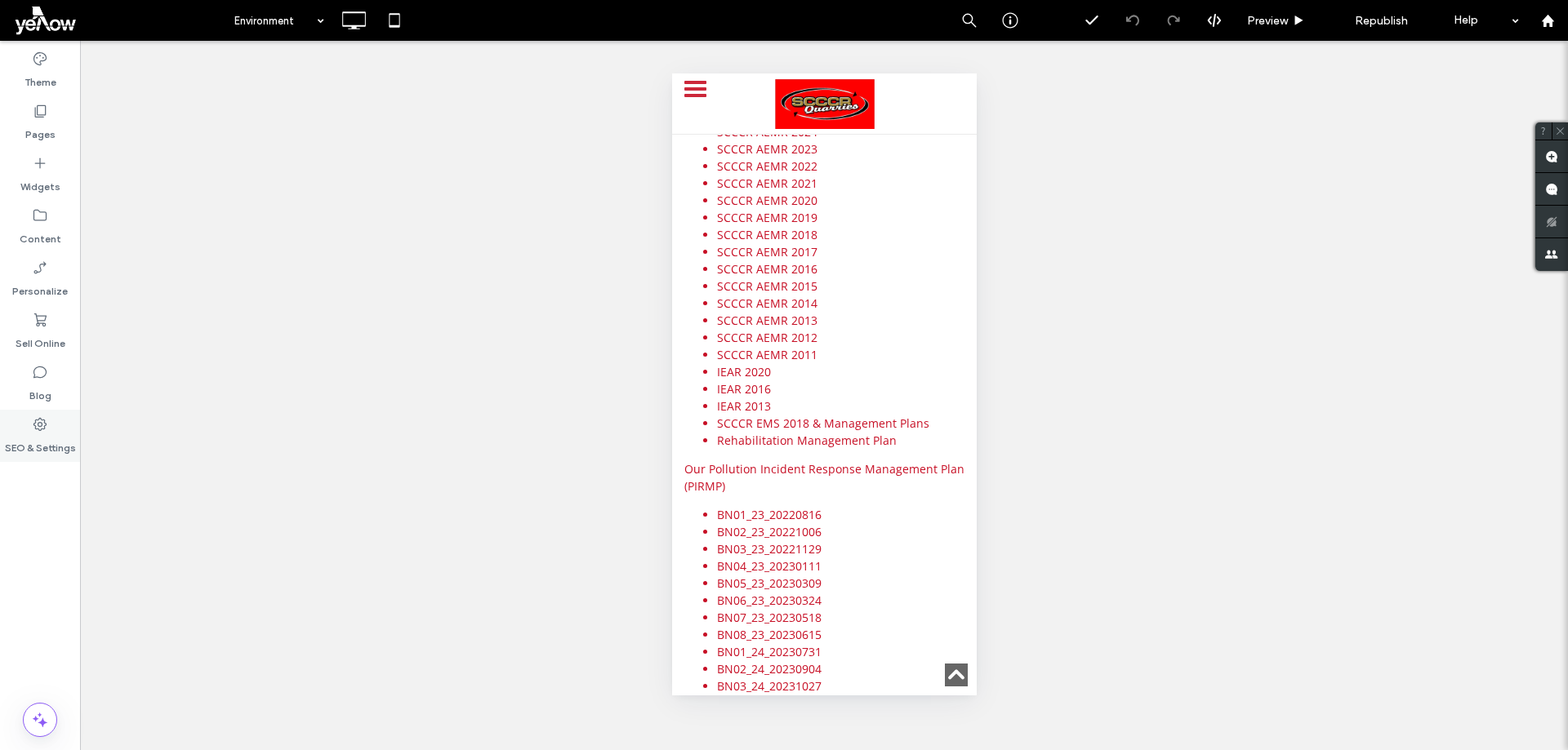
click at [47, 426] on icon at bounding box center [40, 425] width 16 height 16
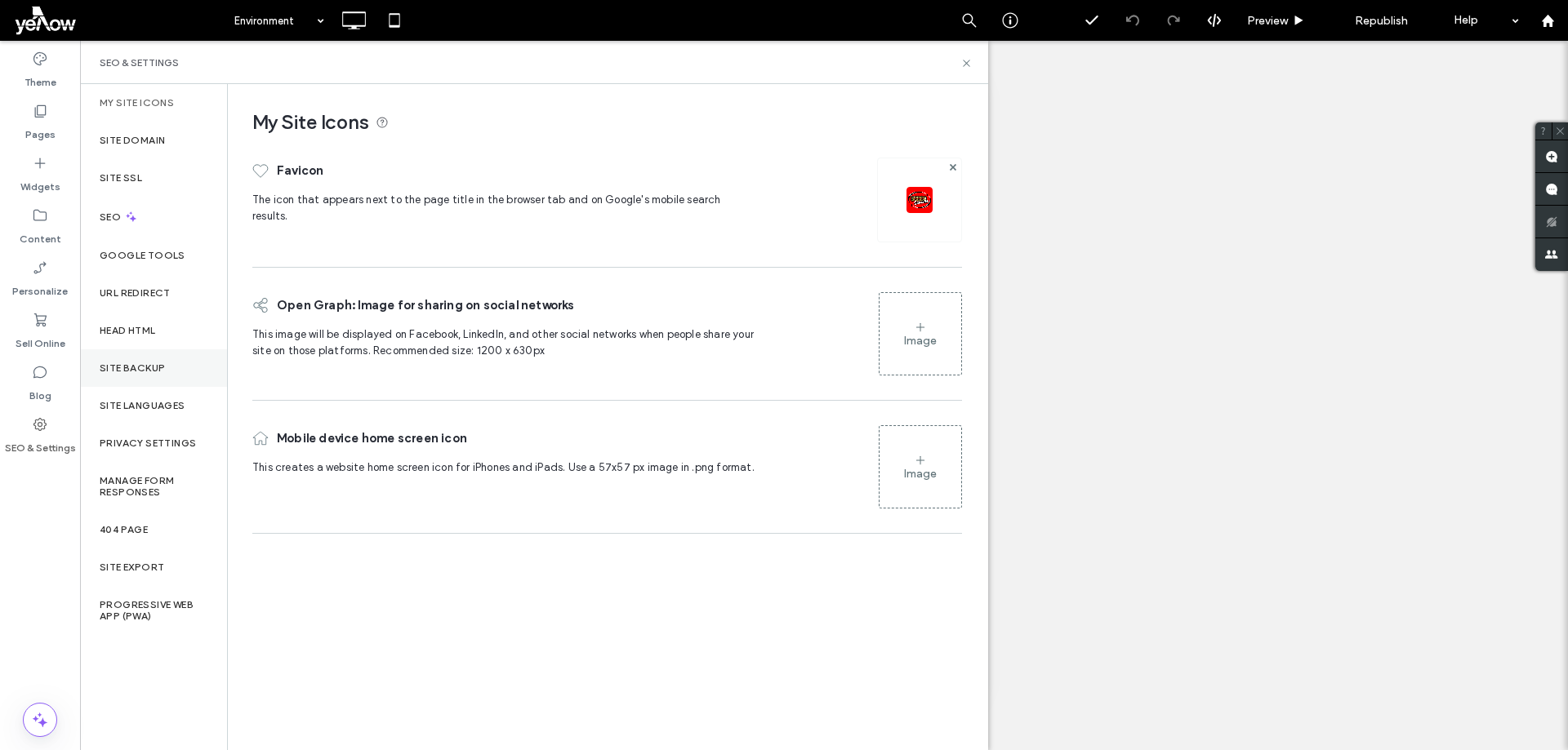
click at [171, 365] on div "Site Backup" at bounding box center [153, 368] width 147 height 38
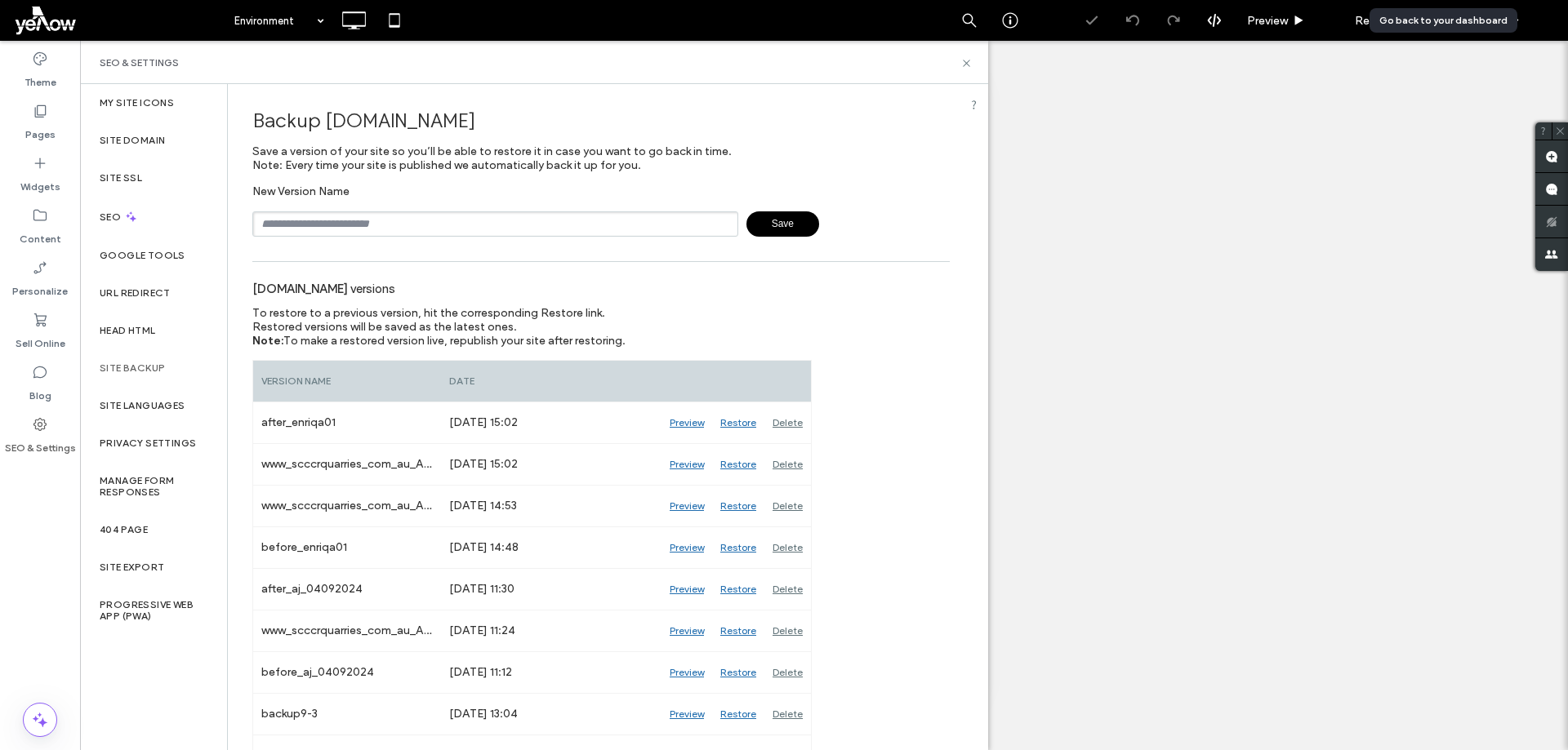
click at [1550, 31] on div at bounding box center [1547, 21] width 41 height 41
